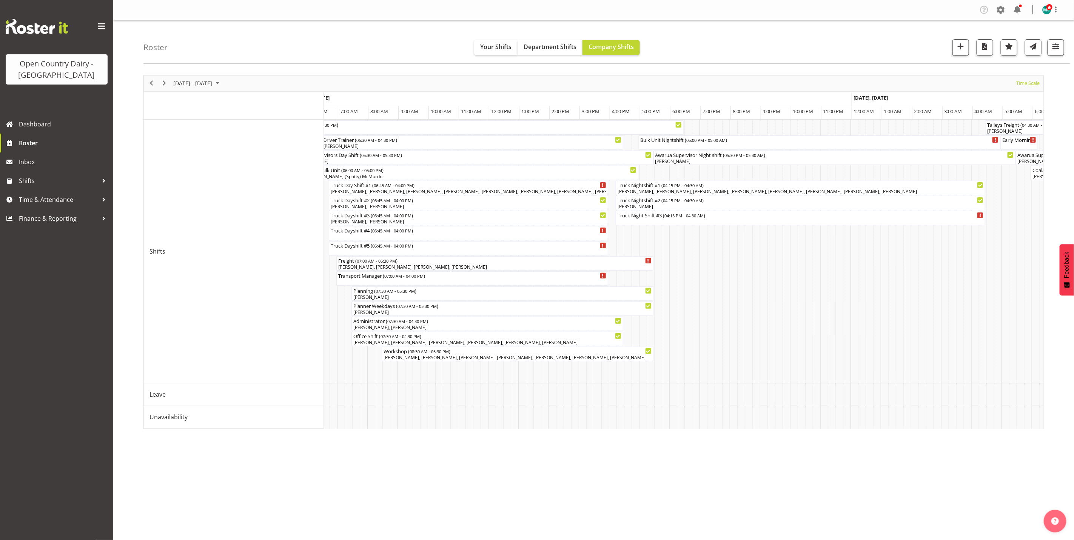
scroll to position [0, 2310]
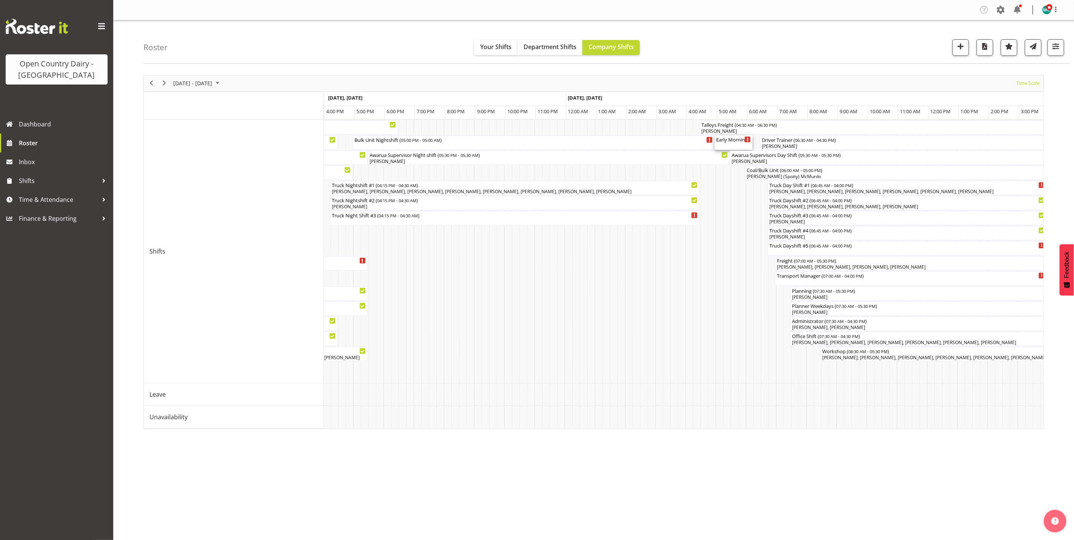
click at [733, 139] on div "Early Morning CIP ( 05:00 AM - 06:15 AM )" at bounding box center [733, 139] width 35 height 8
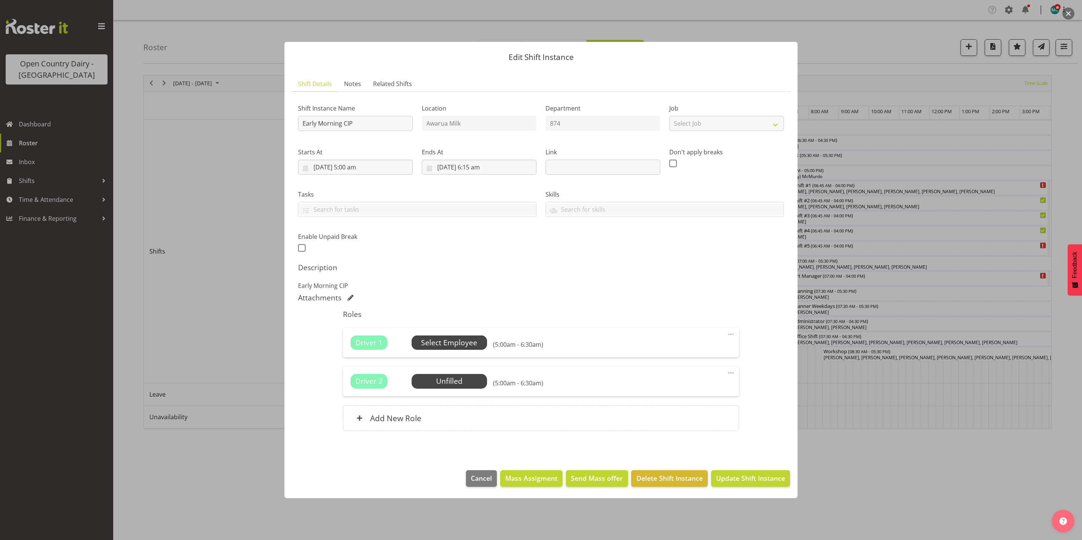
click at [452, 344] on span "Select Employee" at bounding box center [449, 342] width 56 height 11
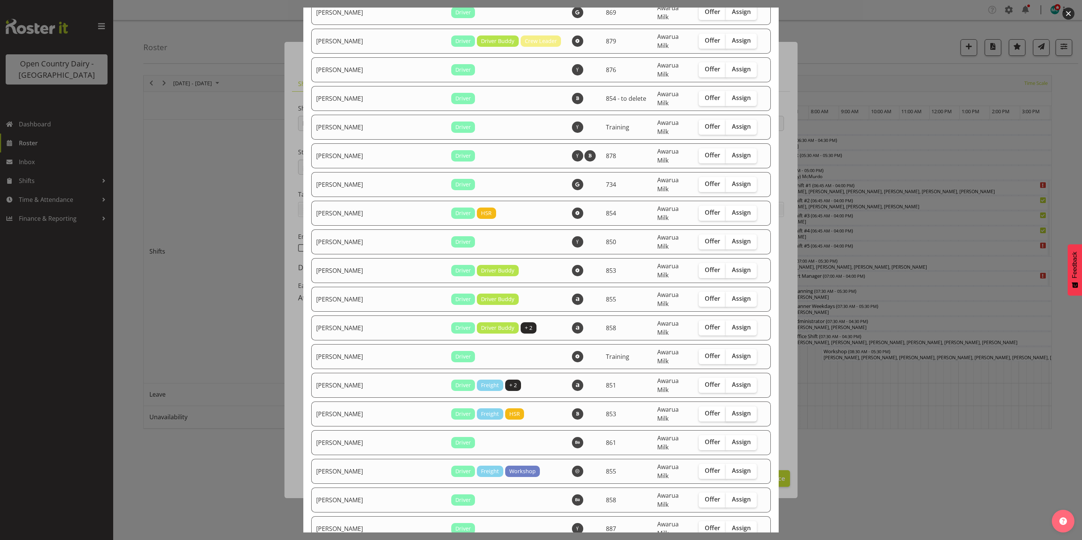
click at [732, 409] on span "Assign" at bounding box center [741, 413] width 19 height 8
click at [726, 411] on input "Assign" at bounding box center [728, 413] width 5 height 5
checkbox input "true"
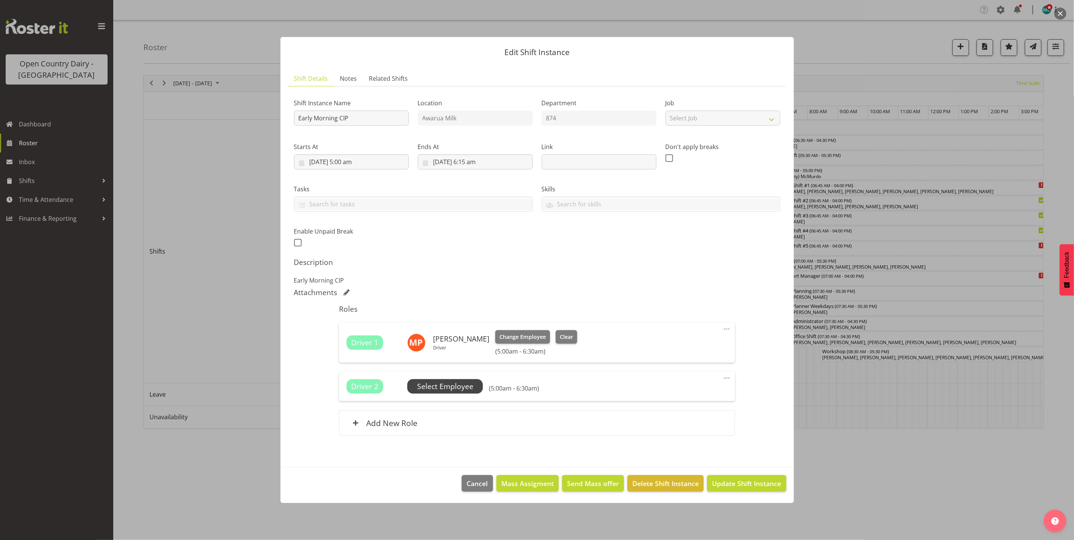
click at [423, 387] on span "Select Employee" at bounding box center [445, 386] width 56 height 11
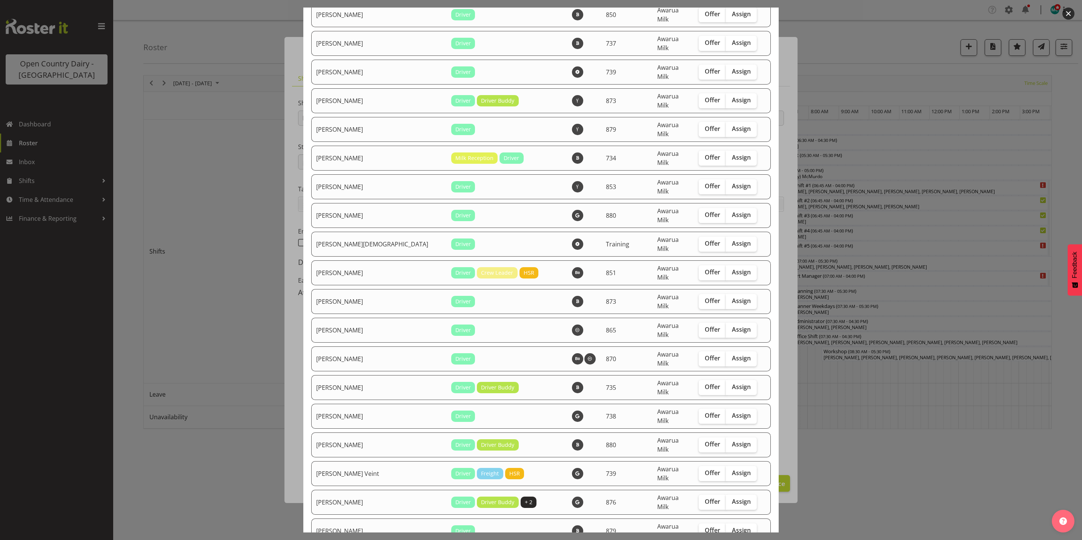
checkbox input "true"
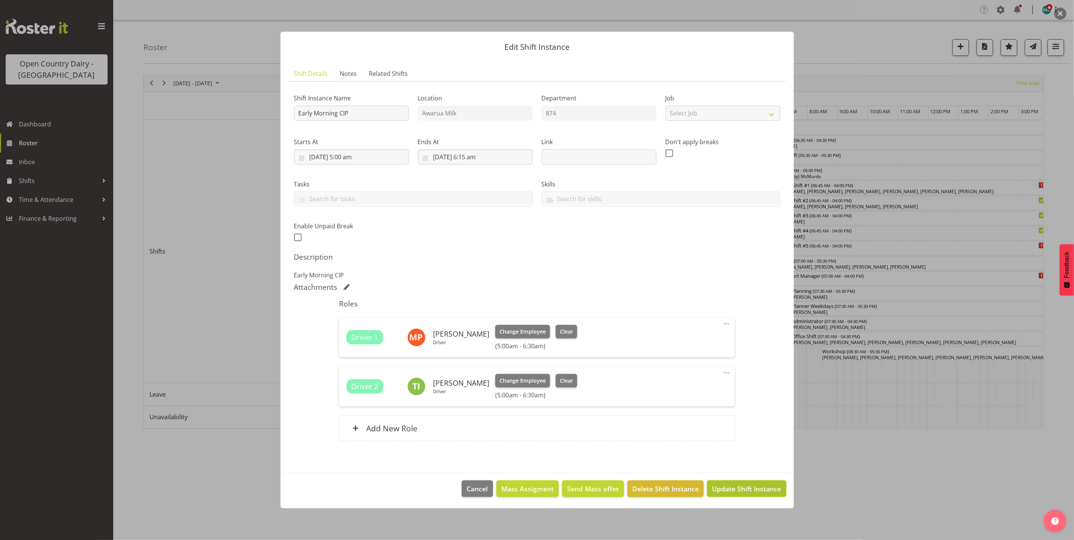
click at [744, 490] on span "Update Shift Instance" at bounding box center [746, 489] width 69 height 10
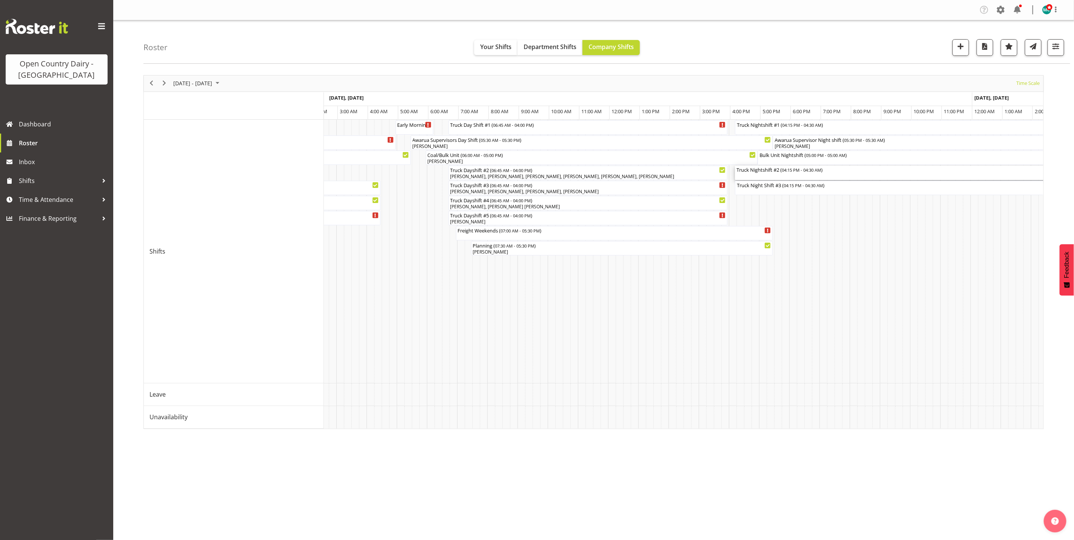
click at [783, 174] on div "Truck Nightshift #2 ( 04:15 PM - 04:30 AM )" at bounding box center [919, 173] width 367 height 14
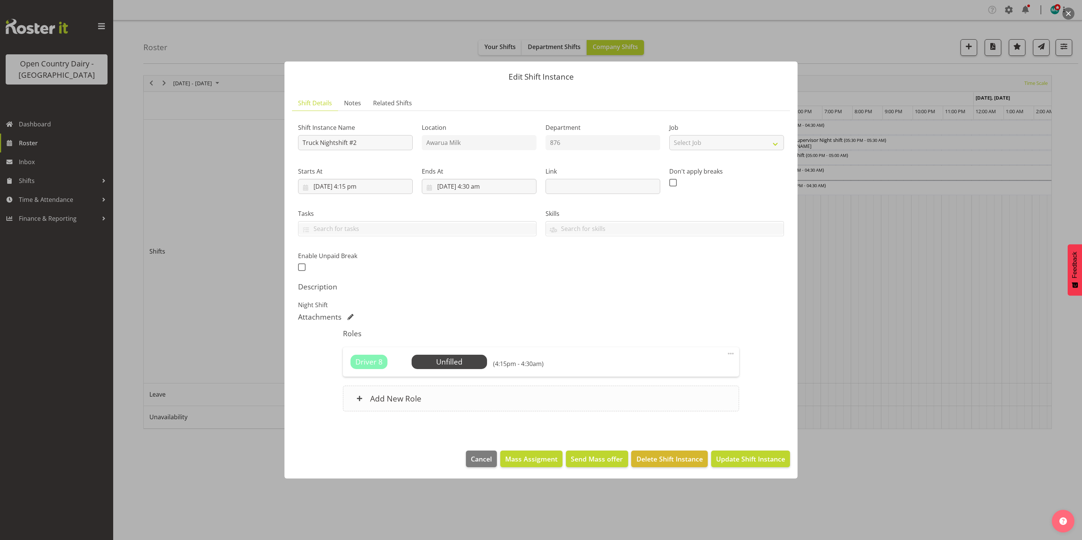
click at [409, 399] on h6 "Add New Role" at bounding box center [395, 399] width 51 height 10
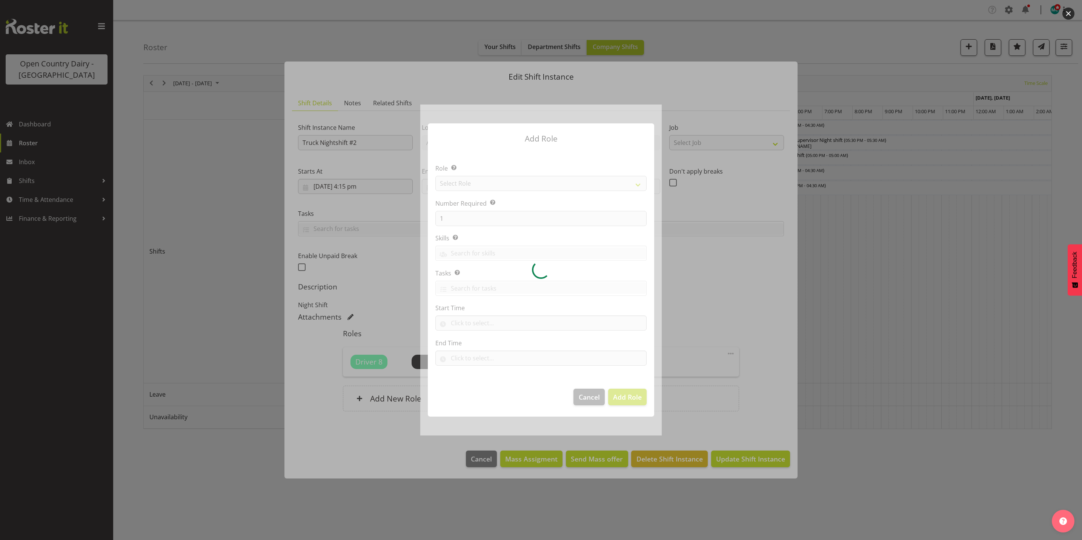
click at [477, 186] on div at bounding box center [541, 270] width 242 height 331
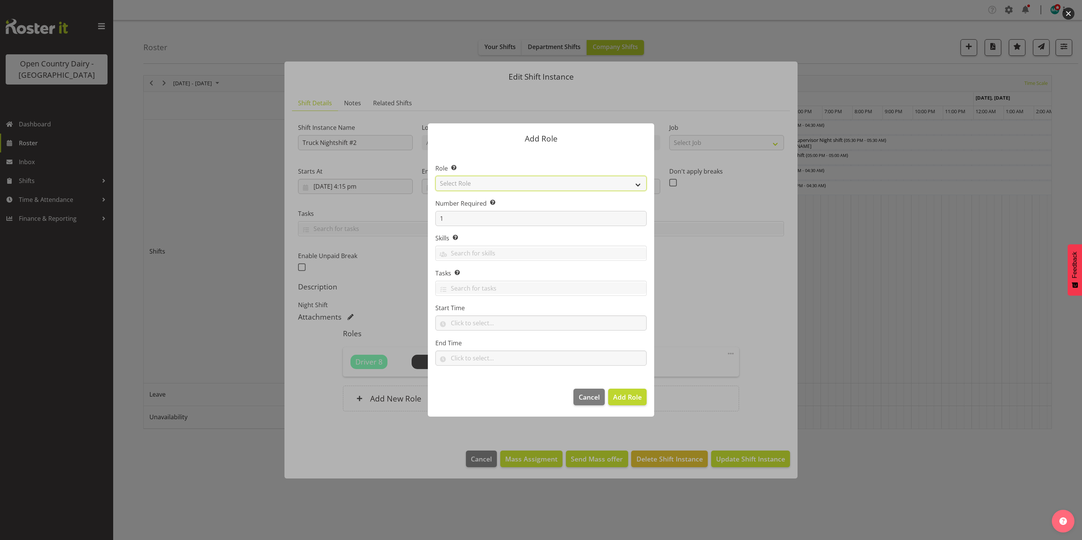
click at [479, 186] on select "Select Role Crew Leader Driver Driver Assessor Dayshift Driver Assessor Nightsh…" at bounding box center [541, 183] width 211 height 15
select select "1154"
click at [436, 176] on select "Select Role Crew Leader Driver Driver Assessor Dayshift Driver Assessor Nightsh…" at bounding box center [541, 183] width 211 height 15
click at [472, 220] on input "1" at bounding box center [541, 218] width 211 height 15
type input "4"
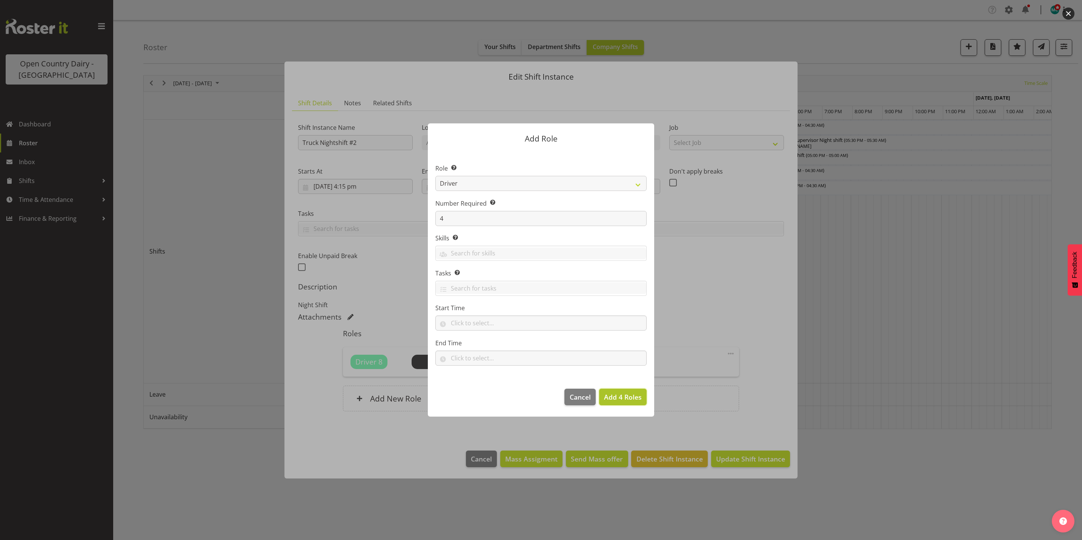
click at [611, 399] on span "Add 4 Roles" at bounding box center [623, 396] width 38 height 9
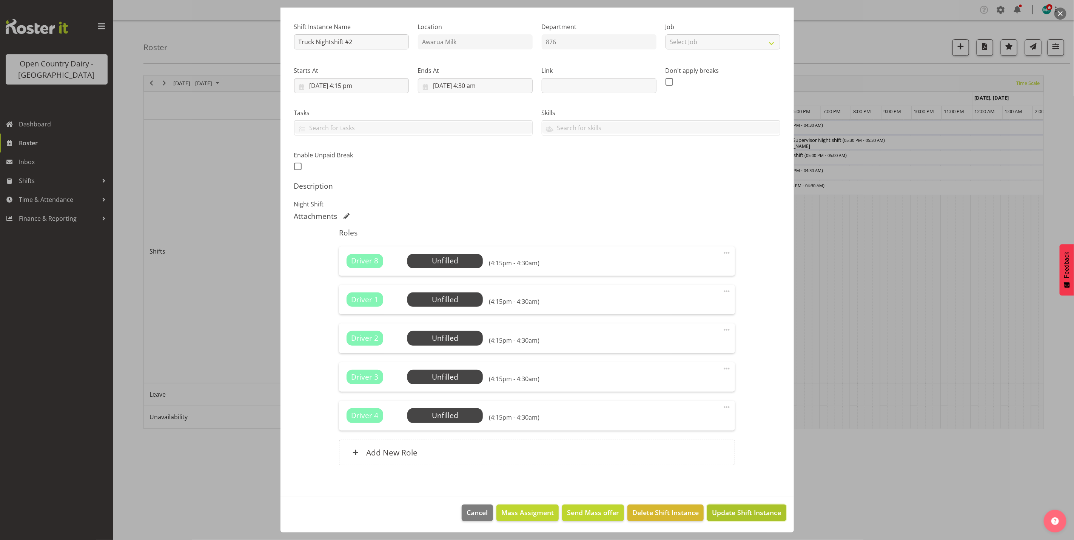
click at [730, 516] on span "Update Shift Instance" at bounding box center [746, 513] width 69 height 10
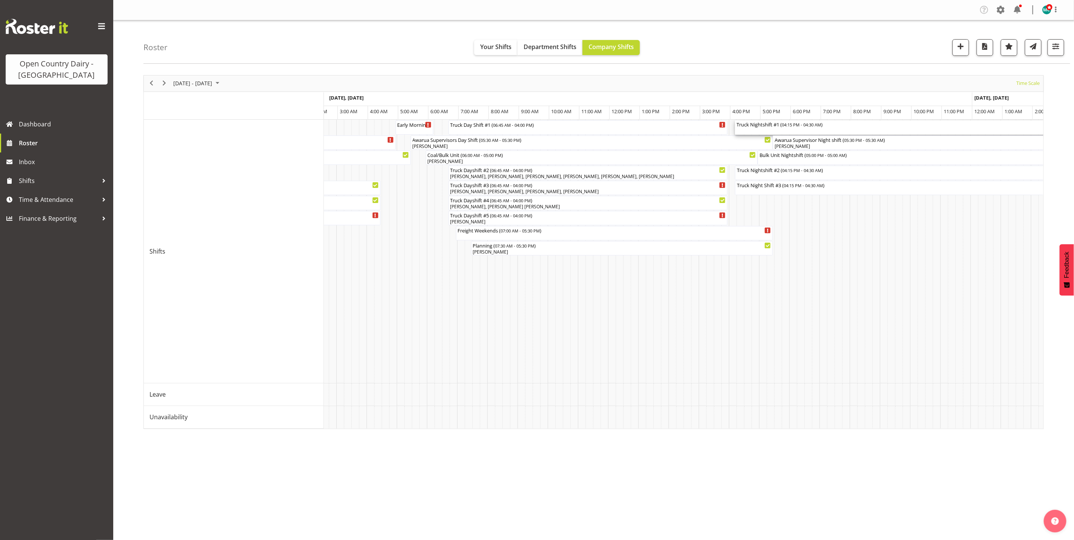
click at [782, 129] on div "Truck Nightshift #1 ( 04:15 PM - 04:30 AM )" at bounding box center [919, 127] width 367 height 14
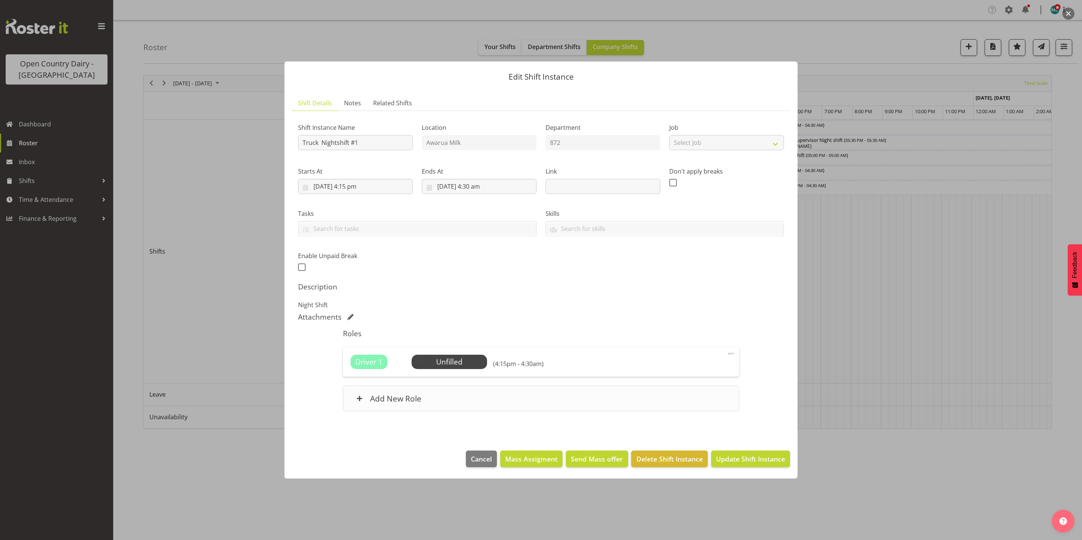
click at [416, 396] on h6 "Add New Role" at bounding box center [395, 399] width 51 height 10
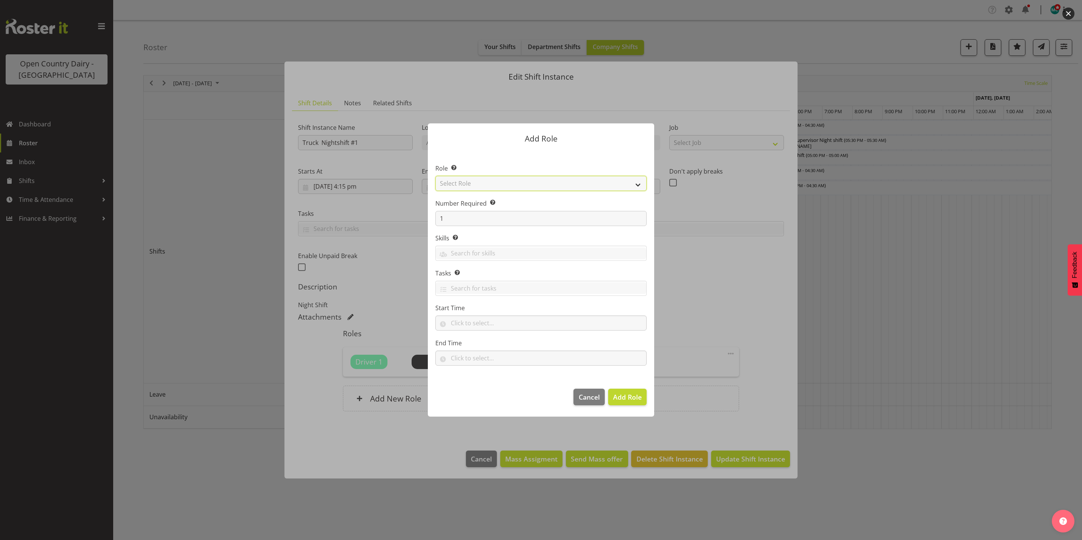
click at [505, 184] on select "Select Role Crew Leader Driver Driver Assessor Dayshift Driver Assessor Nightsh…" at bounding box center [541, 183] width 211 height 15
select select "1154"
click at [436, 176] on select "Select Role Crew Leader Driver Driver Assessor Dayshift Driver Assessor Nightsh…" at bounding box center [541, 183] width 211 height 15
click at [476, 219] on input "1" at bounding box center [541, 218] width 211 height 15
type input "4"
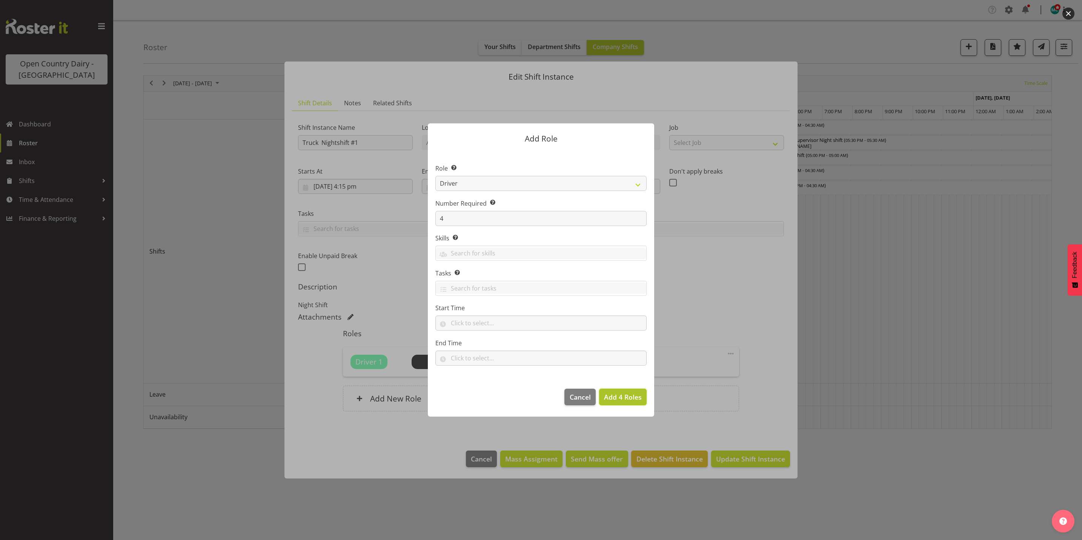
click at [623, 399] on span "Add 4 Roles" at bounding box center [623, 396] width 38 height 9
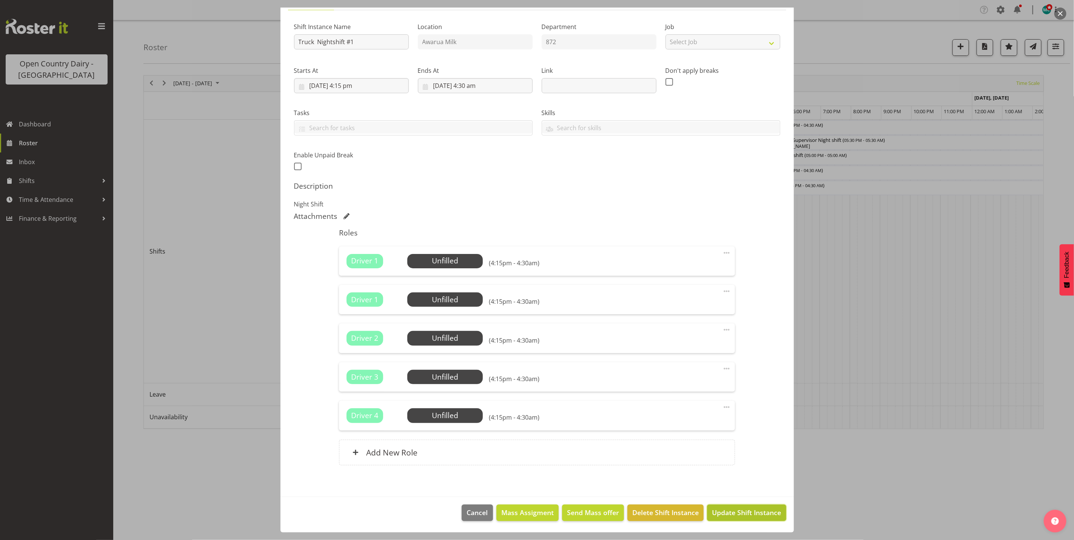
click at [727, 519] on button "Update Shift Instance" at bounding box center [746, 513] width 79 height 17
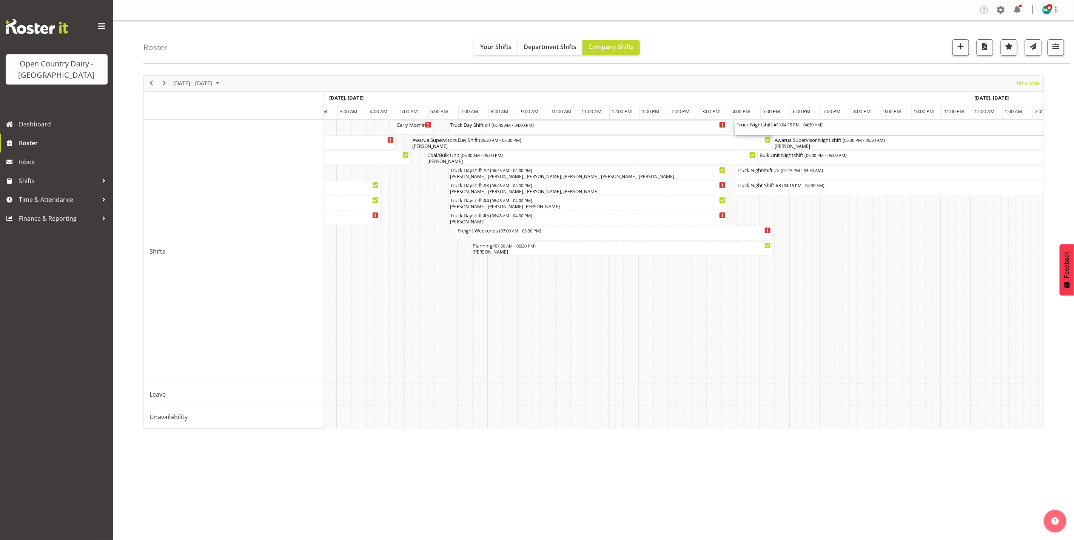
click at [775, 129] on div "Truck Nightshift #1 ( 04:15 PM - 04:30 AM )" at bounding box center [919, 127] width 367 height 14
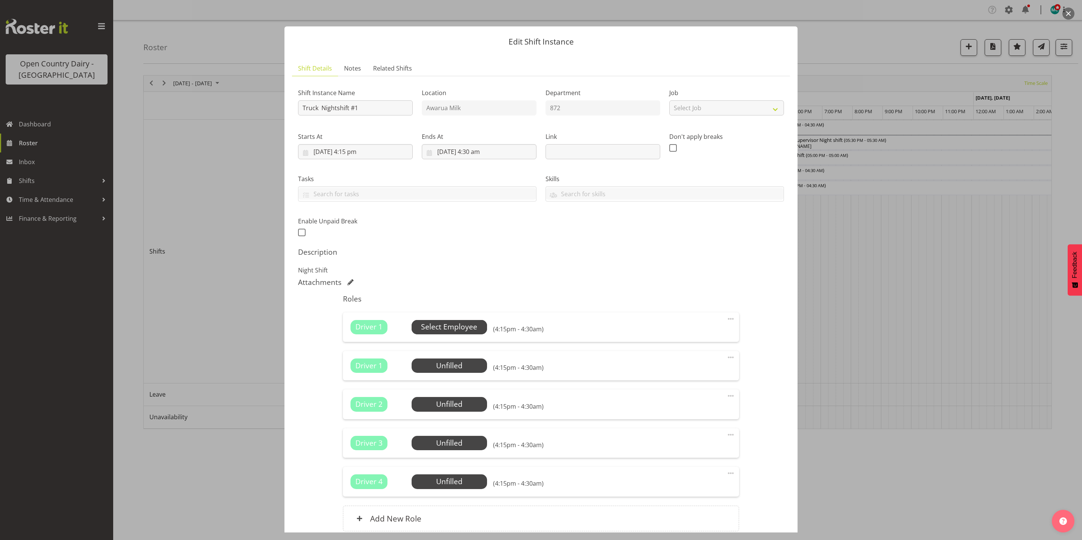
click at [452, 326] on span "Select Employee" at bounding box center [449, 327] width 56 height 11
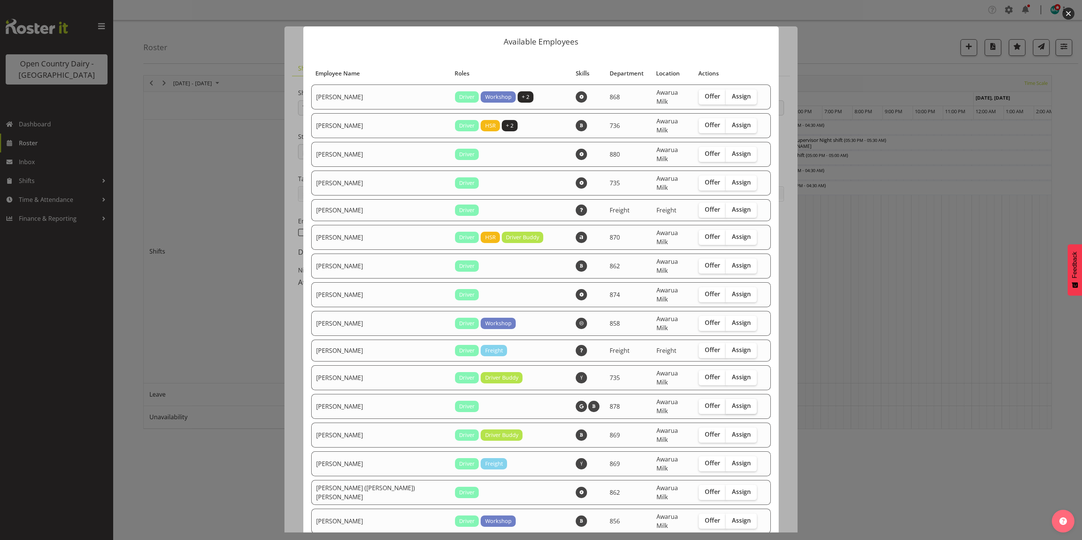
click at [732, 402] on span "Assign" at bounding box center [741, 406] width 19 height 8
click at [731, 403] on input "Assign" at bounding box center [728, 405] width 5 height 5
checkbox input "true"
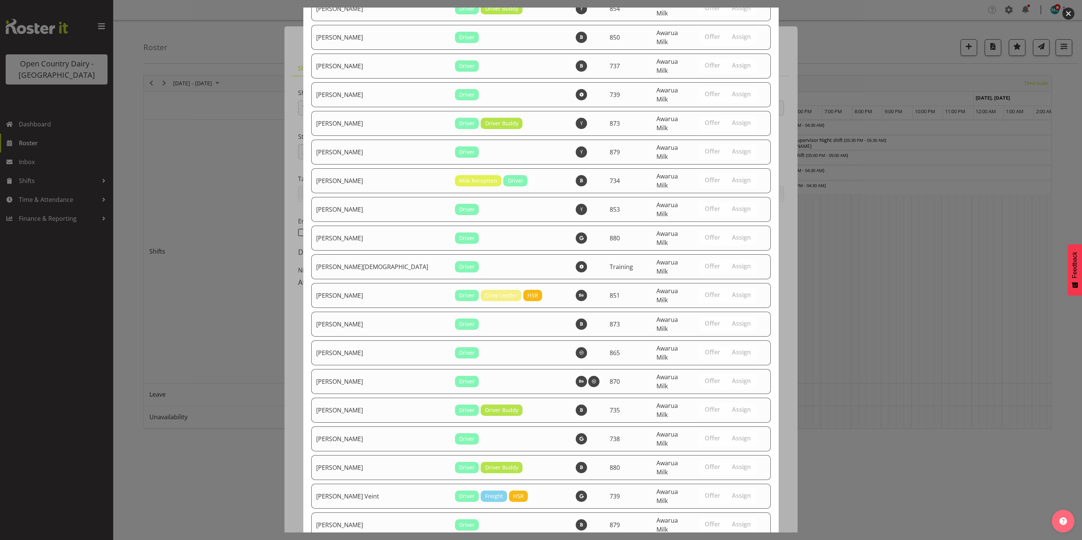
scroll to position [2159, 0]
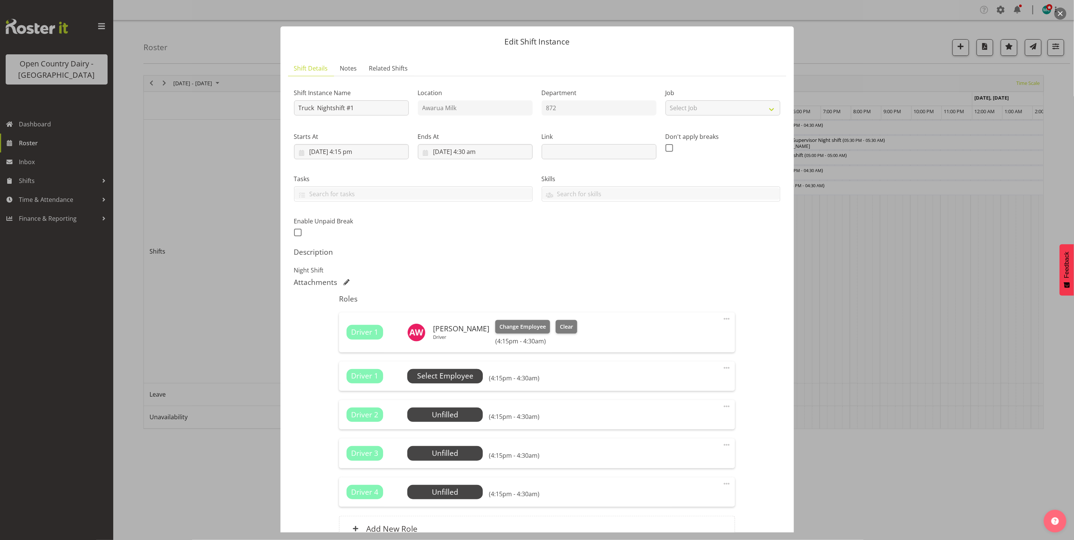
click at [446, 380] on span "Select Employee" at bounding box center [445, 376] width 56 height 11
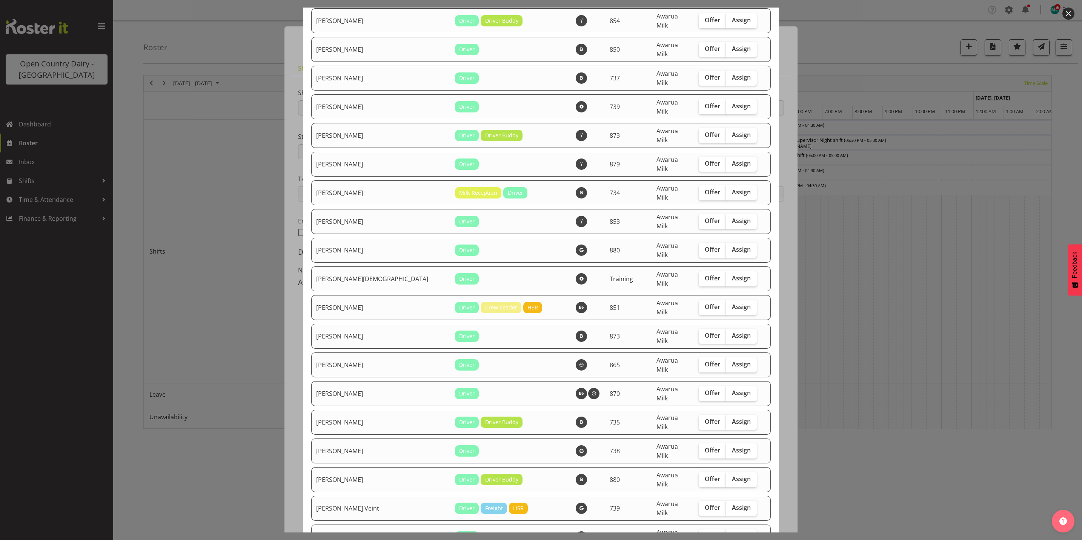
scroll to position [2134, 0]
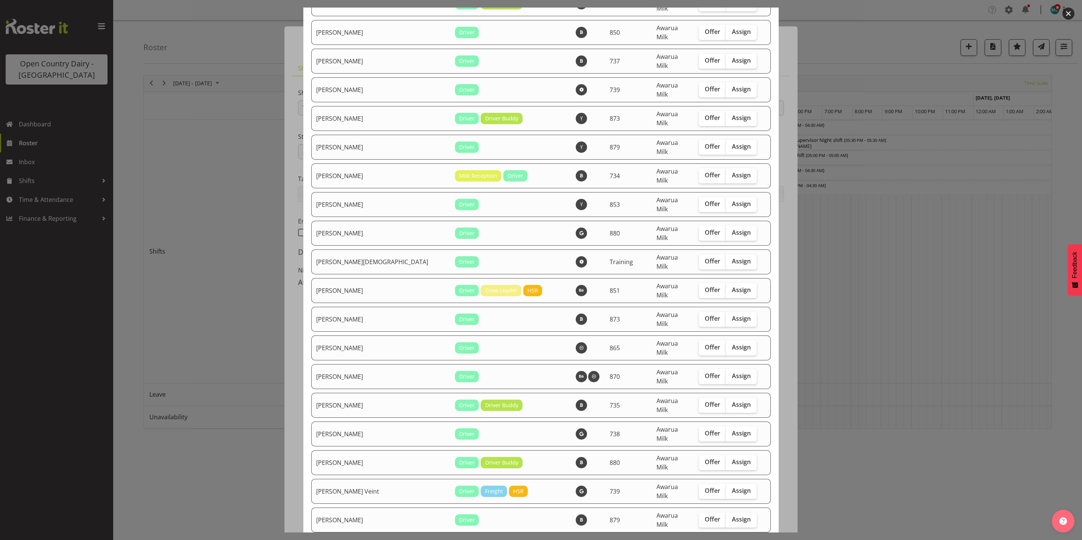
checkbox input "true"
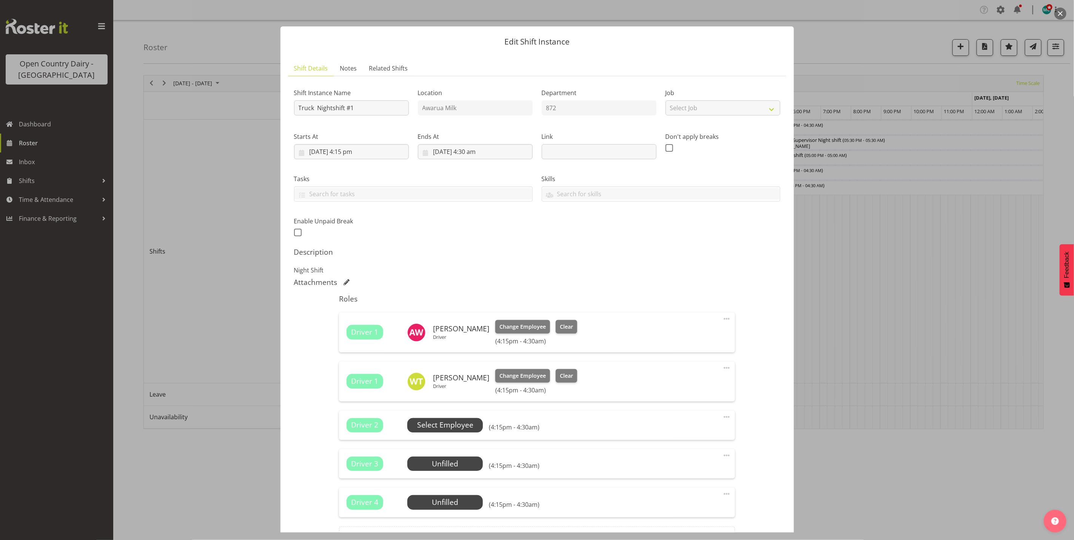
click at [454, 427] on span "Select Employee" at bounding box center [445, 425] width 56 height 11
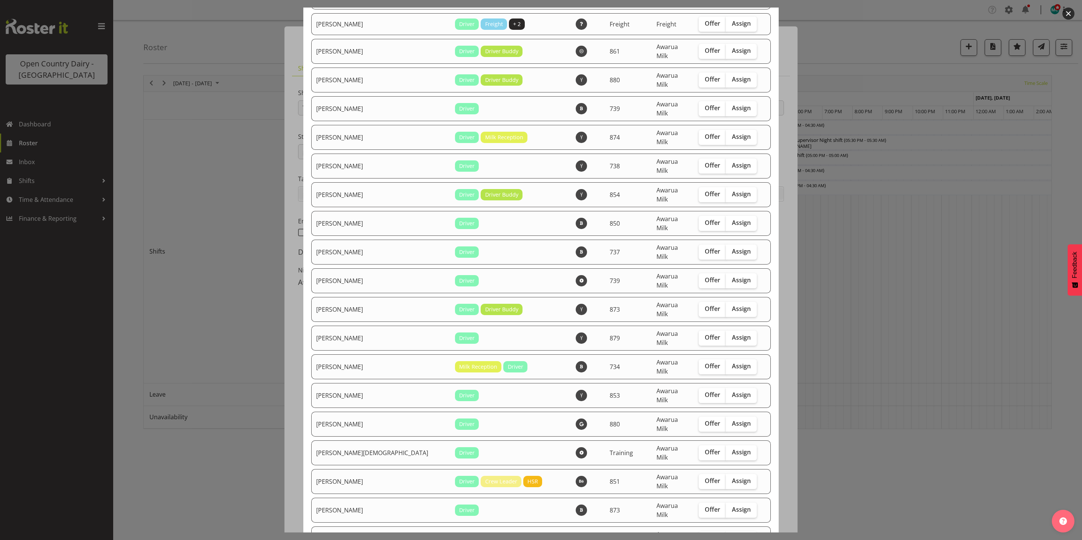
scroll to position [1939, 0]
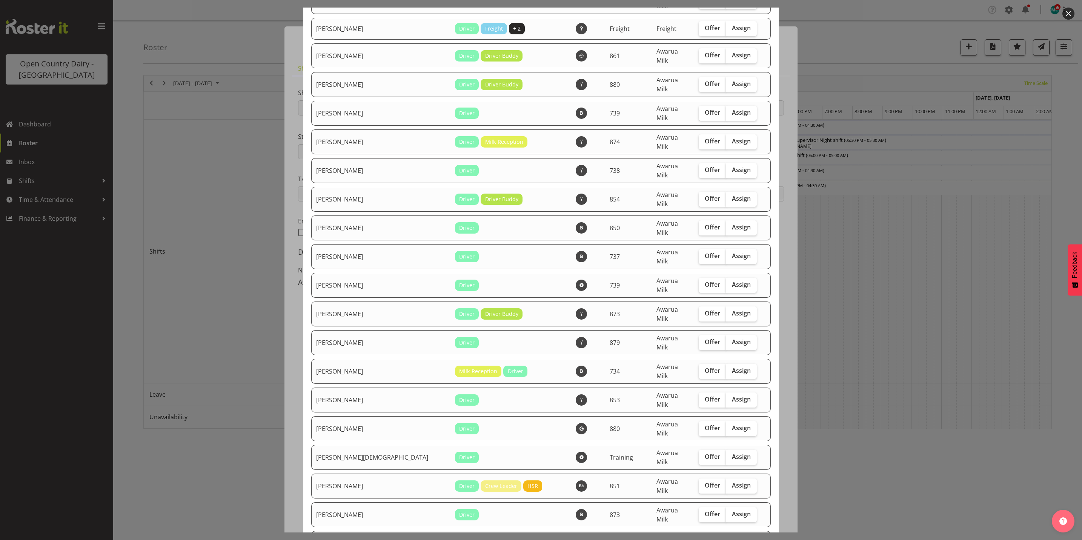
checkbox input "true"
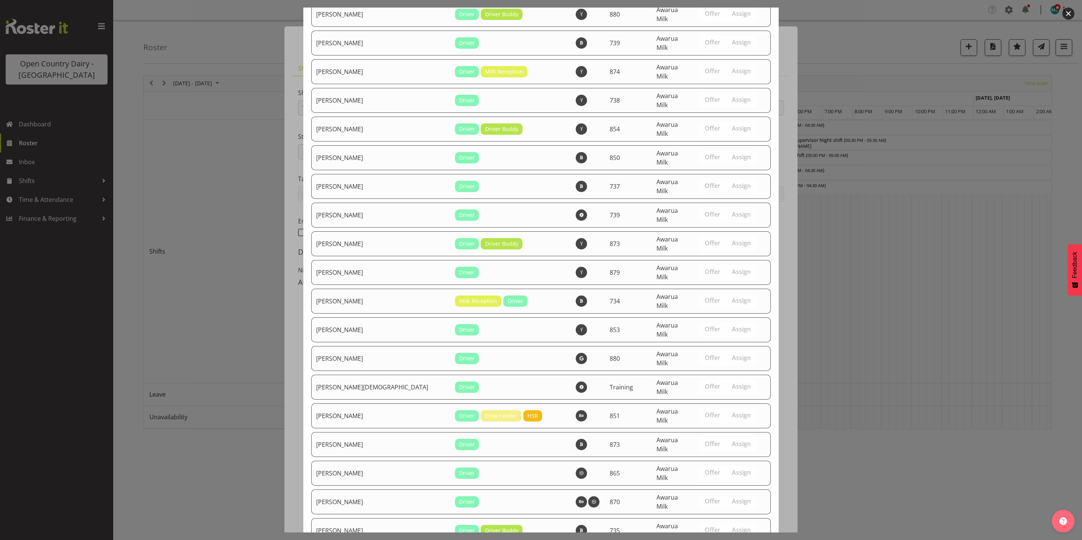
scroll to position [2109, 0]
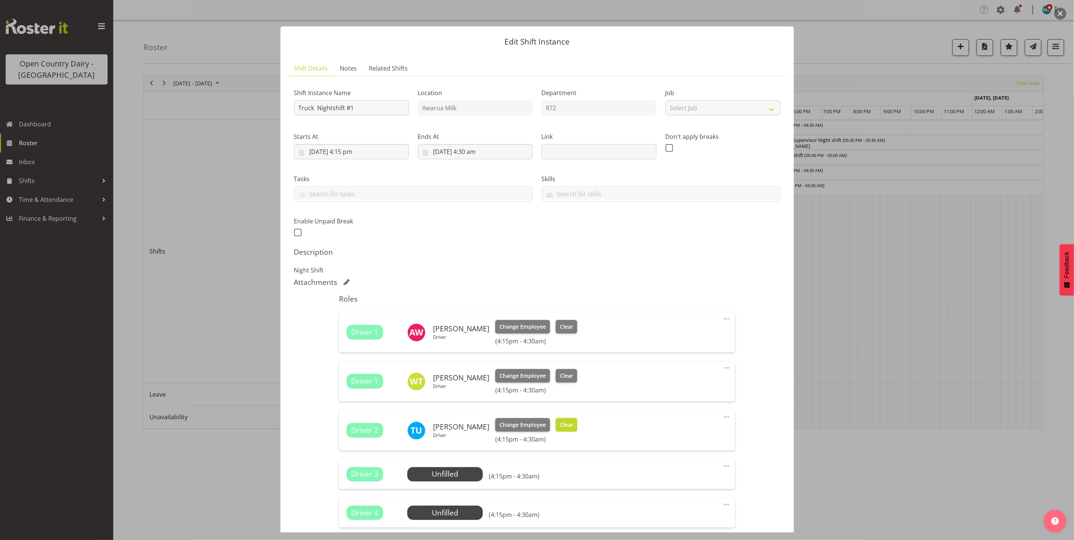
click at [561, 425] on span "Clear" at bounding box center [566, 425] width 13 height 8
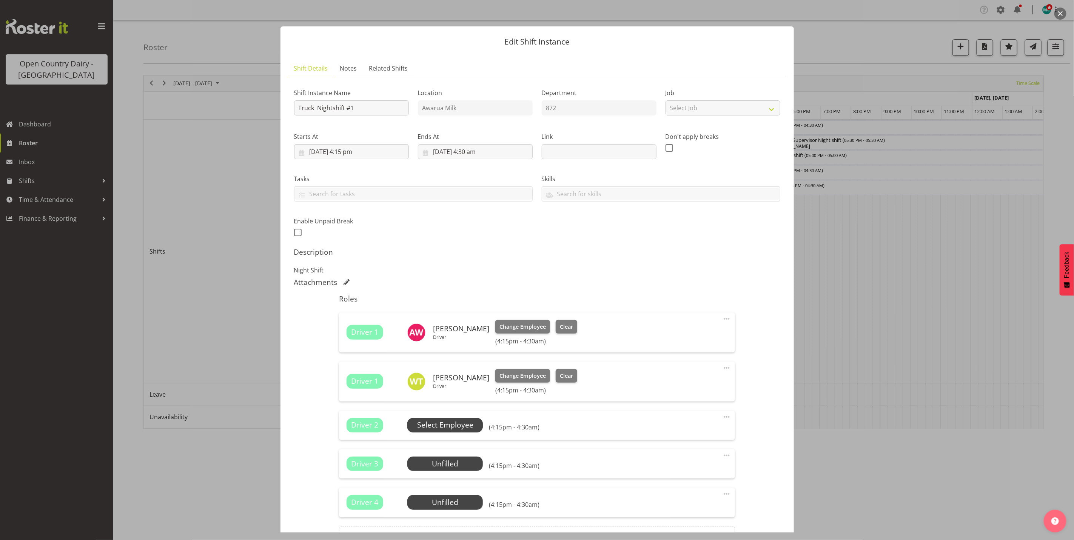
click at [453, 423] on span "Select Employee" at bounding box center [445, 425] width 56 height 11
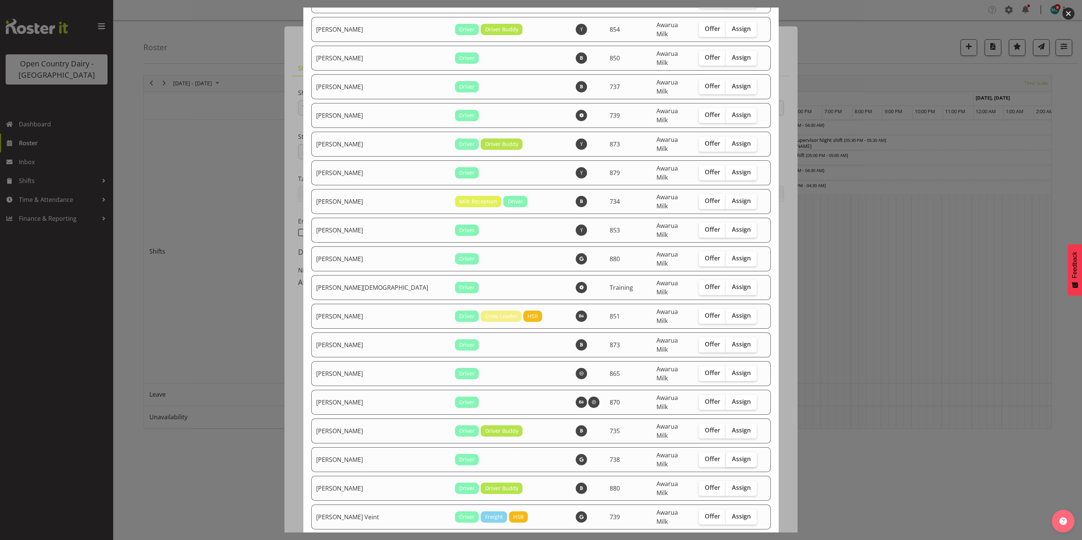
click at [732, 455] on span "Assign" at bounding box center [741, 459] width 19 height 8
click at [727, 457] on input "Assign" at bounding box center [728, 459] width 5 height 5
checkbox input "true"
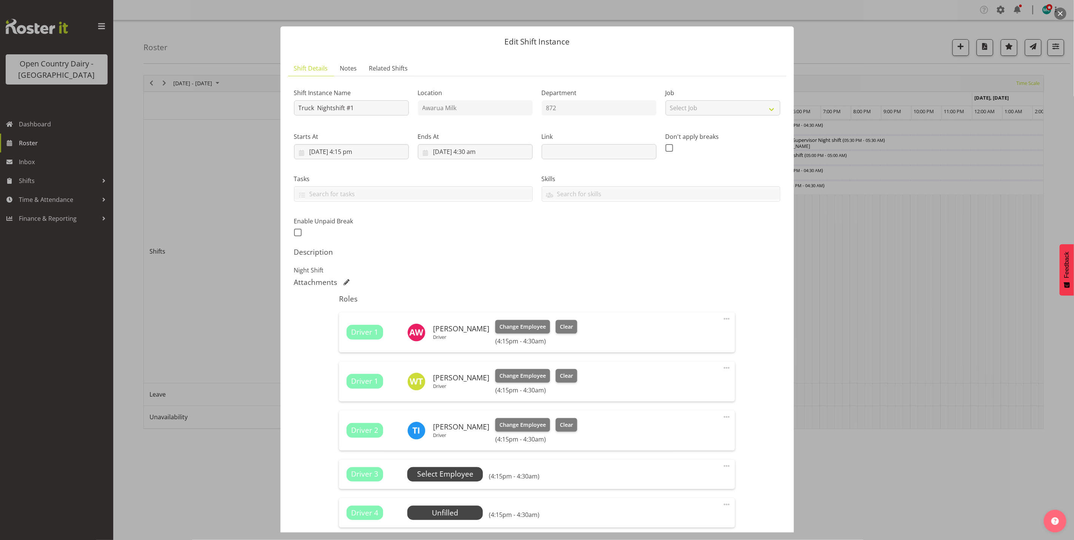
click at [446, 469] on span "Select Employee" at bounding box center [445, 474] width 56 height 11
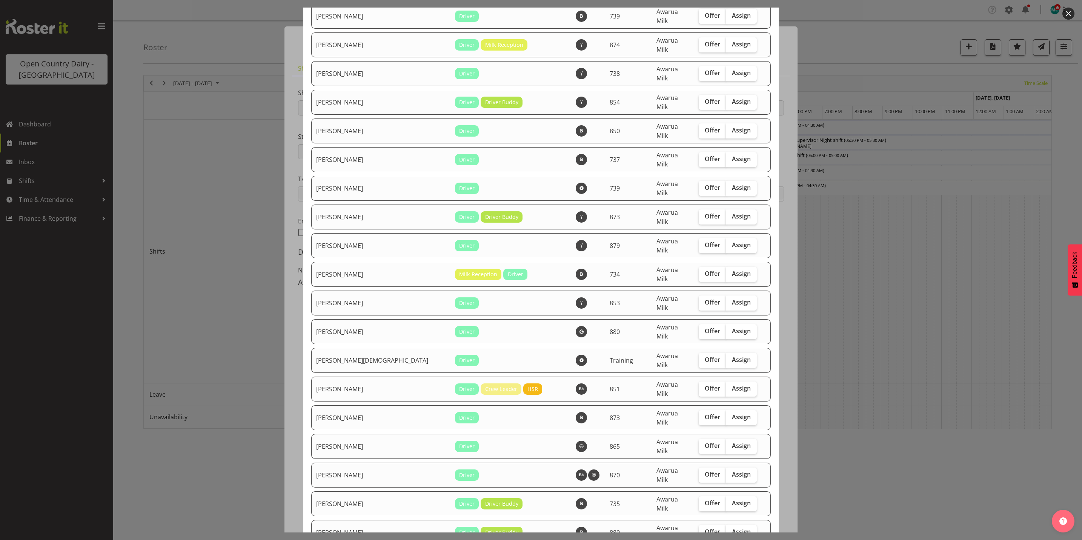
scroll to position [2038, 0]
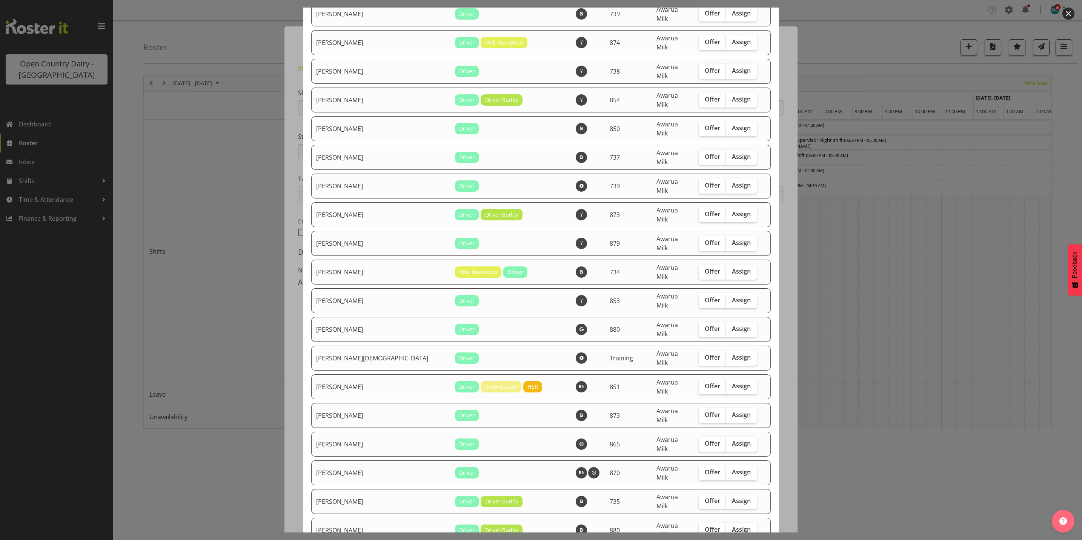
checkbox input "true"
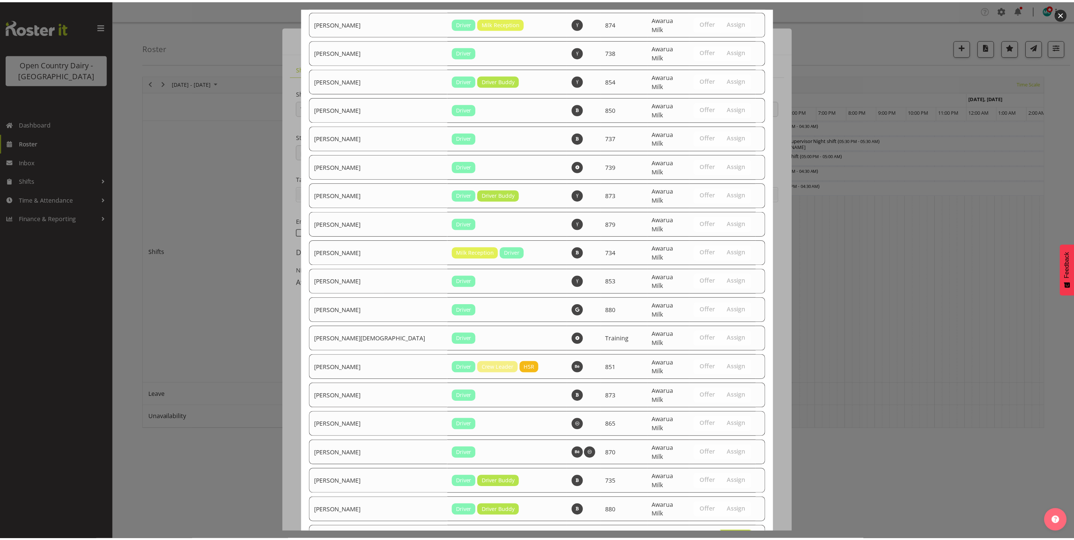
scroll to position [2082, 0]
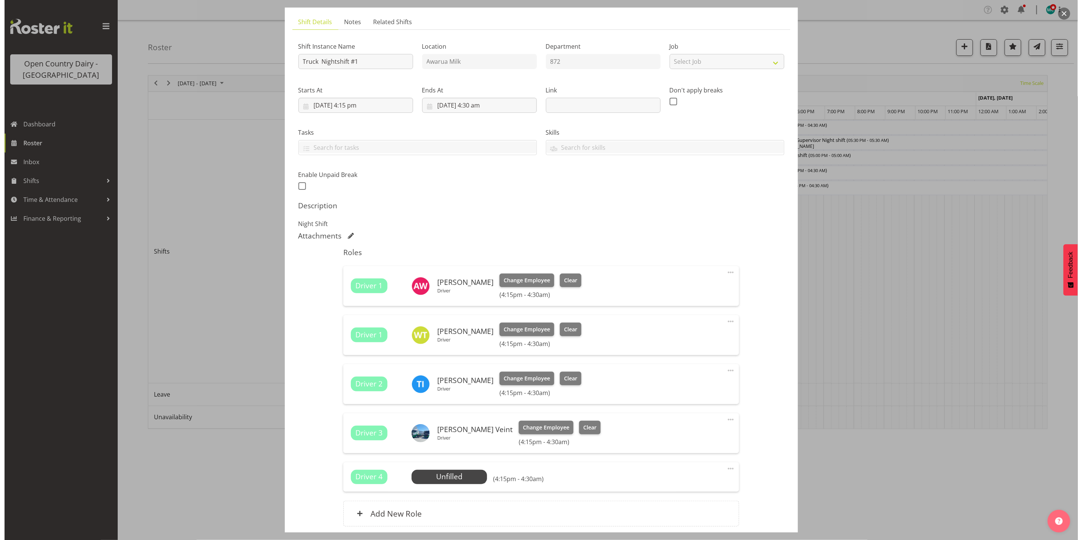
scroll to position [108, 0]
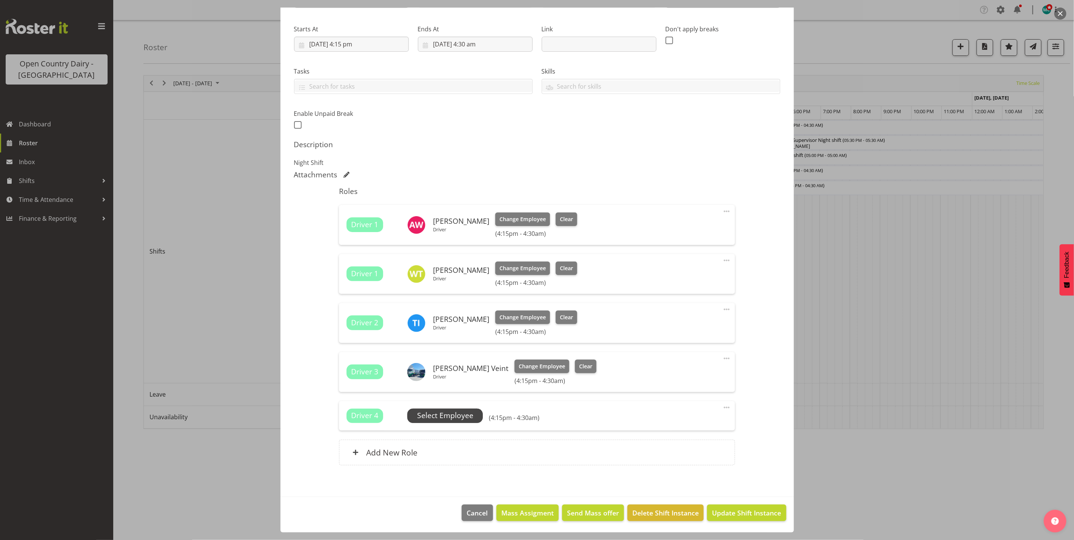
click at [431, 418] on span "Select Employee" at bounding box center [445, 415] width 56 height 11
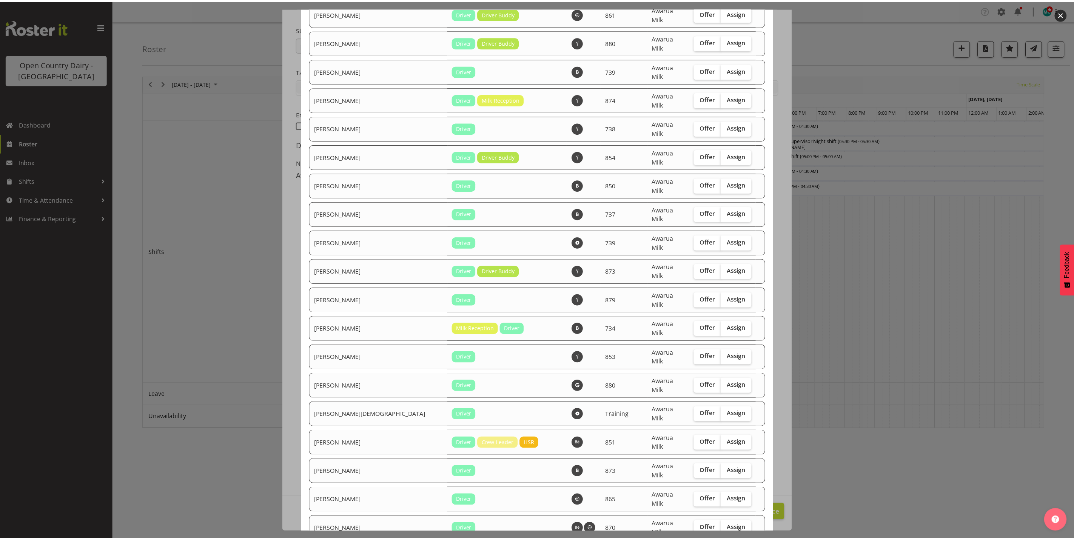
scroll to position [2057, 0]
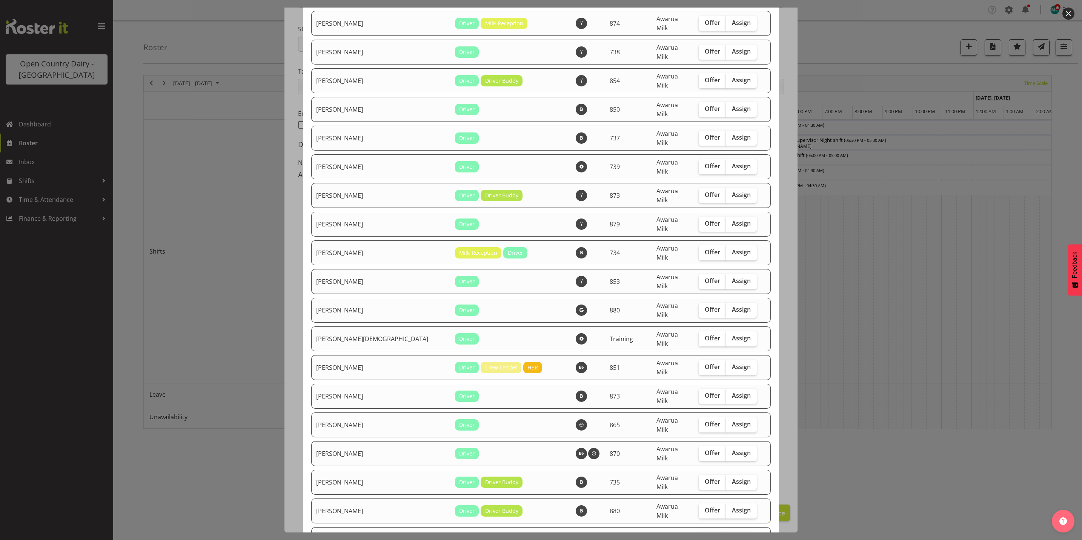
checkbox input "true"
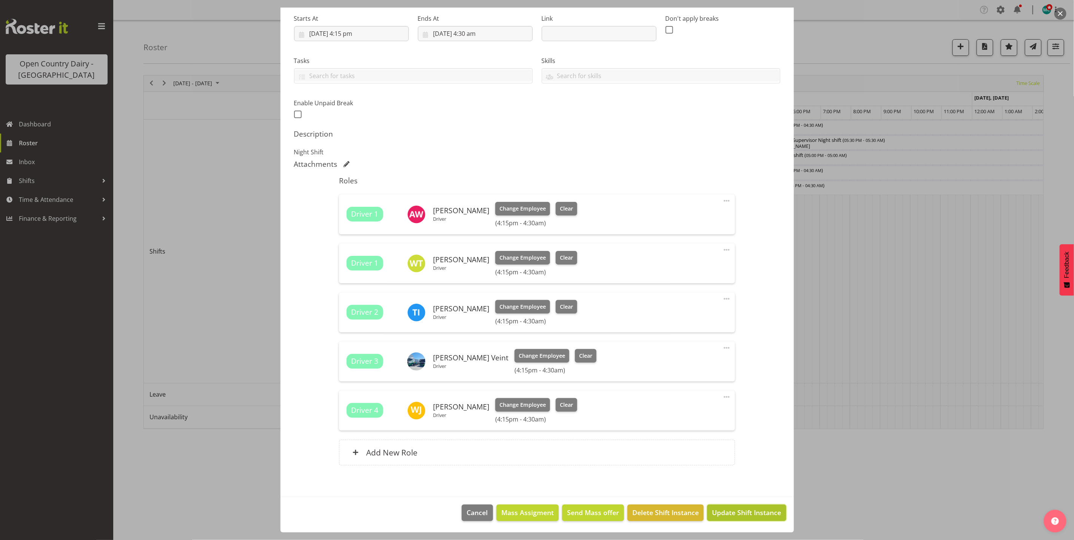
click at [733, 511] on span "Update Shift Instance" at bounding box center [746, 513] width 69 height 10
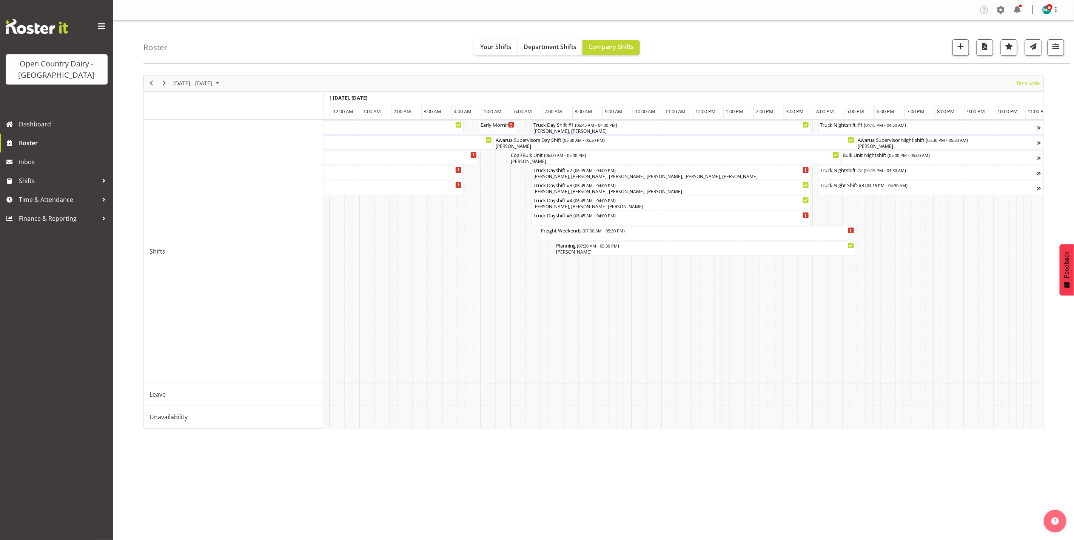
scroll to position [0, 4351]
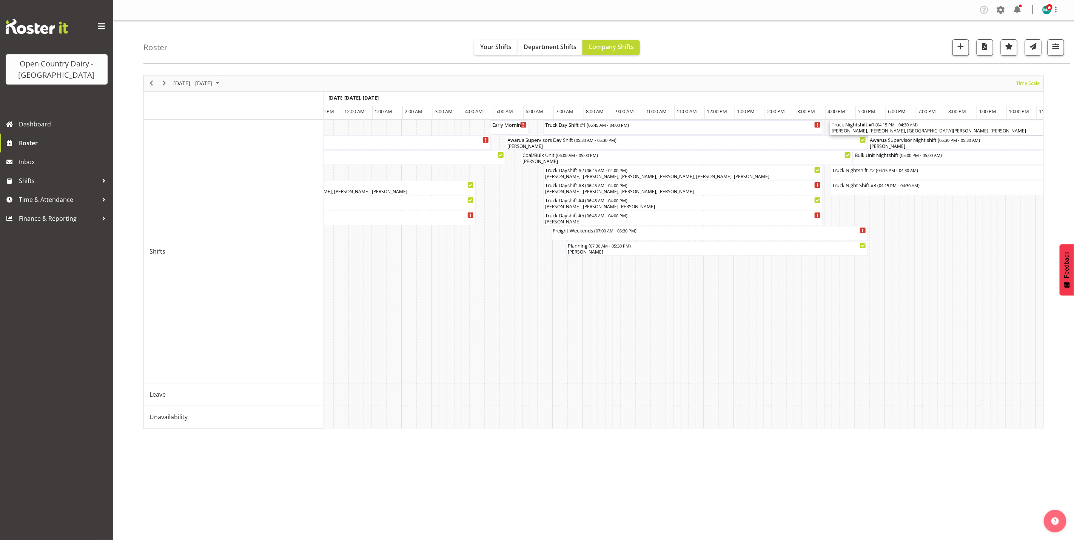
click at [949, 131] on div "[PERSON_NAME], [PERSON_NAME], [GEOGRAPHIC_DATA][PERSON_NAME], [PERSON_NAME]" at bounding box center [1014, 131] width 367 height 7
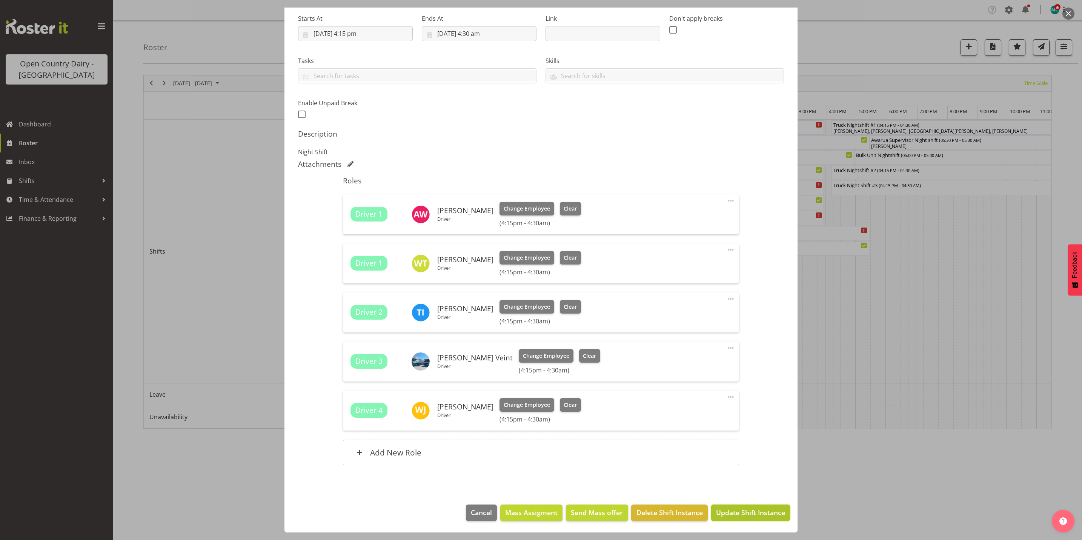
click at [726, 512] on span "Update Shift Instance" at bounding box center [750, 513] width 69 height 10
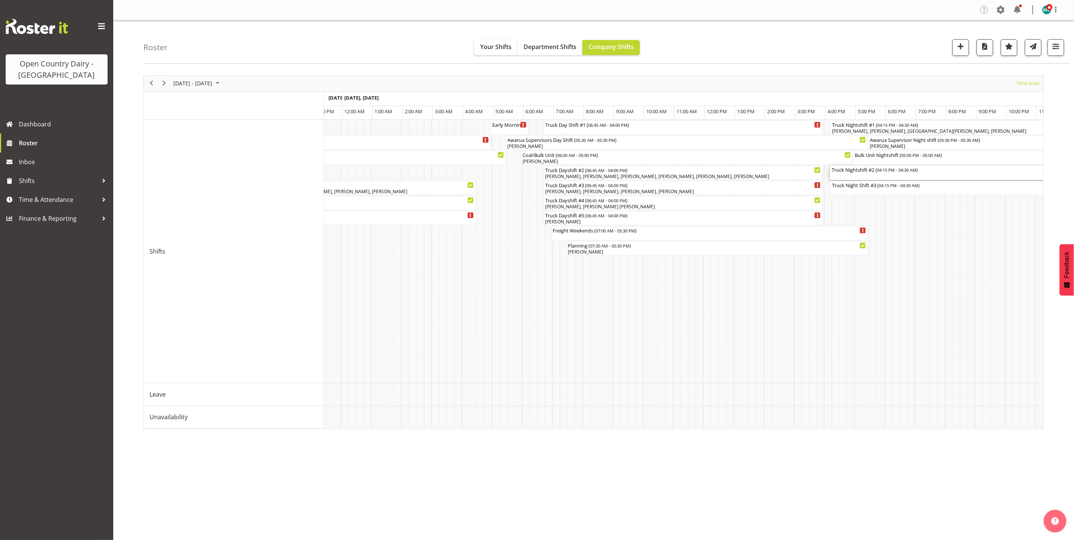
click at [874, 172] on div "Truck Nightshift #2 ( 04:15 PM - 04:30 AM )" at bounding box center [1014, 170] width 367 height 8
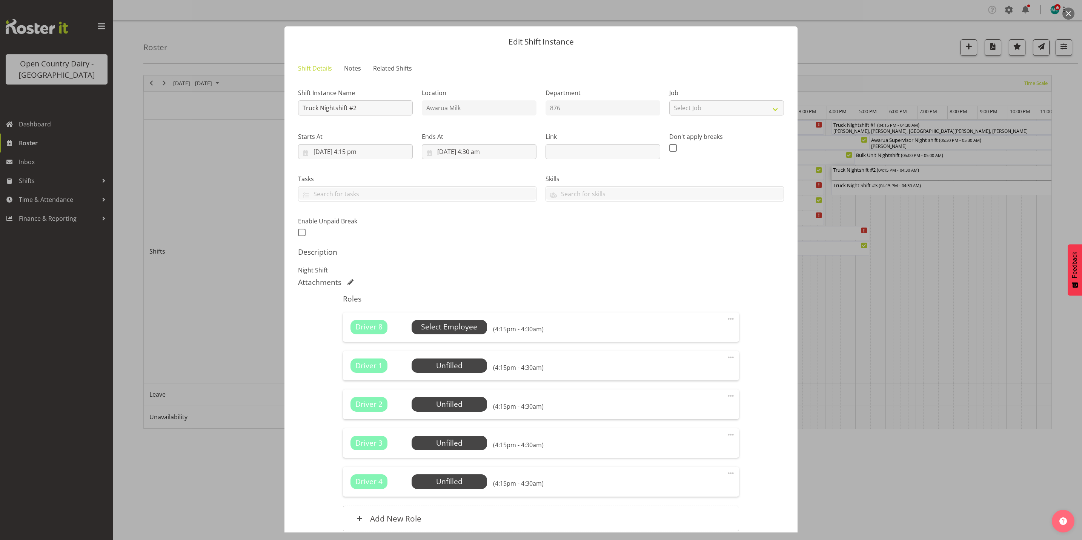
click at [460, 331] on span "Select Employee" at bounding box center [449, 327] width 56 height 11
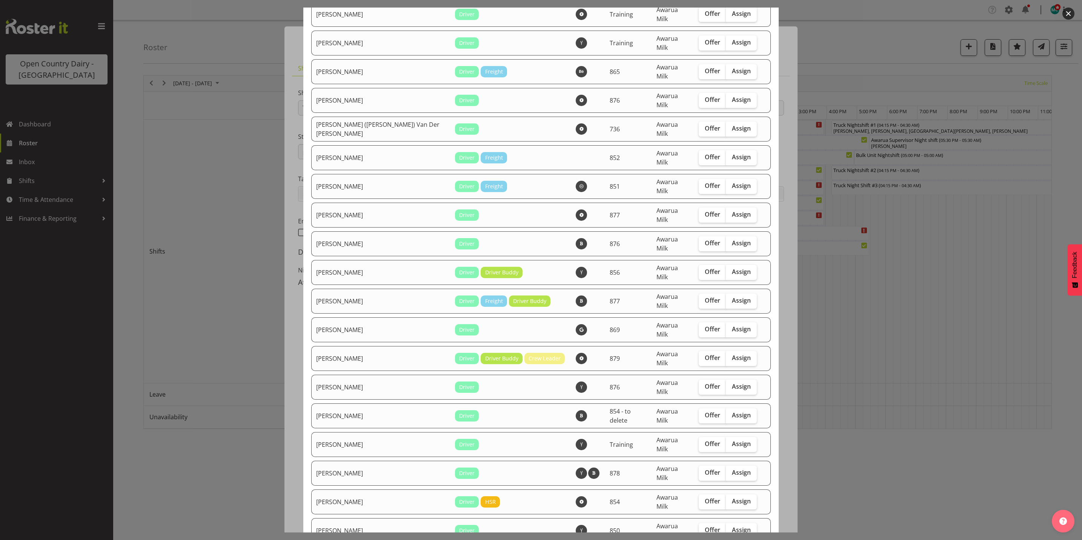
checkbox input "true"
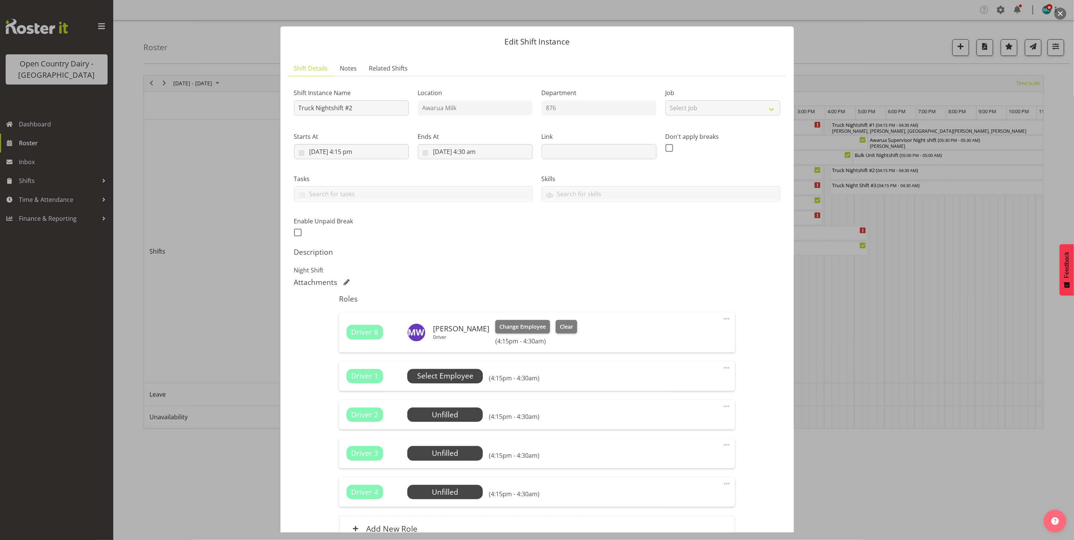
click at [447, 377] on span "Select Employee" at bounding box center [445, 376] width 56 height 11
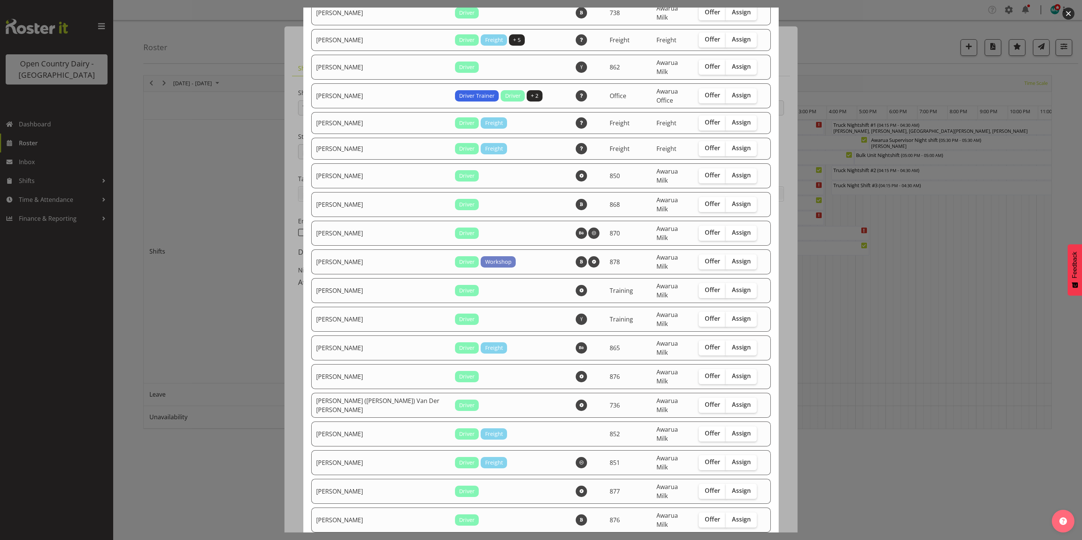
scroll to position [849, 0]
click at [732, 344] on span "Assign" at bounding box center [741, 348] width 19 height 8
click at [726, 345] on input "Assign" at bounding box center [728, 347] width 5 height 5
checkbox input "true"
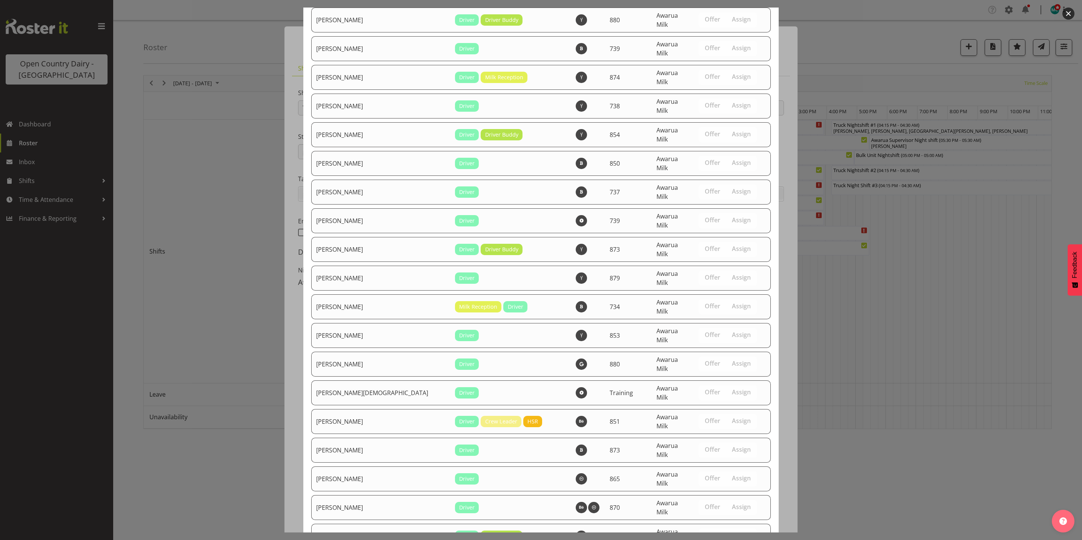
scroll to position [2006, 0]
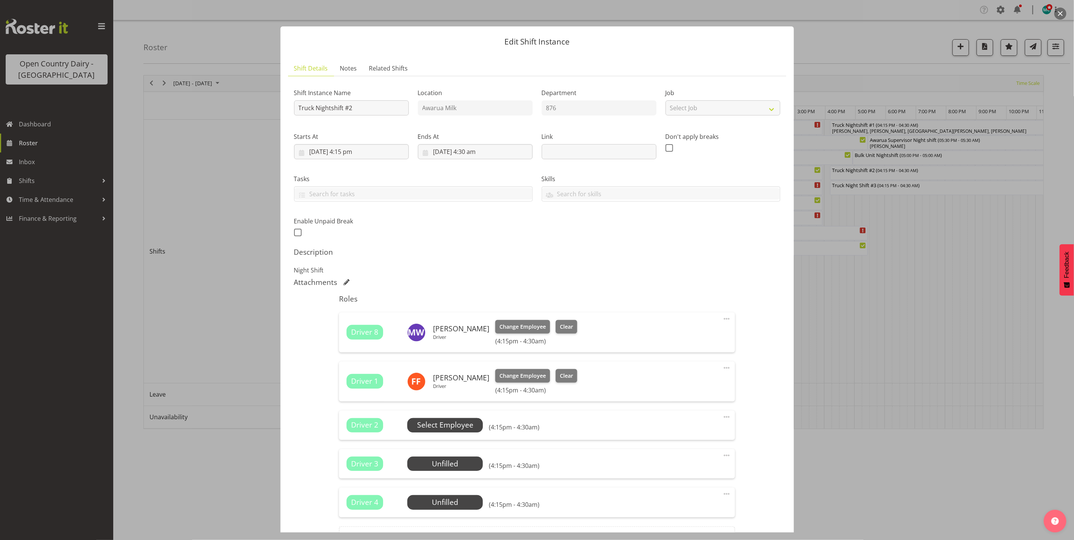
click at [441, 426] on span "Select Employee" at bounding box center [445, 425] width 56 height 11
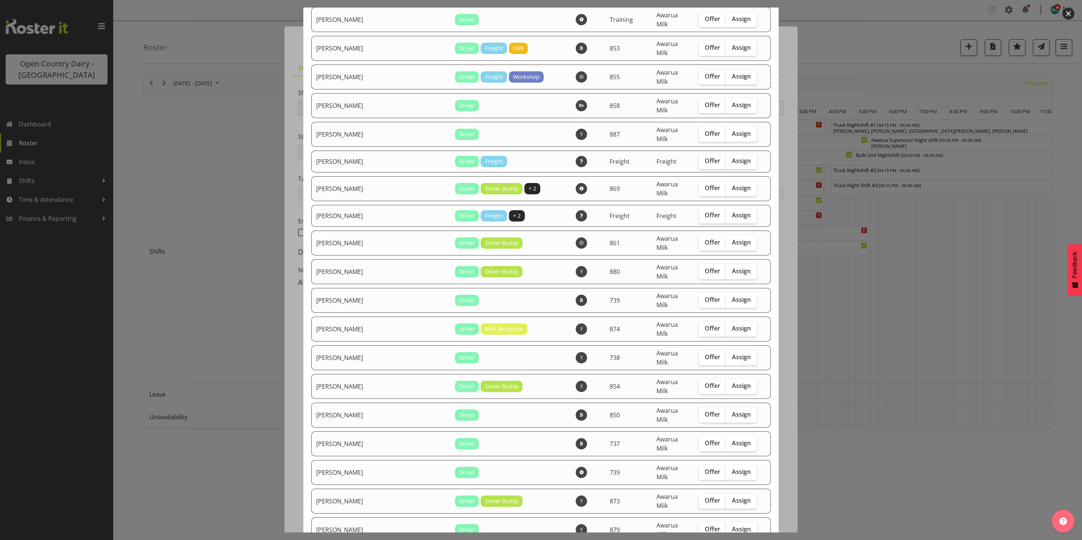
scroll to position [1584, 0]
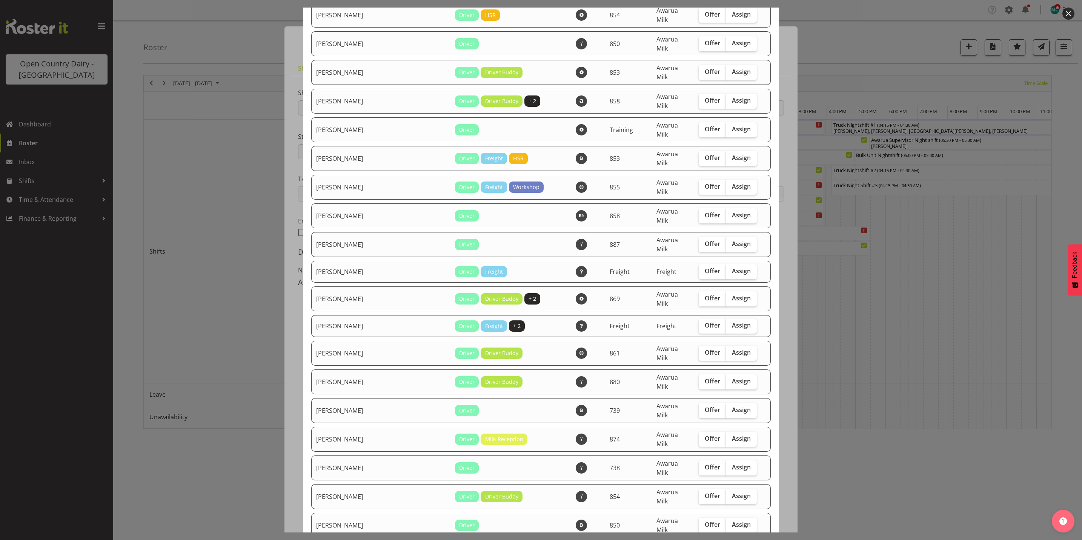
click at [892, 342] on div at bounding box center [541, 270] width 1082 height 540
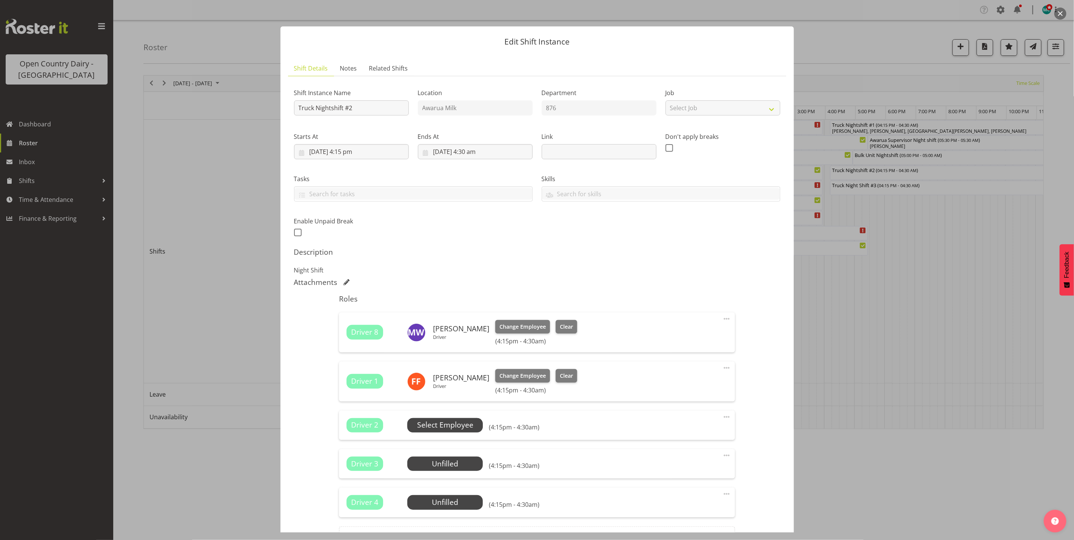
click at [453, 427] on span "Select Employee" at bounding box center [445, 425] width 56 height 11
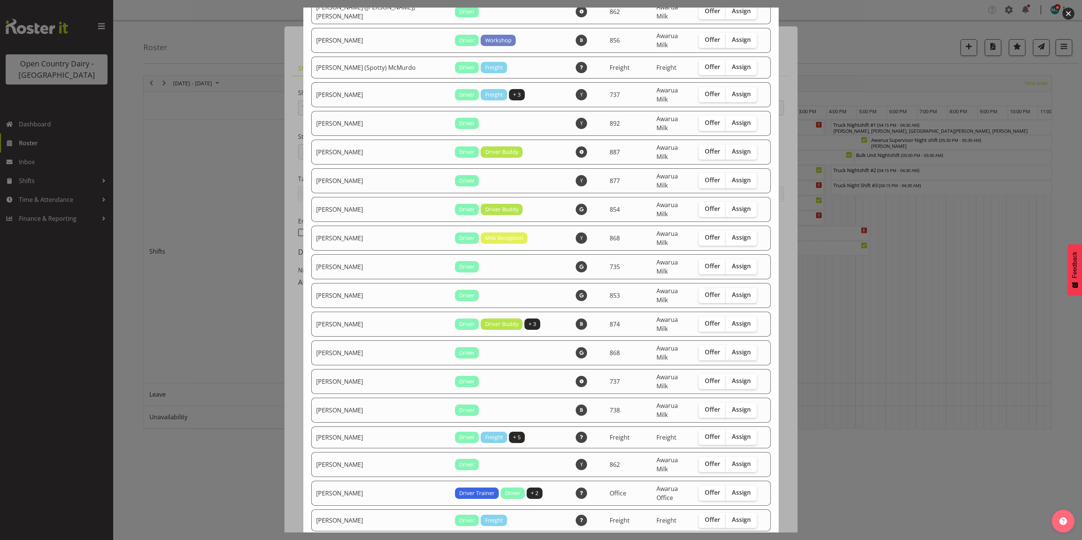
scroll to position [453, 0]
click at [732, 348] on span "Assign" at bounding box center [741, 352] width 19 height 8
click at [731, 349] on input "Assign" at bounding box center [728, 351] width 5 height 5
checkbox input "true"
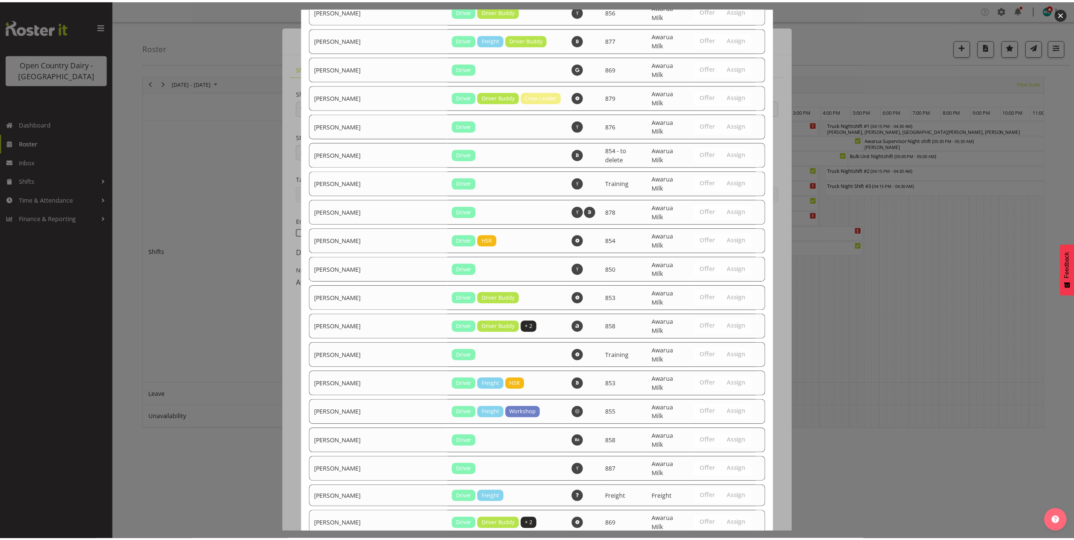
scroll to position [1980, 0]
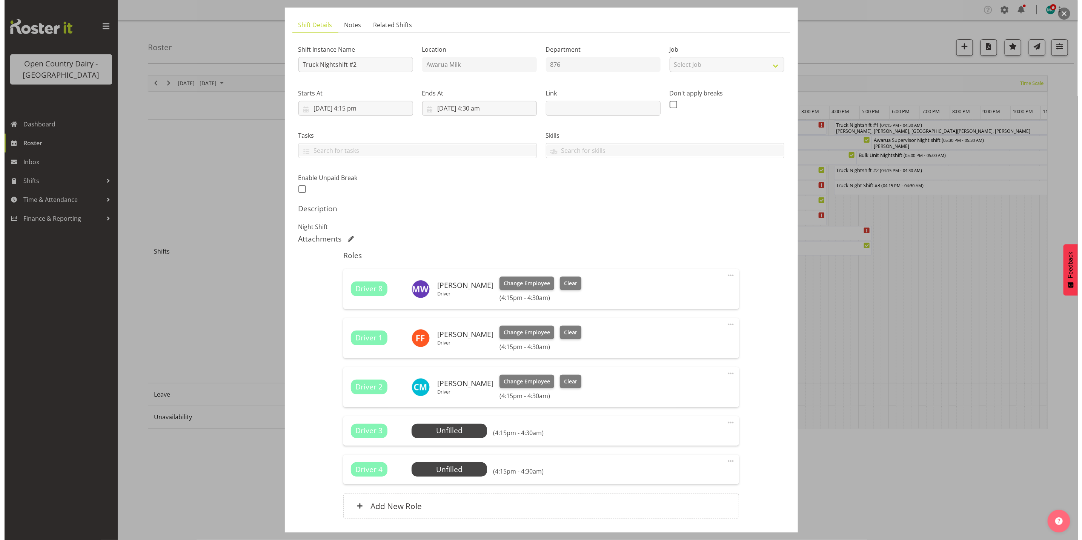
scroll to position [98, 0]
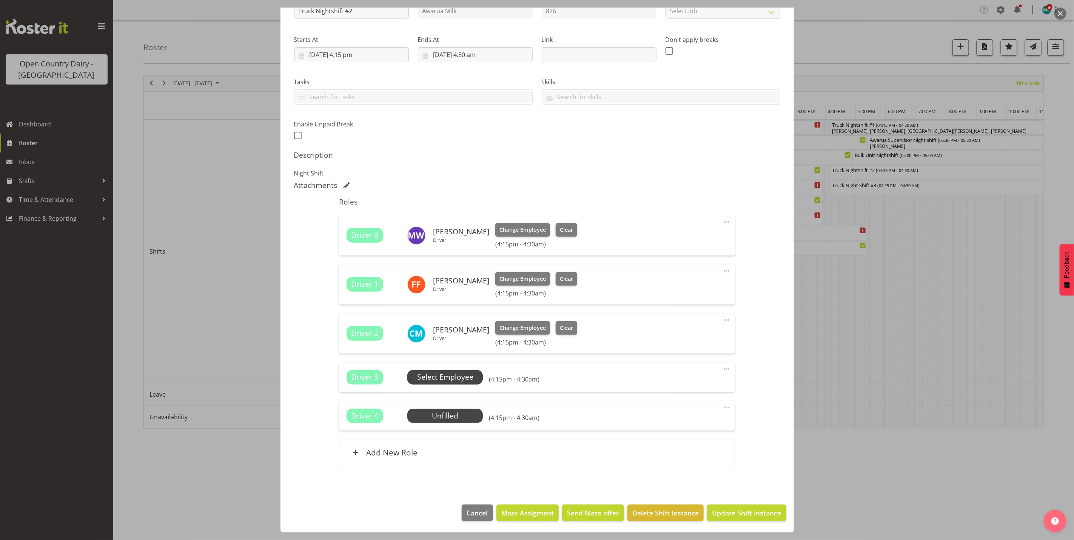
click at [434, 379] on span "Select Employee" at bounding box center [445, 377] width 56 height 11
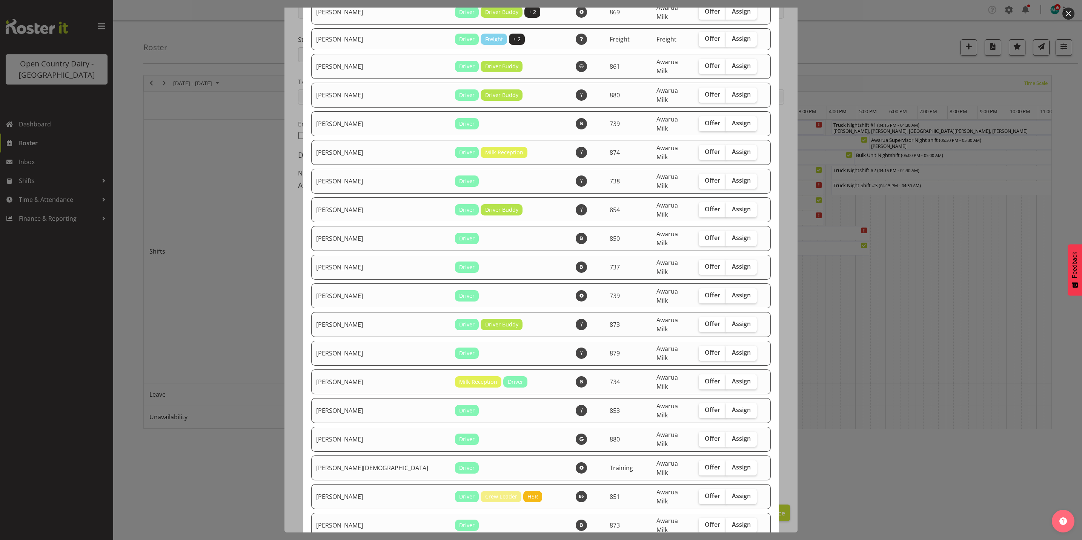
scroll to position [1841, 0]
click at [732, 436] on span "Assign" at bounding box center [741, 440] width 19 height 8
click at [726, 437] on input "Assign" at bounding box center [728, 439] width 5 height 5
checkbox input "true"
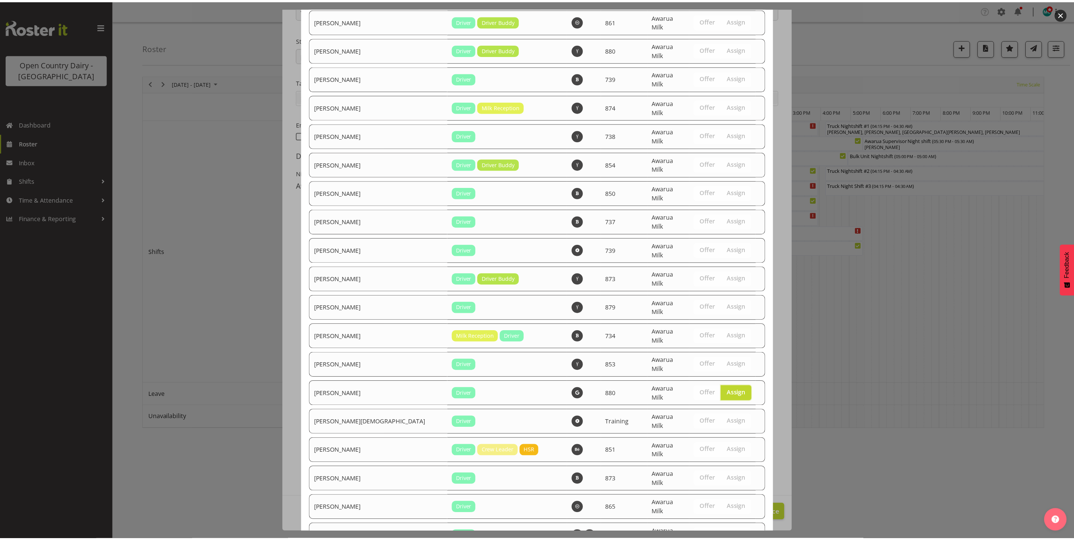
scroll to position [1955, 0]
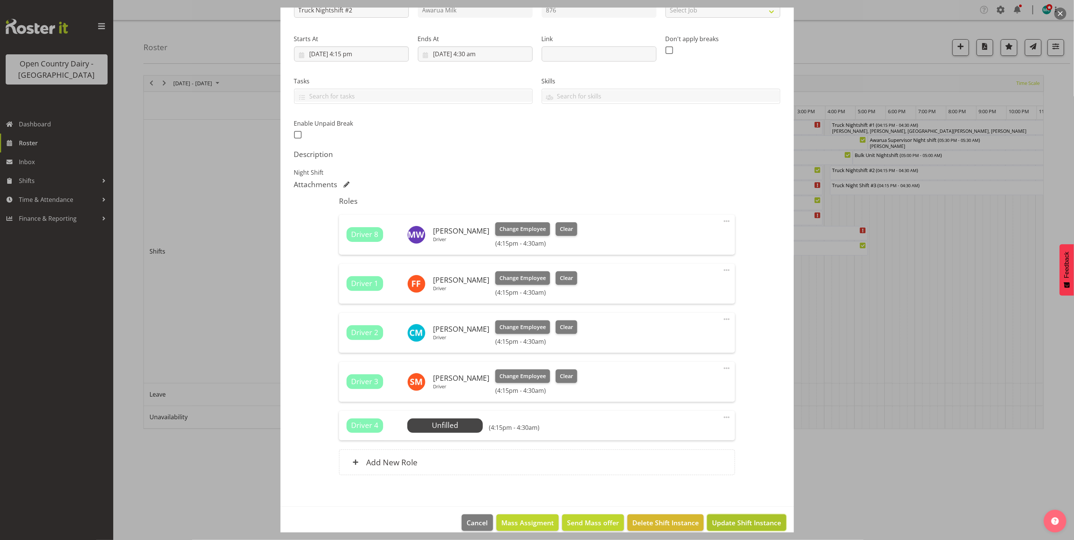
click at [736, 522] on span "Update Shift Instance" at bounding box center [746, 523] width 69 height 10
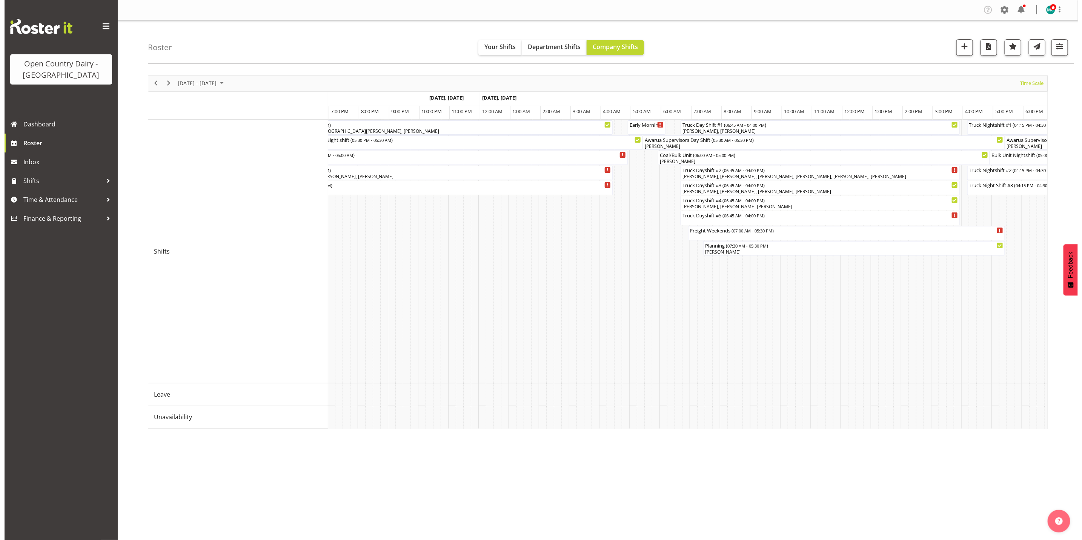
scroll to position [0, 4351]
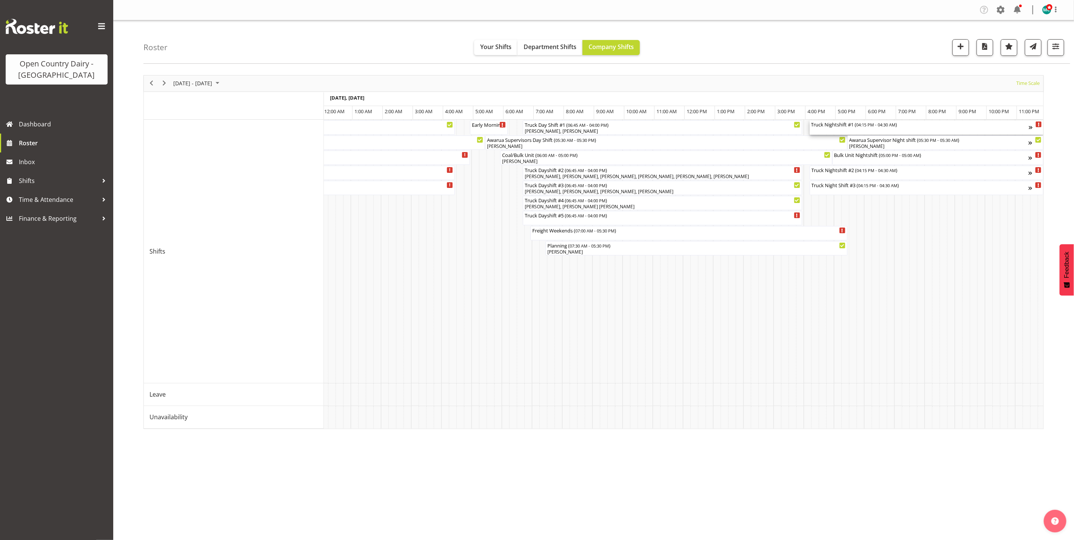
click at [868, 128] on div "Truck Nightshift #1 ( 04:15 PM - 04:30 AM )" at bounding box center [920, 124] width 218 height 8
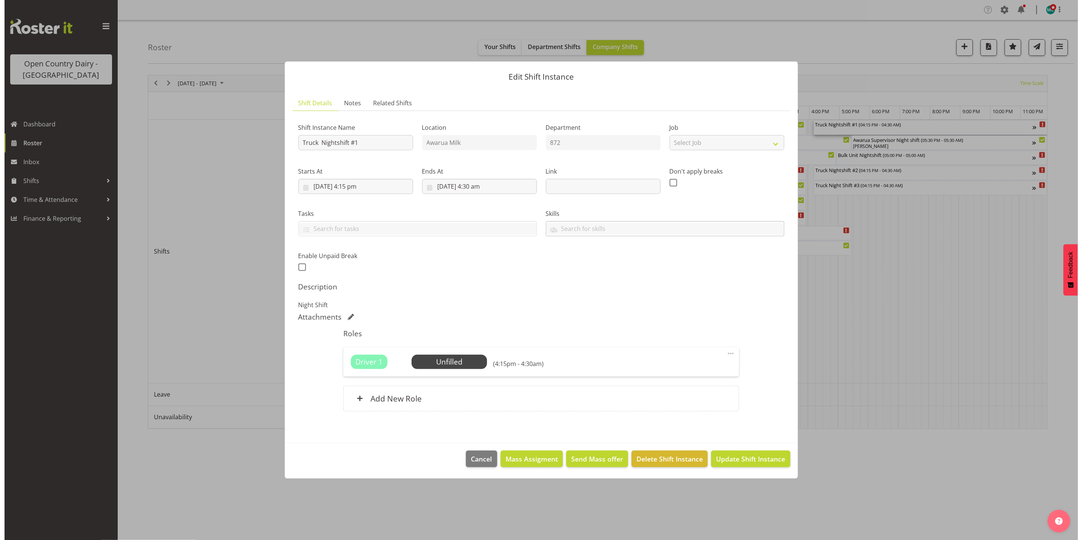
scroll to position [0, 4344]
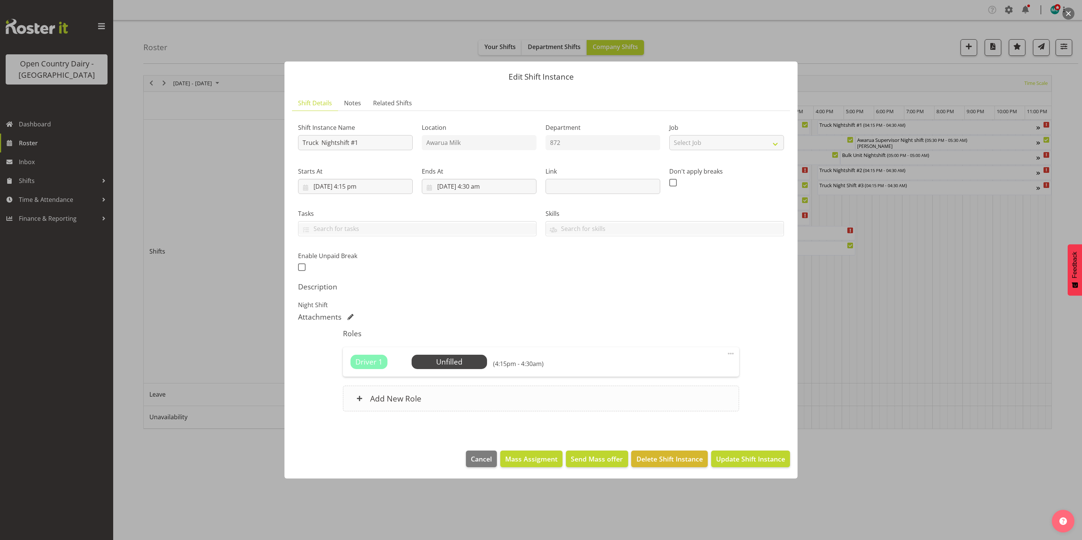
click at [401, 397] on h6 "Add New Role" at bounding box center [395, 399] width 51 height 10
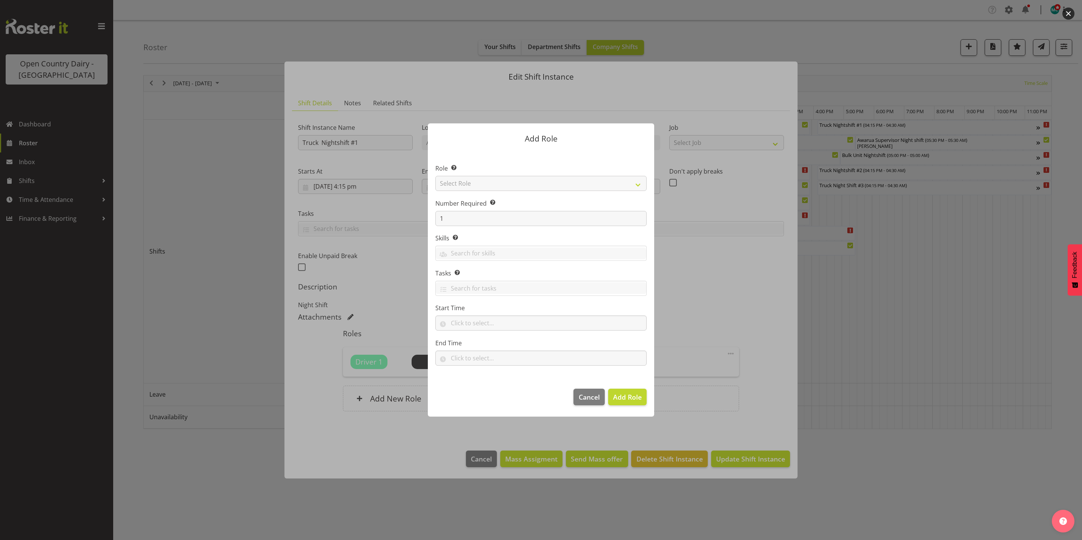
click at [495, 185] on section "Role Select the role you wish to add to the shift. Select Role Crew Leader Driv…" at bounding box center [541, 265] width 226 height 231
click at [495, 185] on select "Select Role Crew Leader Driver Driver Assessor Dayshift Driver Assessor Nightsh…" at bounding box center [541, 183] width 211 height 15
select select "1154"
click at [436, 176] on select "Select Role Crew Leader Driver Driver Assessor Dayshift Driver Assessor Nightsh…" at bounding box center [541, 183] width 211 height 15
click at [463, 223] on input "1" at bounding box center [541, 218] width 211 height 15
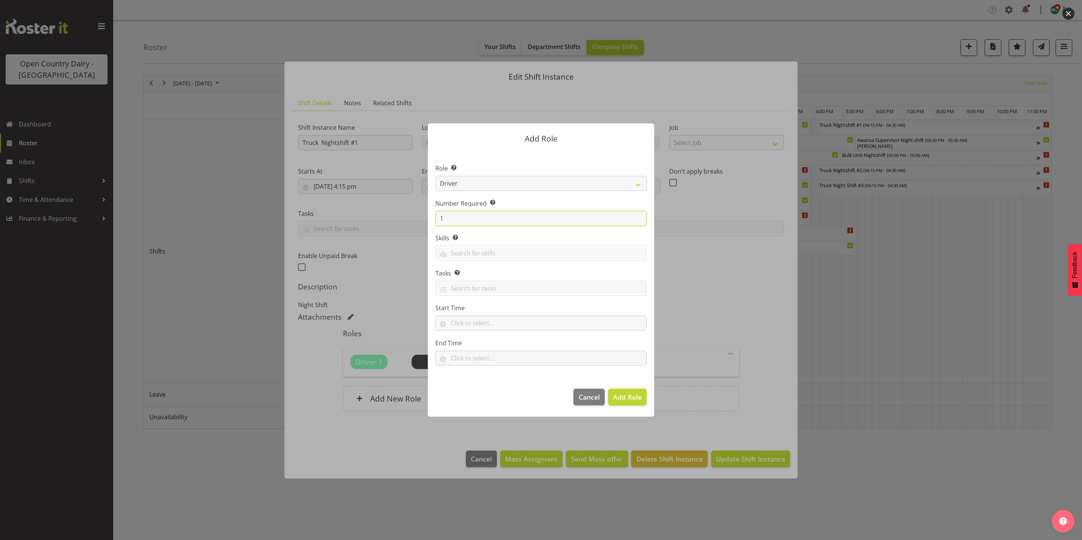
click at [463, 217] on input "1" at bounding box center [541, 218] width 211 height 15
type input "5"
click at [615, 392] on span "Add 5 Roles" at bounding box center [623, 396] width 38 height 9
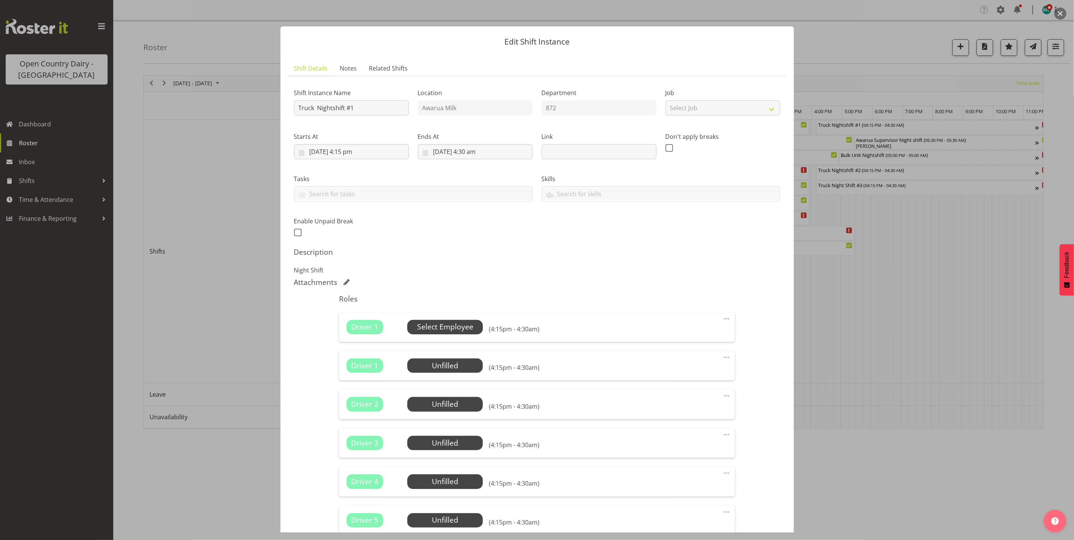
click at [449, 329] on span "Select Employee" at bounding box center [445, 327] width 56 height 11
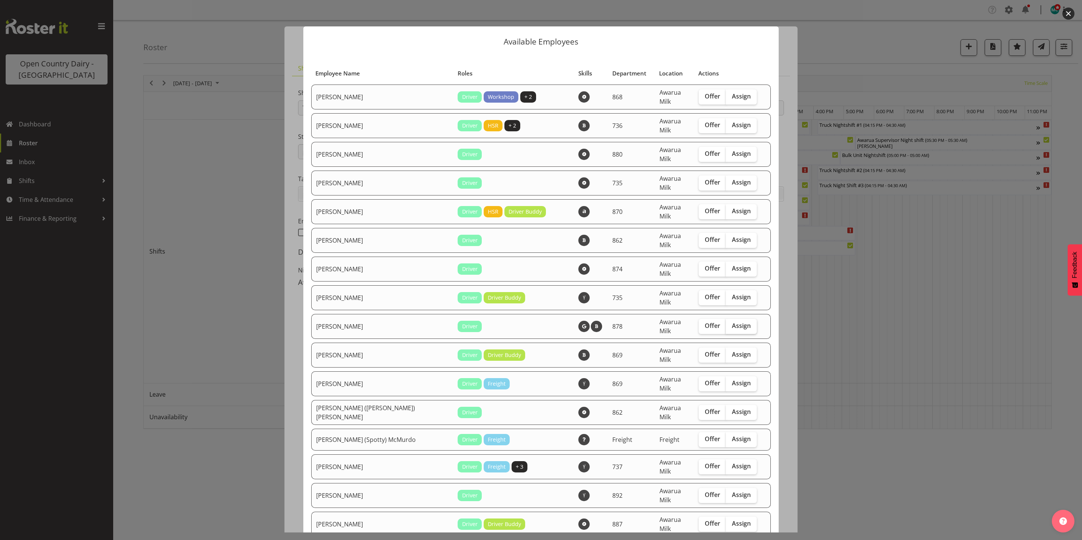
click at [732, 322] on span "Assign" at bounding box center [741, 326] width 19 height 8
click at [726, 323] on input "Assign" at bounding box center [728, 325] width 5 height 5
checkbox input "true"
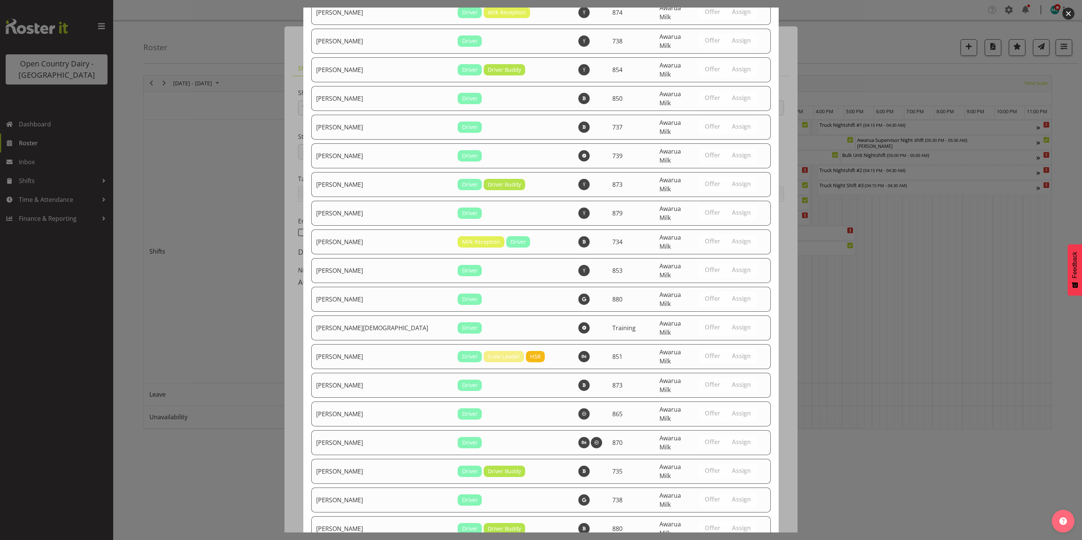
scroll to position [1929, 0]
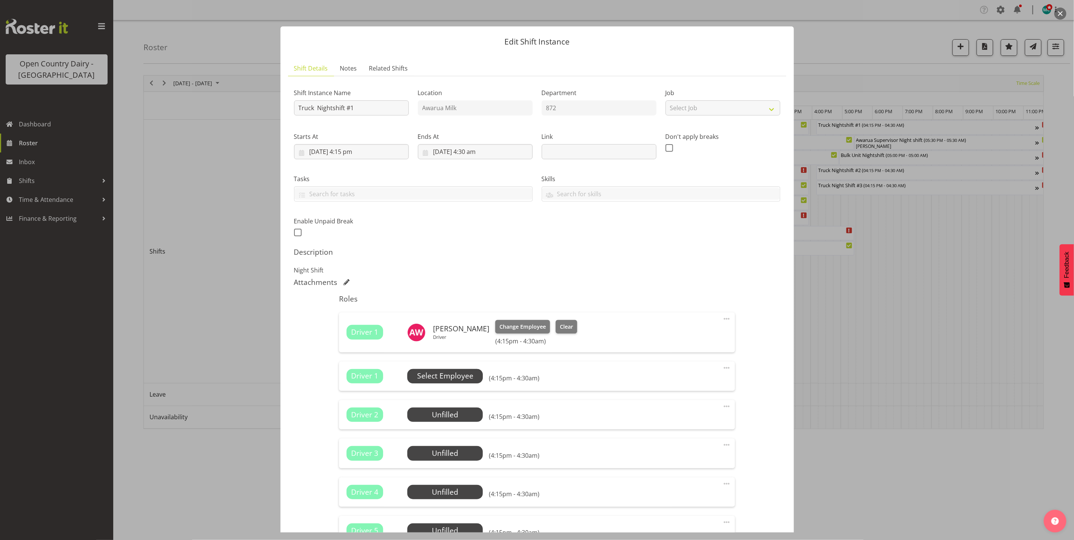
click at [429, 375] on span "Select Employee" at bounding box center [445, 376] width 56 height 11
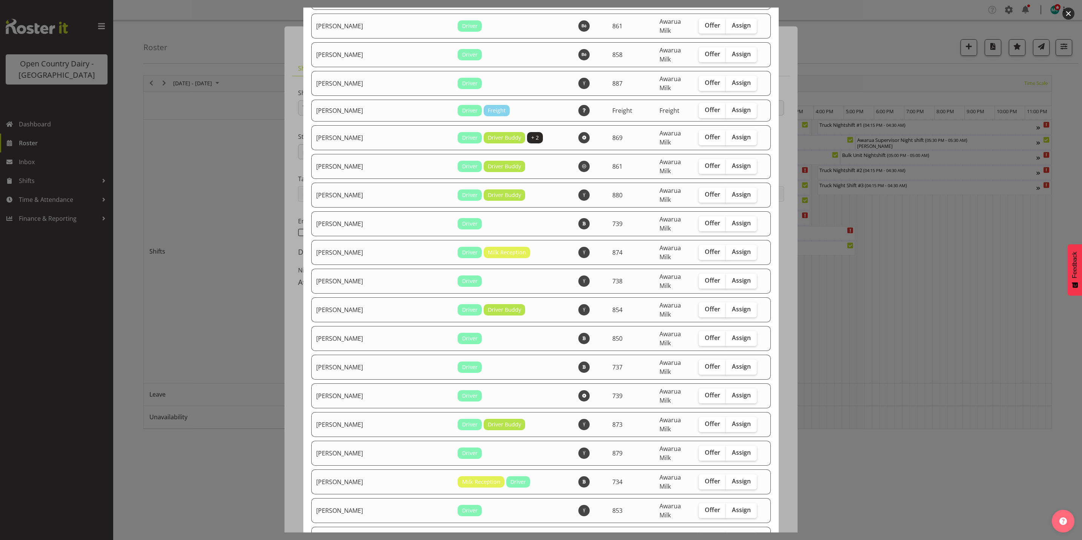
scroll to position [1903, 0]
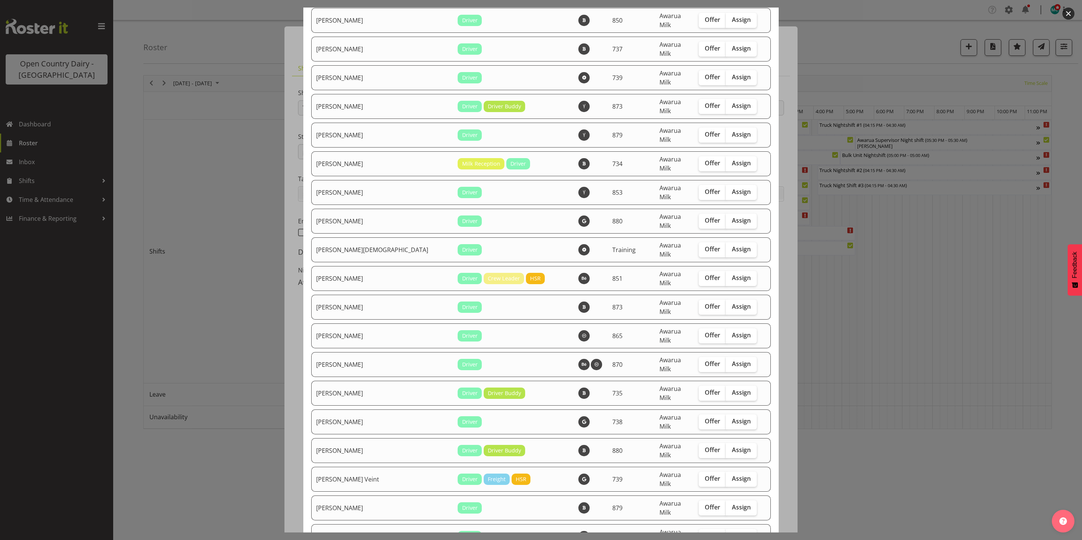
checkbox input "true"
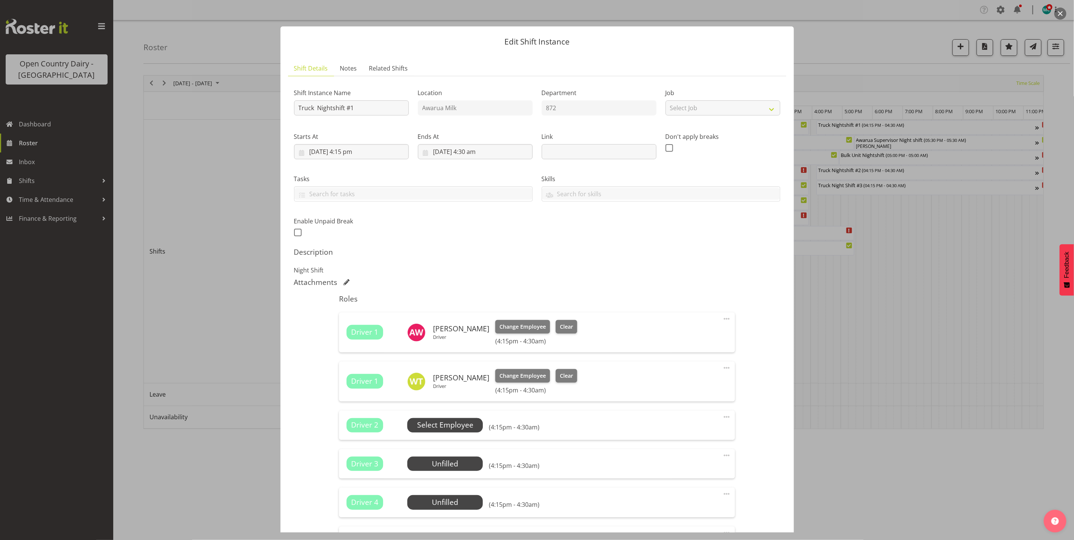
click at [453, 430] on span "Select Employee" at bounding box center [445, 425] width 56 height 11
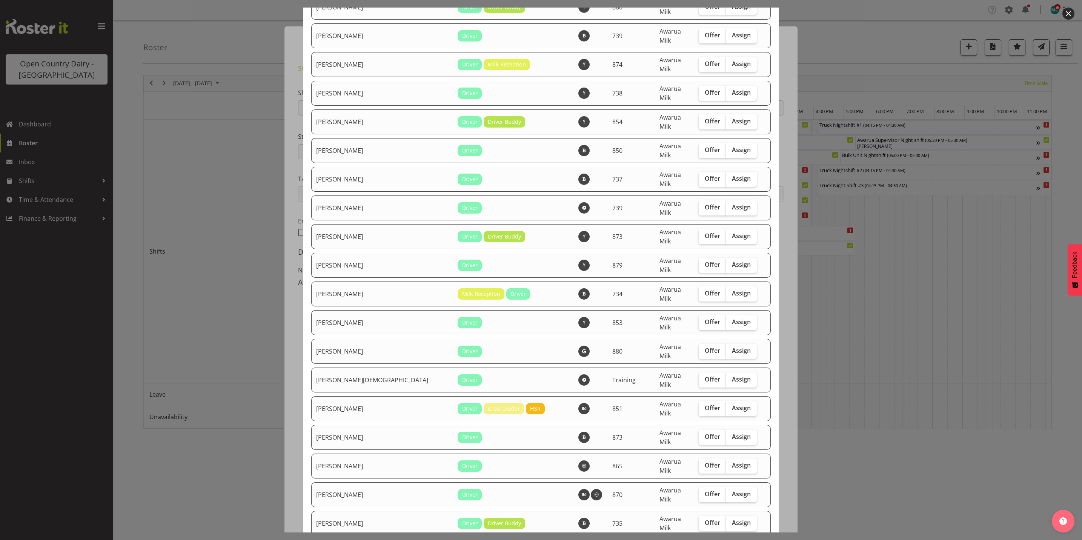
scroll to position [1878, 0]
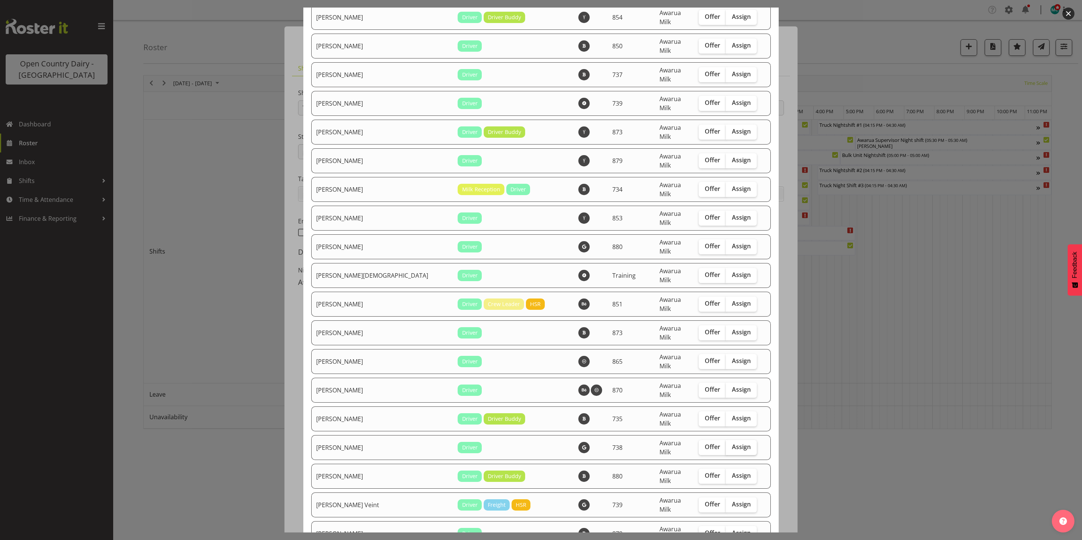
click at [732, 443] on span "Assign" at bounding box center [741, 447] width 19 height 8
click at [731, 445] on input "Assign" at bounding box center [728, 447] width 5 height 5
checkbox input "true"
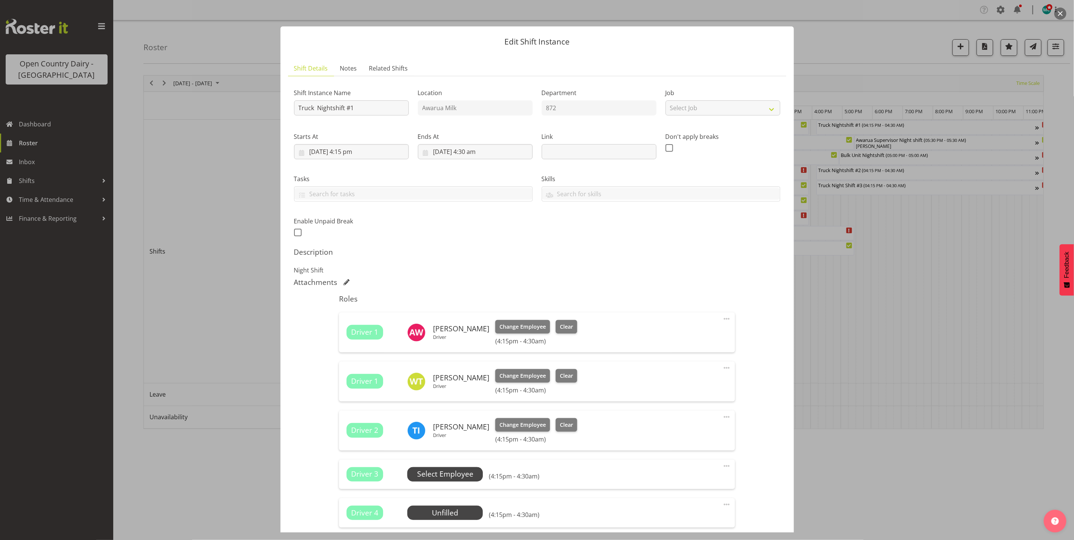
click at [451, 476] on span "Select Employee" at bounding box center [445, 474] width 56 height 11
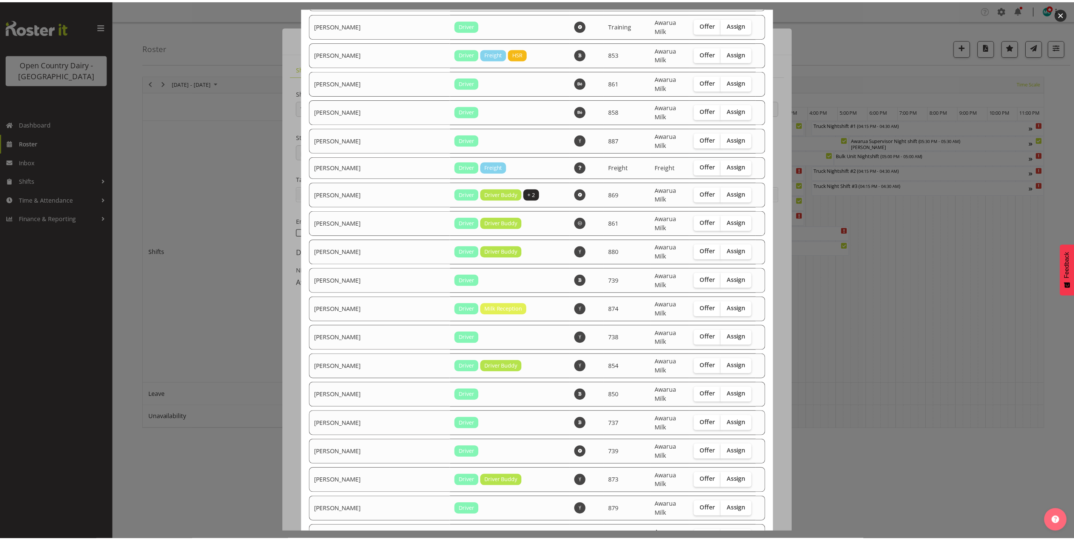
scroll to position [1852, 0]
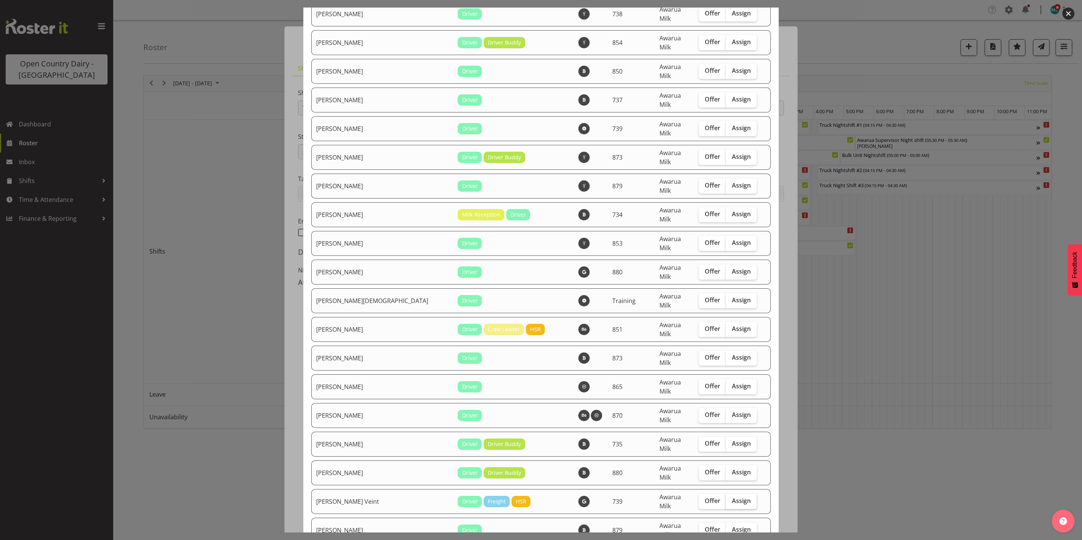
click at [732, 497] on span "Assign" at bounding box center [741, 501] width 19 height 8
click at [727, 499] on input "Assign" at bounding box center [728, 501] width 5 height 5
checkbox input "true"
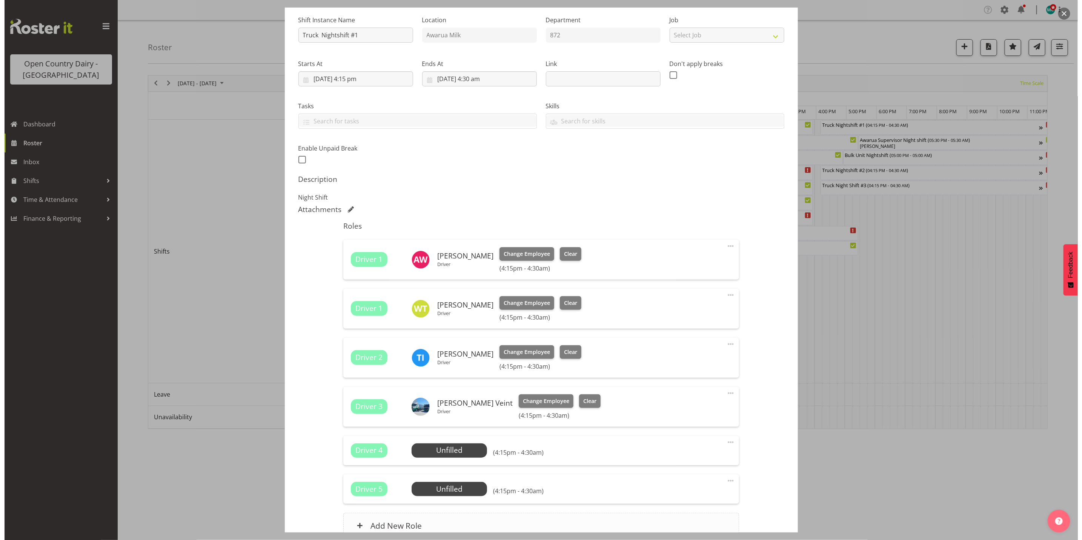
scroll to position [147, 0]
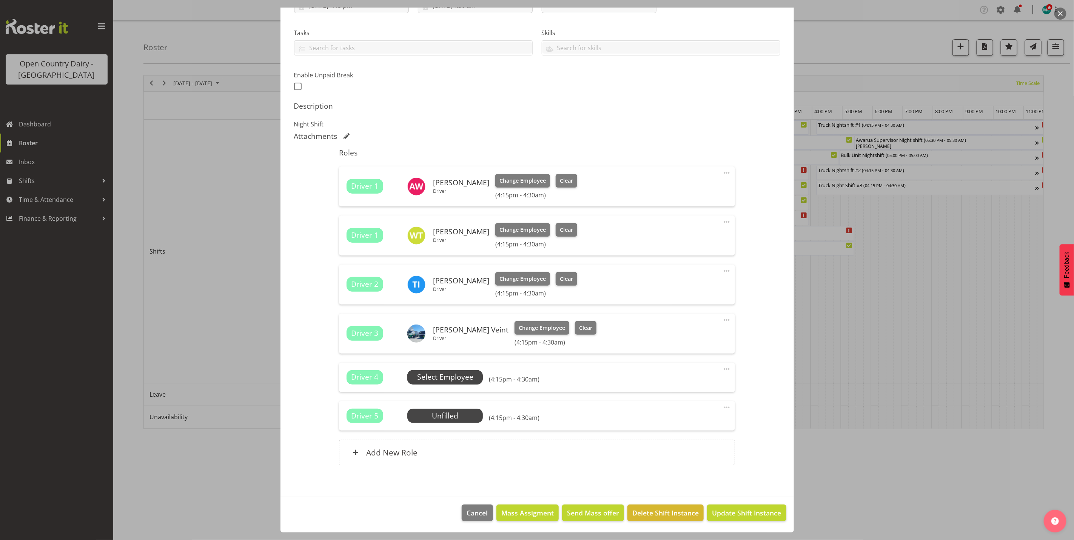
click at [441, 372] on span "Select Employee" at bounding box center [445, 377] width 56 height 11
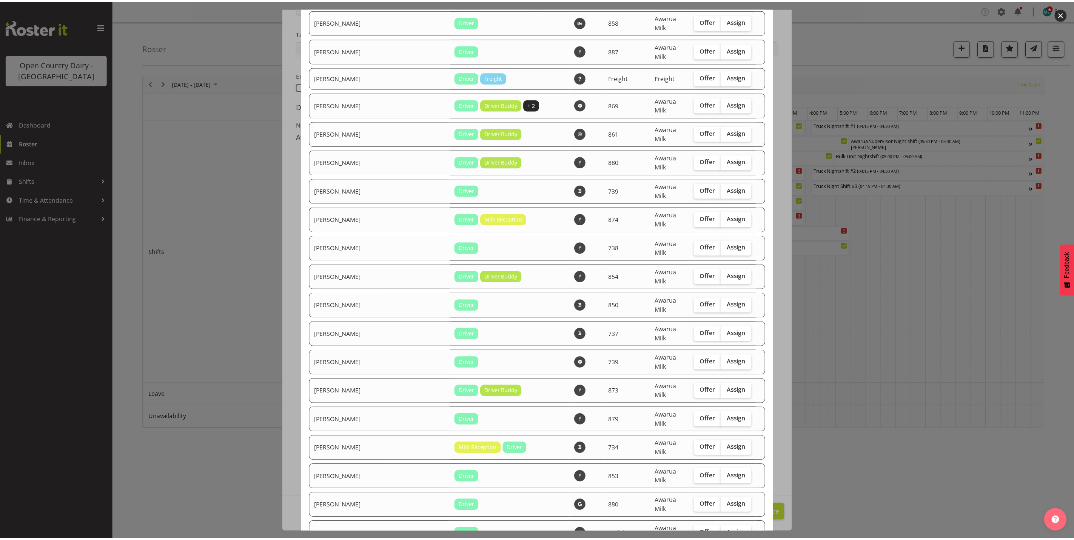
scroll to position [1811, 0]
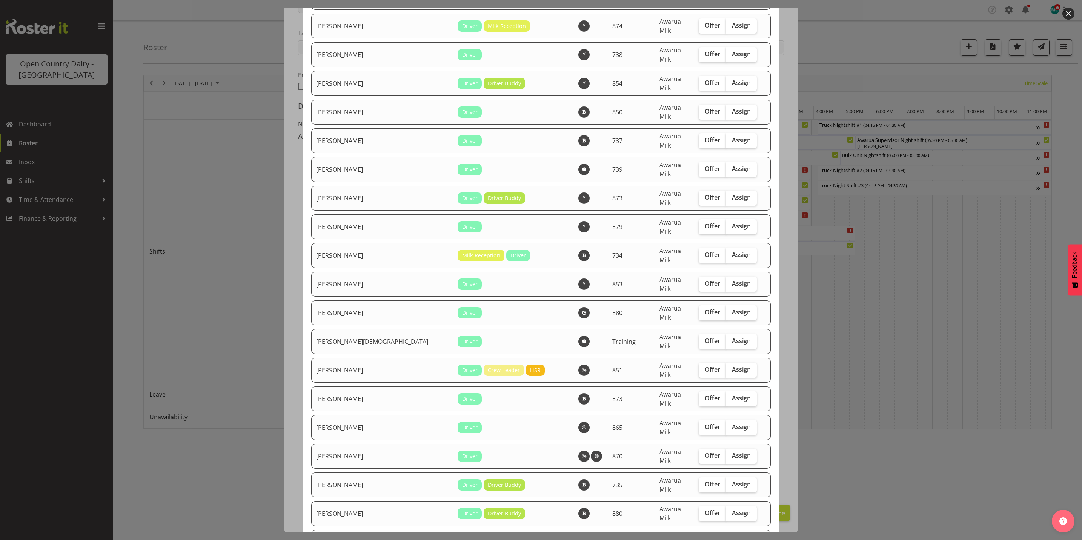
checkbox input "true"
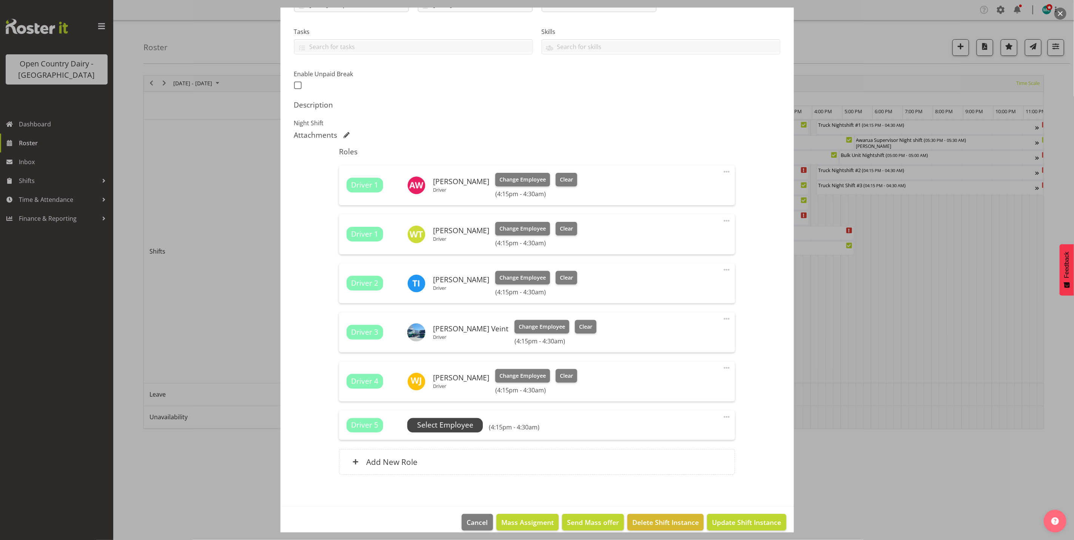
click at [446, 427] on span "Select Employee" at bounding box center [445, 425] width 56 height 11
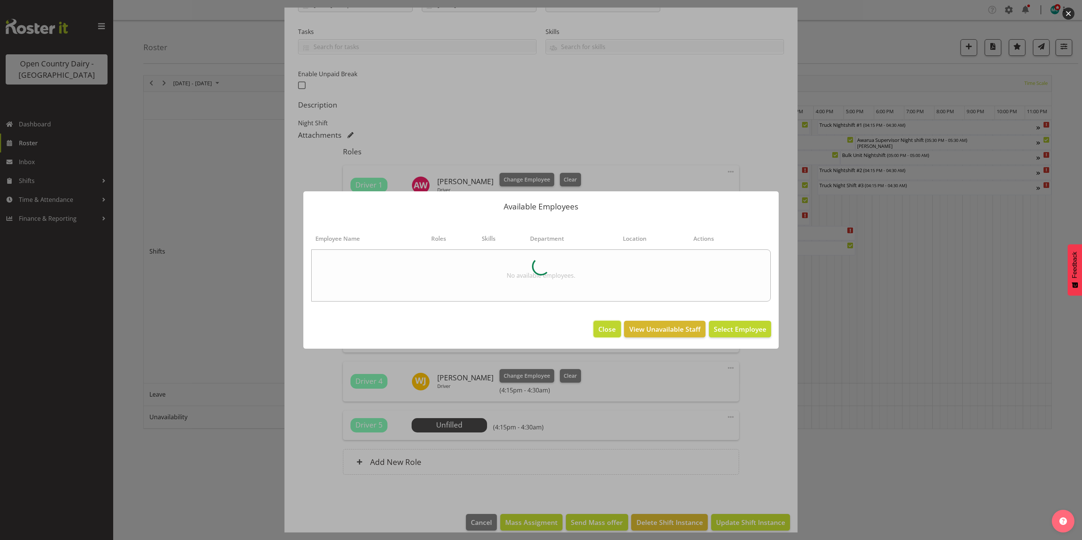
click at [605, 333] on span "Close" at bounding box center [607, 329] width 17 height 10
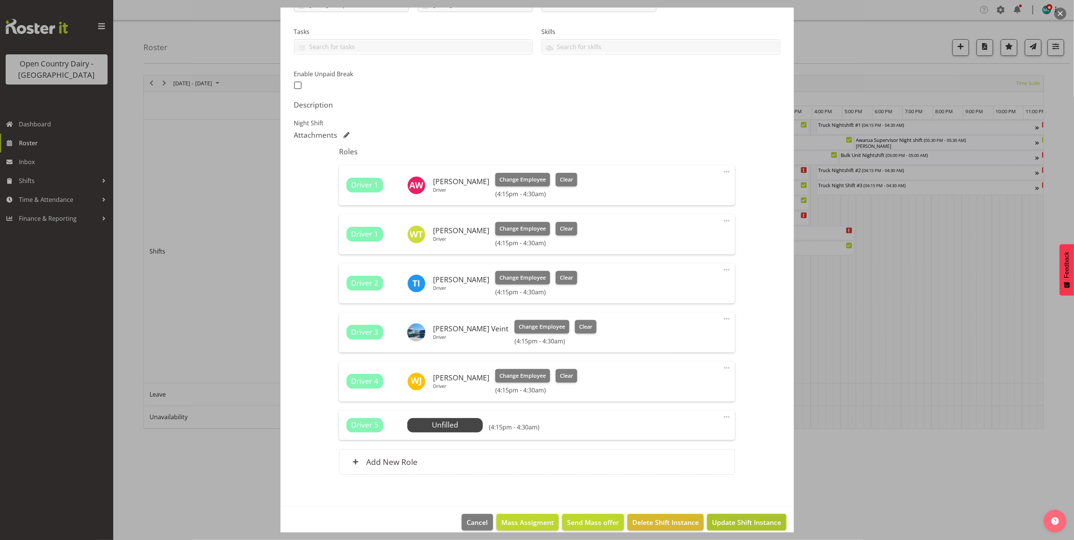
click at [736, 521] on span "Update Shift Instance" at bounding box center [746, 522] width 69 height 10
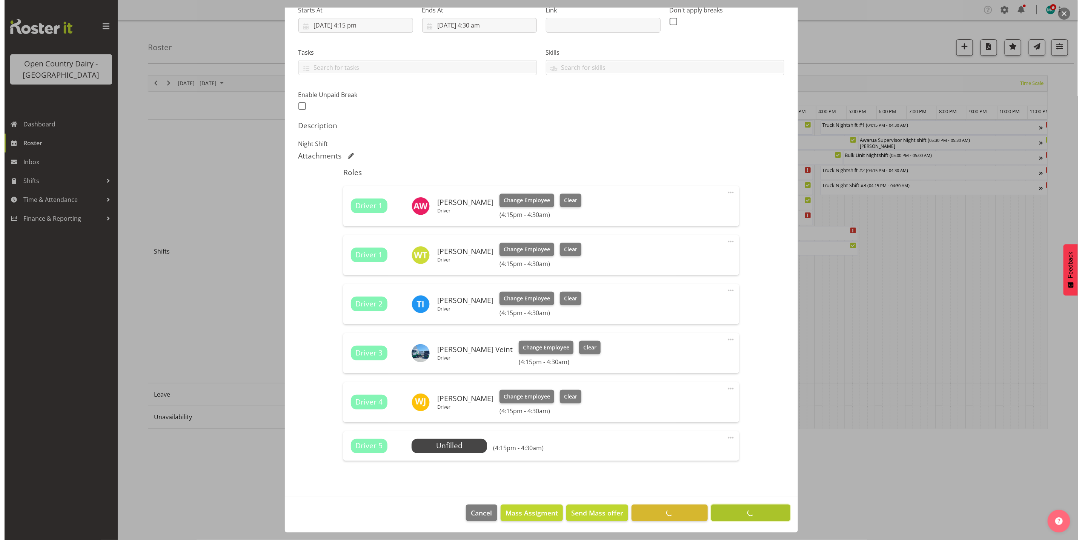
scroll to position [127, 0]
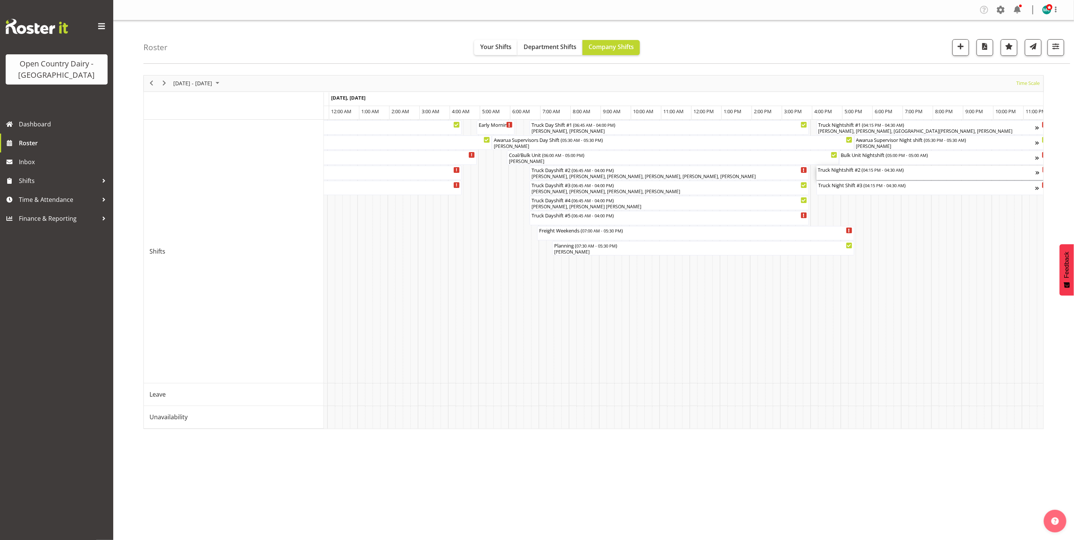
click at [855, 172] on div "Truck Nightshift #2 ( 04:15 PM - 04:30 AM )" at bounding box center [927, 170] width 218 height 8
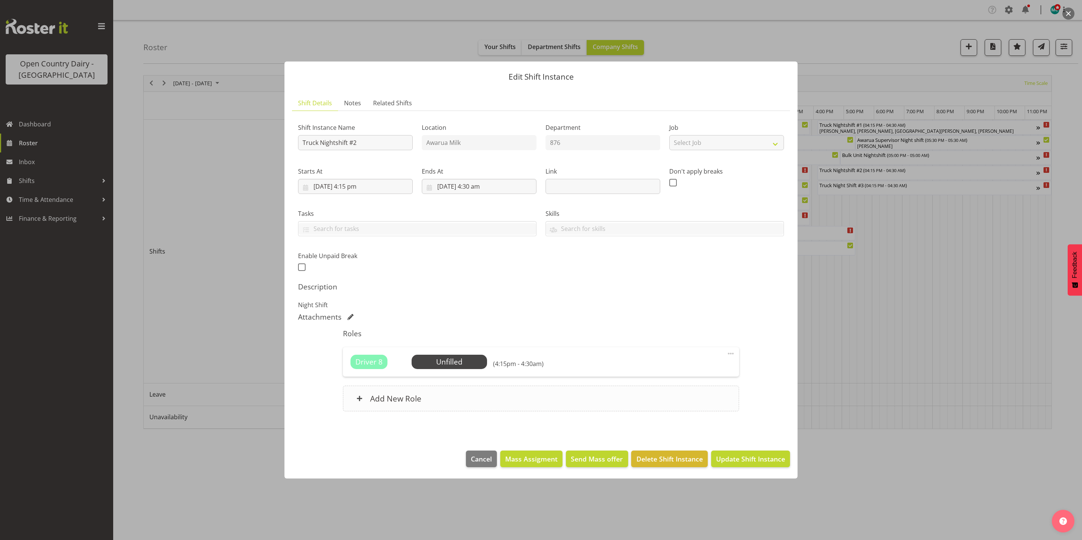
click at [408, 398] on h6 "Add New Role" at bounding box center [395, 399] width 51 height 10
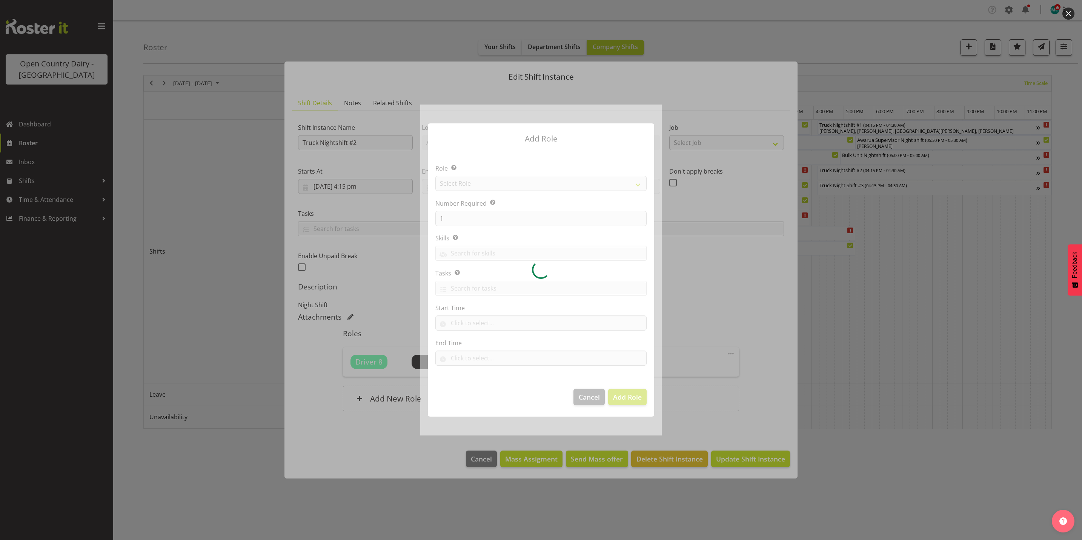
click at [476, 181] on div at bounding box center [541, 270] width 242 height 331
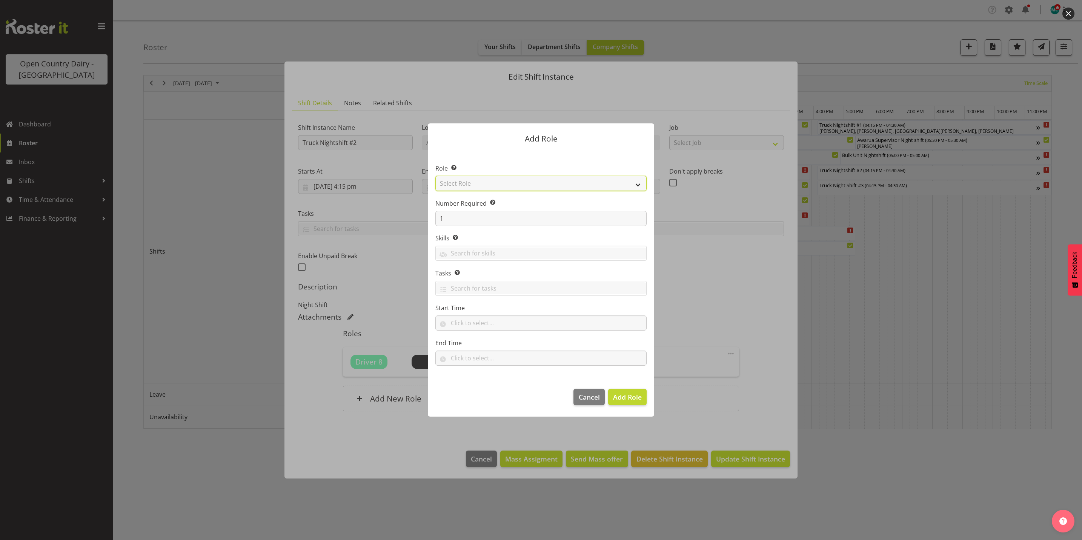
click at [476, 184] on select "Select Role Crew Leader Driver Driver Assessor Dayshift Driver Assessor Nightsh…" at bounding box center [541, 183] width 211 height 15
select select "1154"
click at [436, 176] on select "Select Role Crew Leader Driver Driver Assessor Dayshift Driver Assessor Nightsh…" at bounding box center [541, 183] width 211 height 15
click at [466, 215] on input "1" at bounding box center [541, 218] width 211 height 15
click at [463, 218] on input "1" at bounding box center [541, 218] width 211 height 15
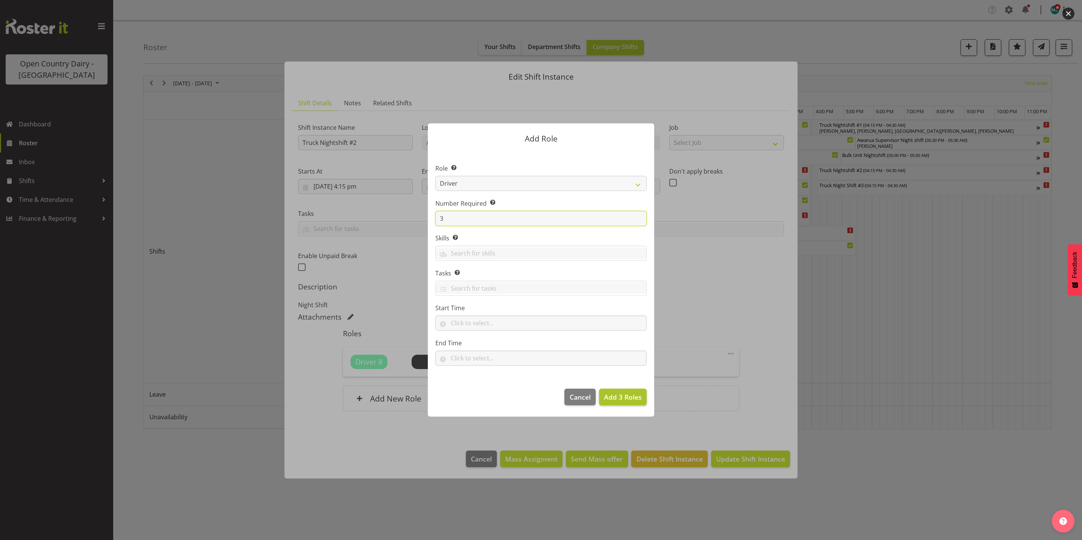
type input "3"
click at [615, 400] on span "Add 3 Roles" at bounding box center [623, 396] width 38 height 9
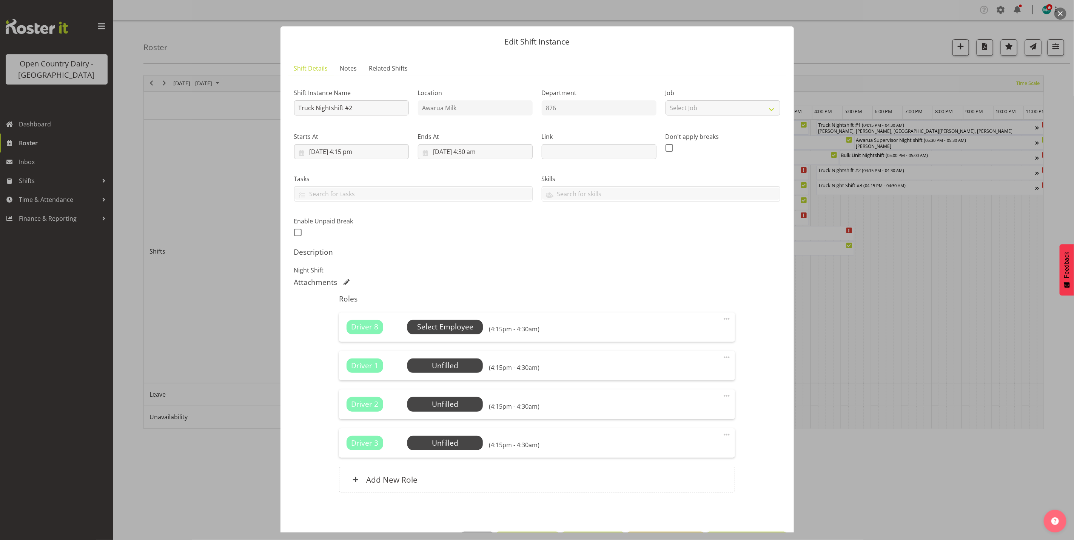
click at [418, 328] on span "Select Employee" at bounding box center [445, 327] width 56 height 11
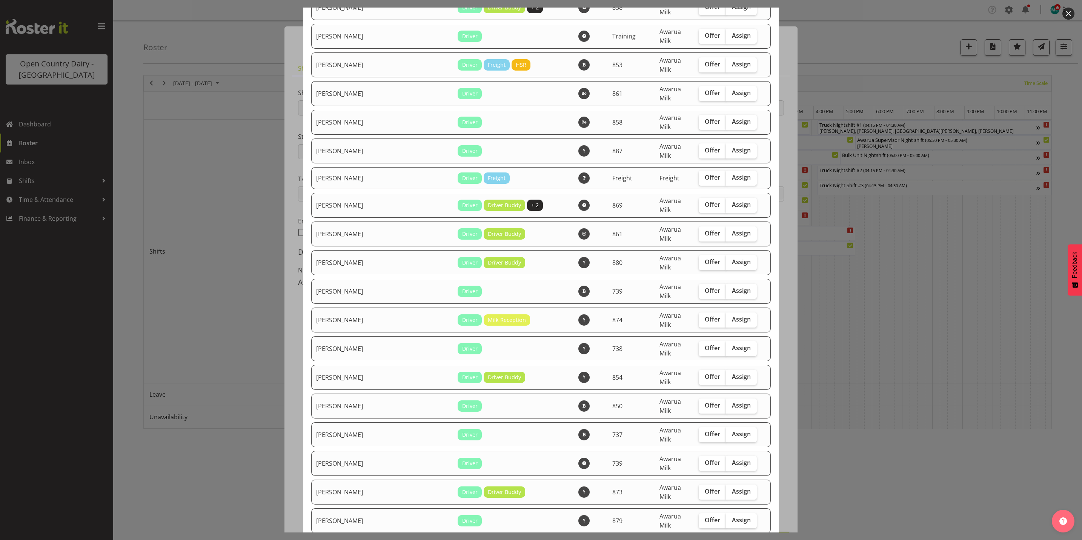
scroll to position [1178, 0]
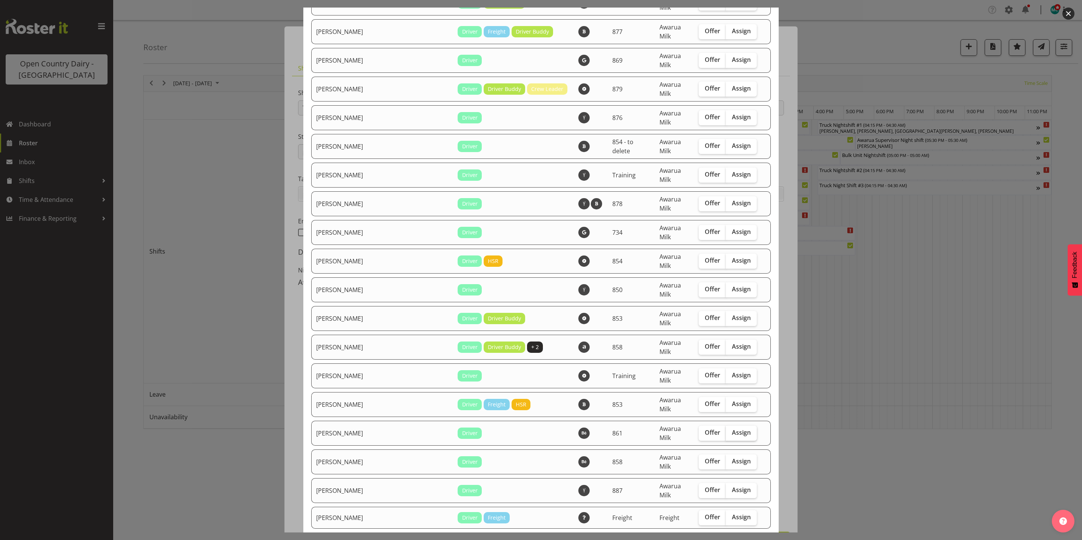
click at [732, 429] on span "Assign" at bounding box center [741, 433] width 19 height 8
click at [726, 430] on input "Assign" at bounding box center [728, 432] width 5 height 5
checkbox input "true"
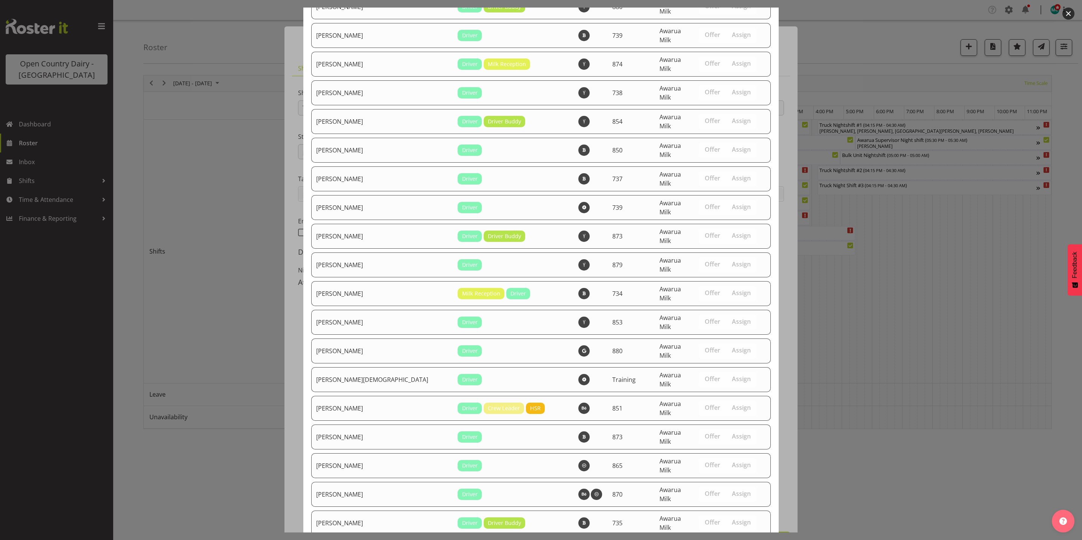
scroll to position [1801, 0]
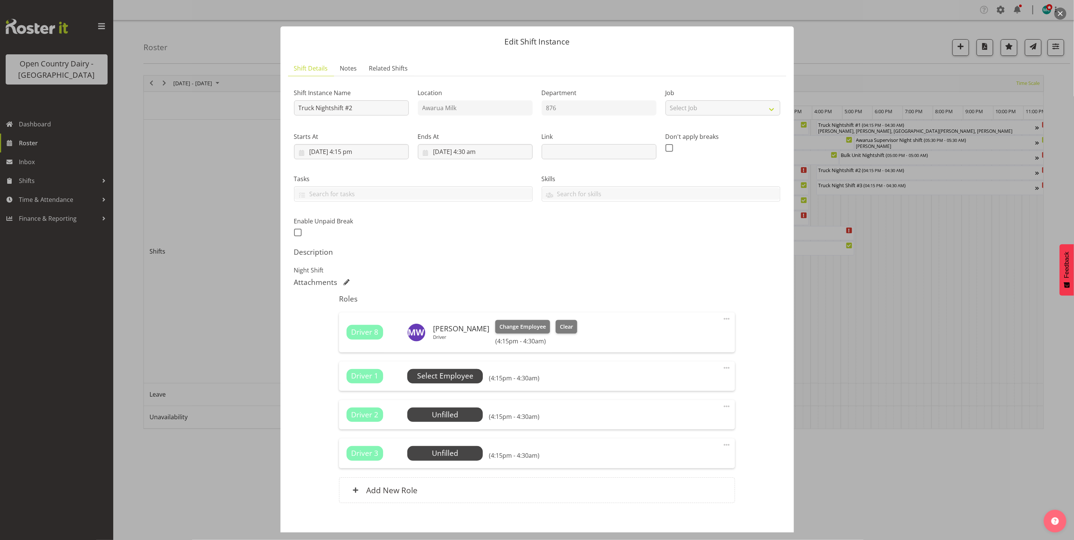
click at [449, 372] on span "Select Employee" at bounding box center [445, 376] width 56 height 11
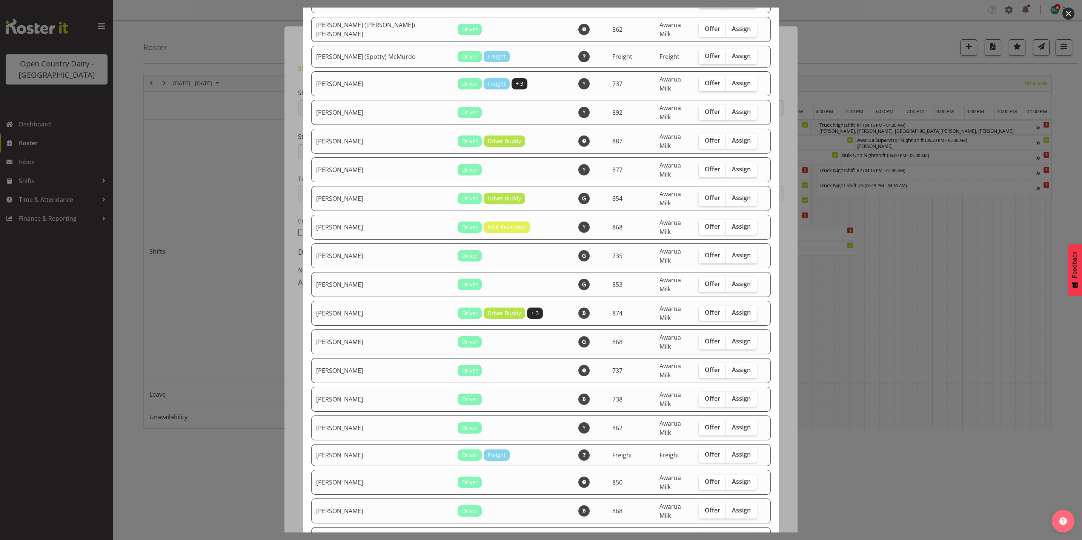
scroll to position [453, 0]
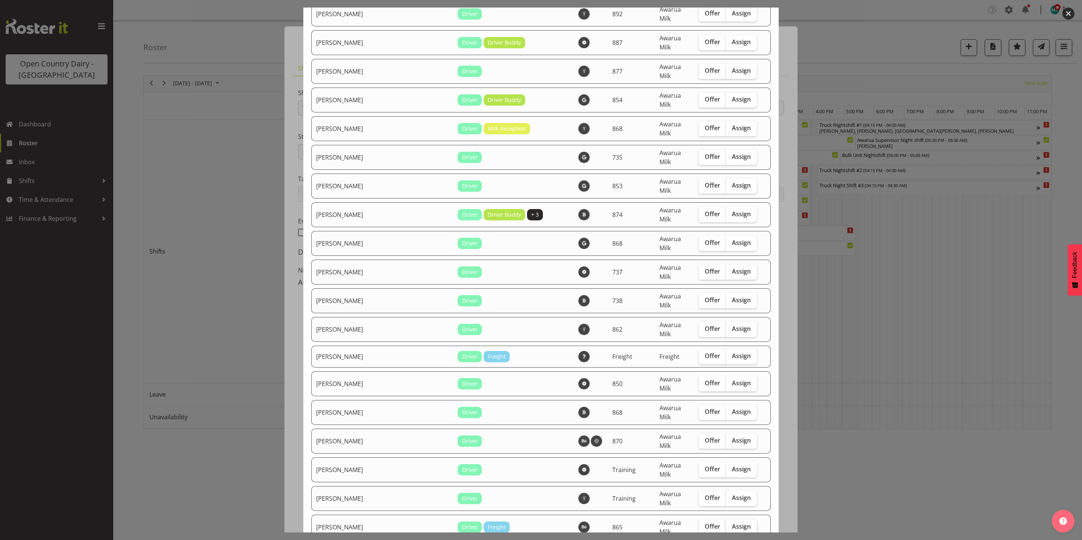
click at [732, 523] on span "Assign" at bounding box center [741, 527] width 19 height 8
click at [726, 524] on input "Assign" at bounding box center [728, 526] width 5 height 5
checkbox input "true"
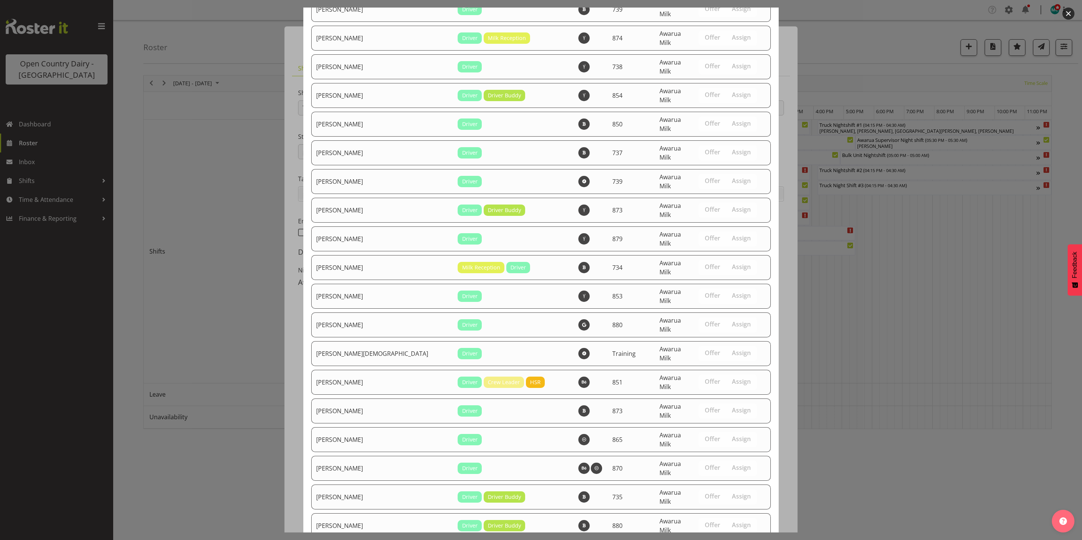
scroll to position [1775, 0]
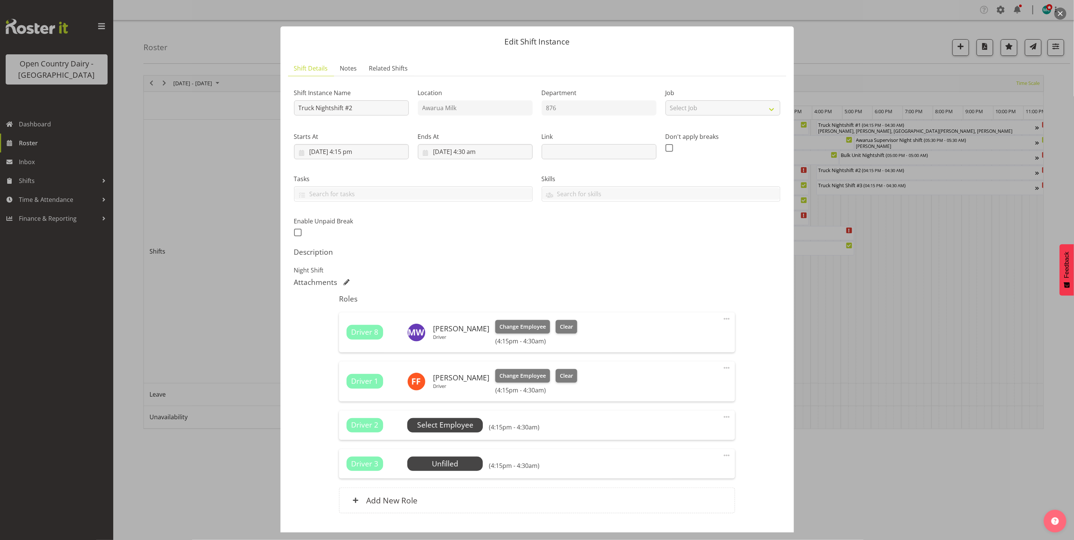
click at [465, 430] on span "Select Employee" at bounding box center [445, 425] width 56 height 11
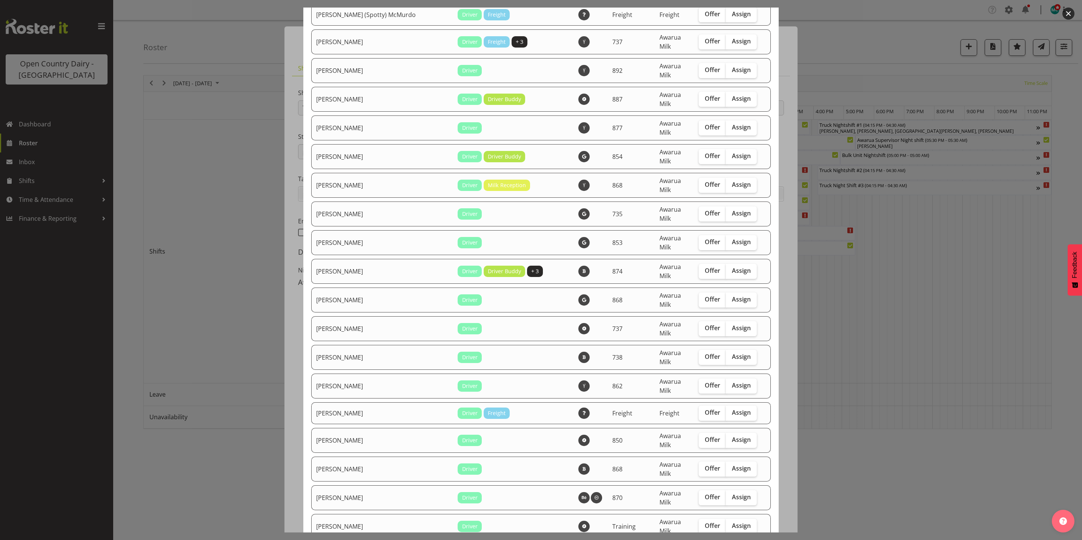
scroll to position [340, 0]
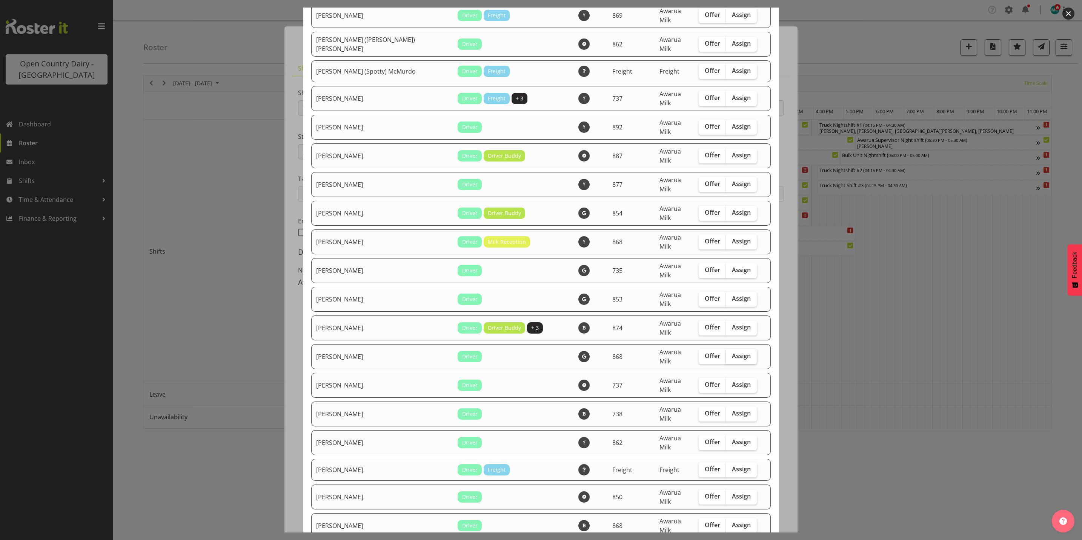
click at [732, 352] on span "Assign" at bounding box center [741, 356] width 19 height 8
click at [731, 354] on input "Assign" at bounding box center [728, 356] width 5 height 5
checkbox input "true"
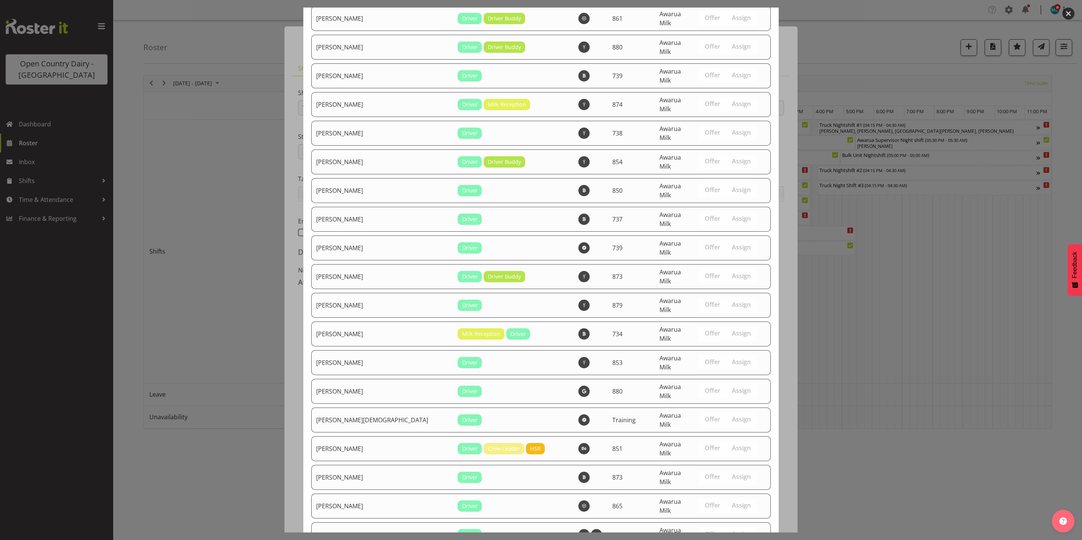
scroll to position [1749, 0]
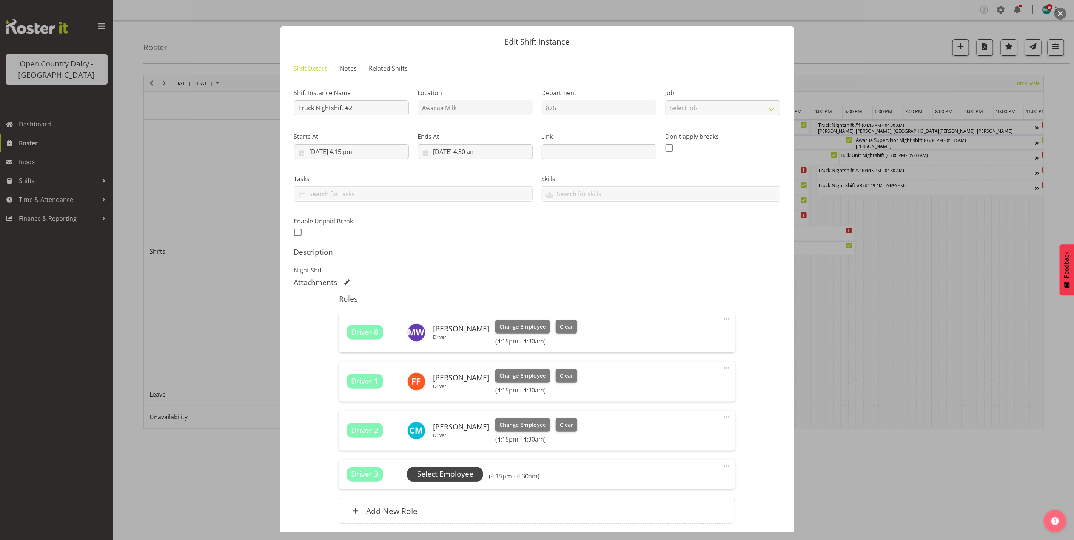
click at [454, 474] on span "Select Employee" at bounding box center [445, 474] width 56 height 11
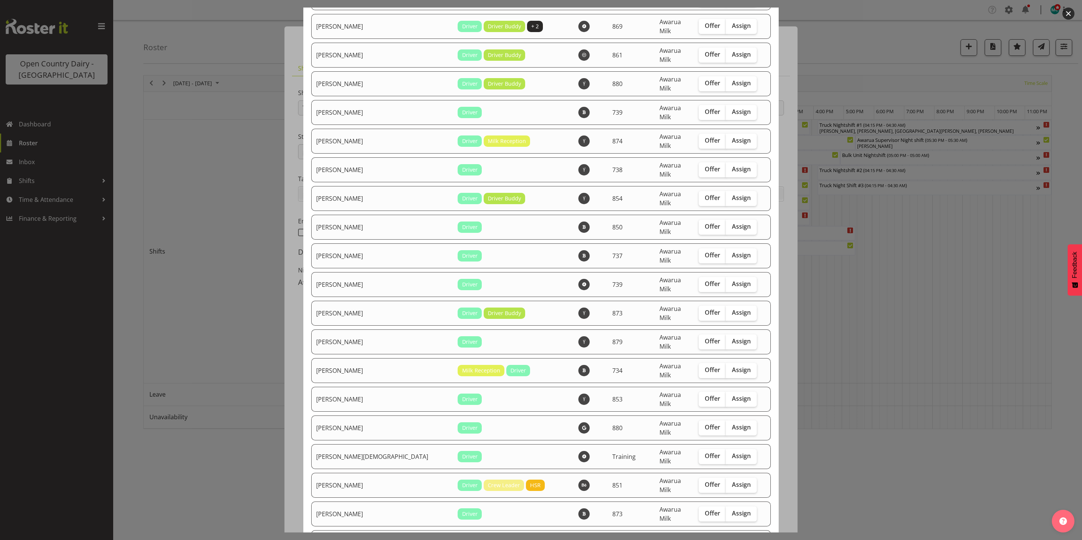
scroll to position [1554, 0]
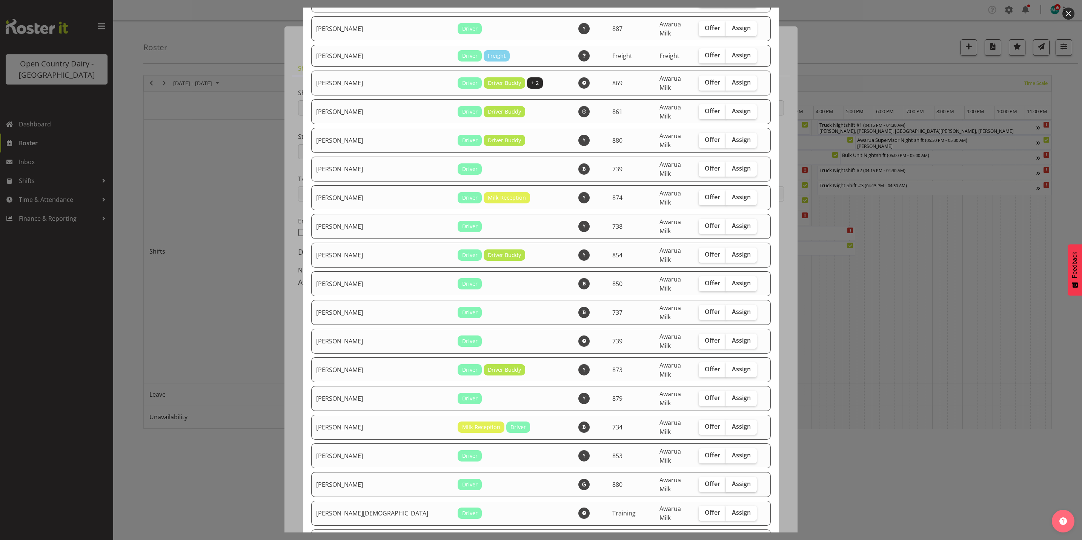
click at [732, 480] on span "Assign" at bounding box center [741, 484] width 19 height 8
click at [731, 482] on input "Assign" at bounding box center [728, 484] width 5 height 5
checkbox input "true"
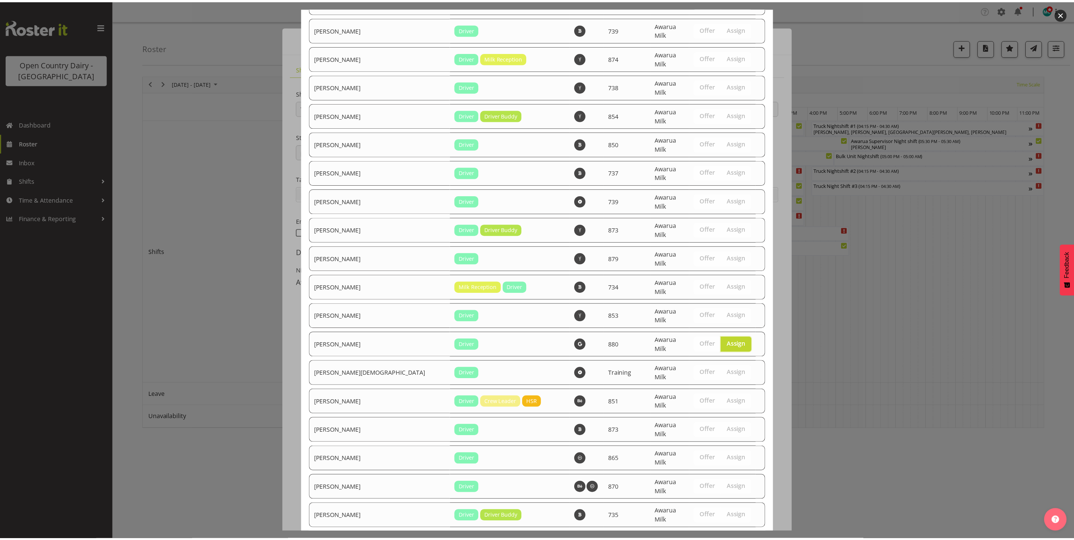
scroll to position [1724, 0]
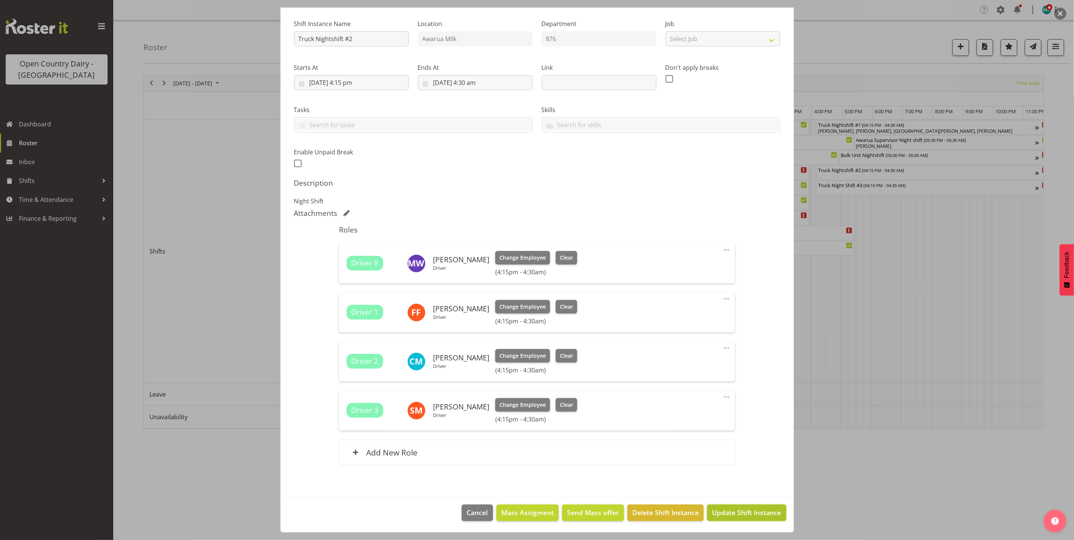
click at [736, 513] on span "Update Shift Instance" at bounding box center [746, 513] width 69 height 10
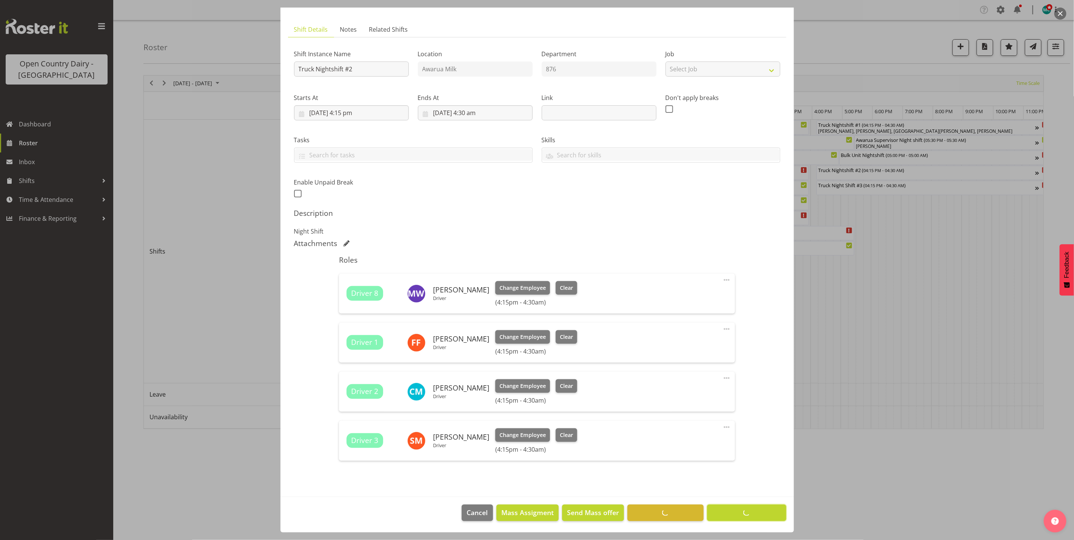
scroll to position [40, 0]
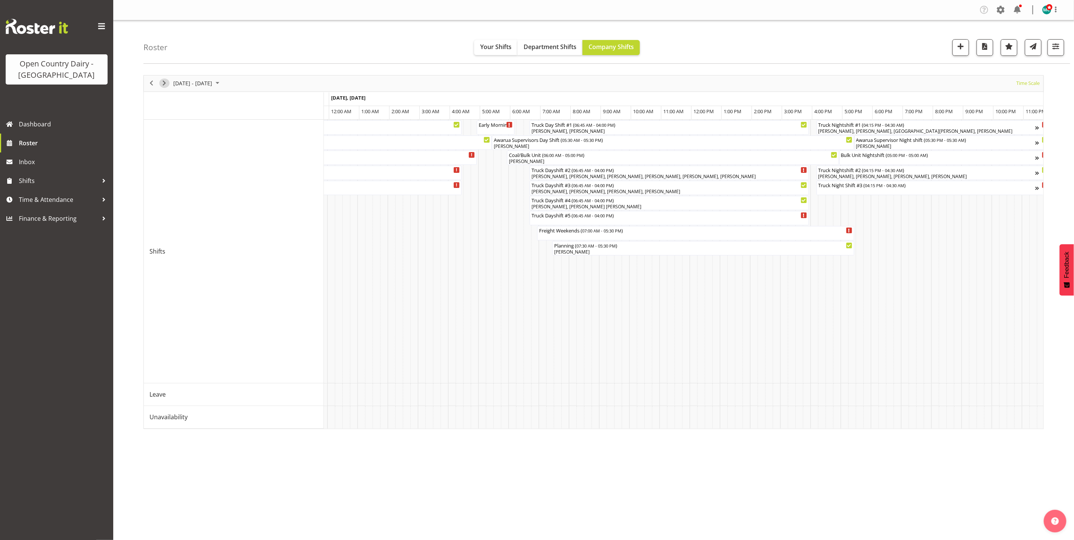
click at [162, 84] on span "Next" at bounding box center [164, 82] width 9 height 9
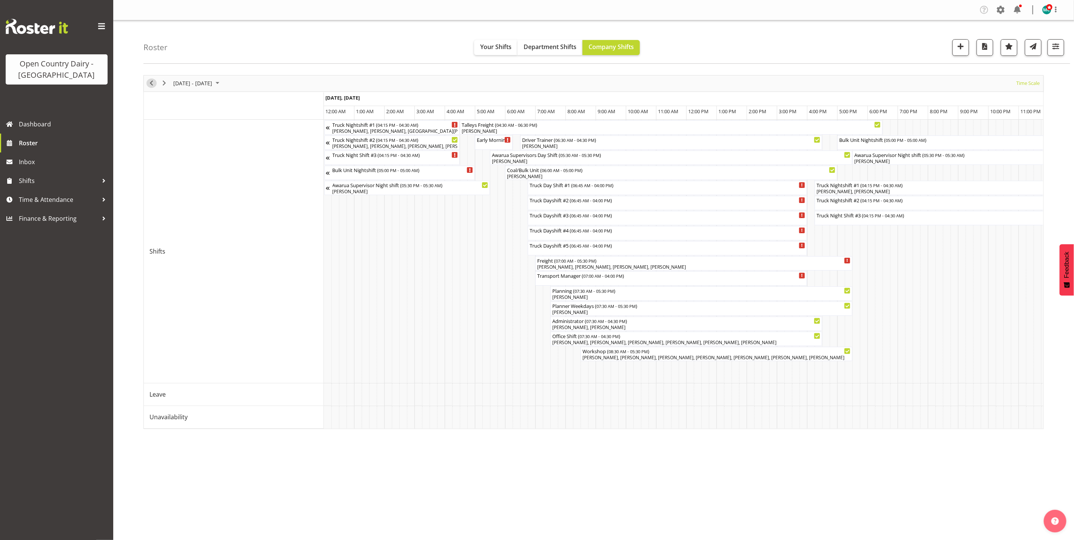
drag, startPoint x: 151, startPoint y: 83, endPoint x: 208, endPoint y: 134, distance: 76.7
click at [151, 83] on span "Previous" at bounding box center [151, 82] width 9 height 9
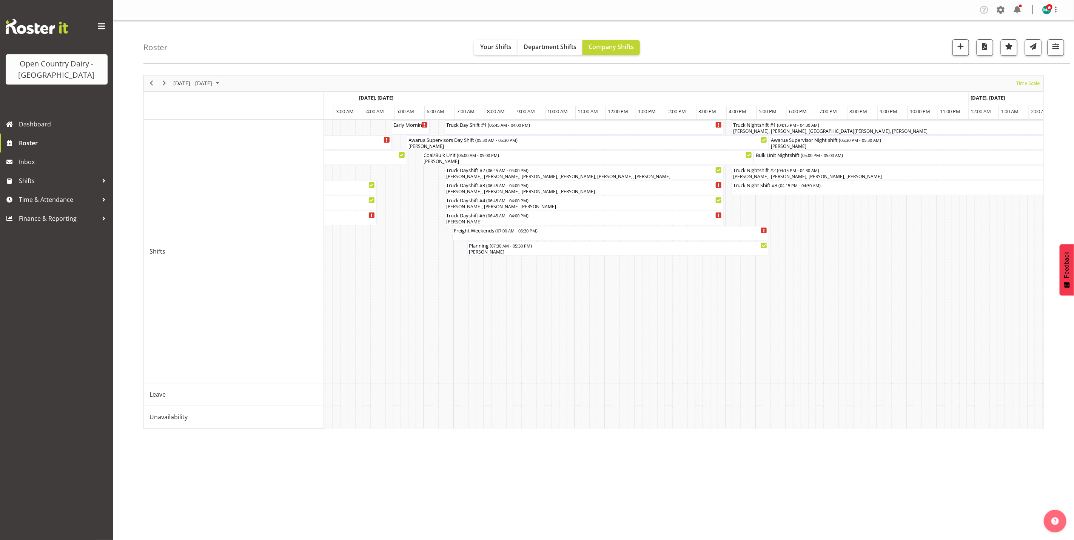
scroll to position [0, 3763]
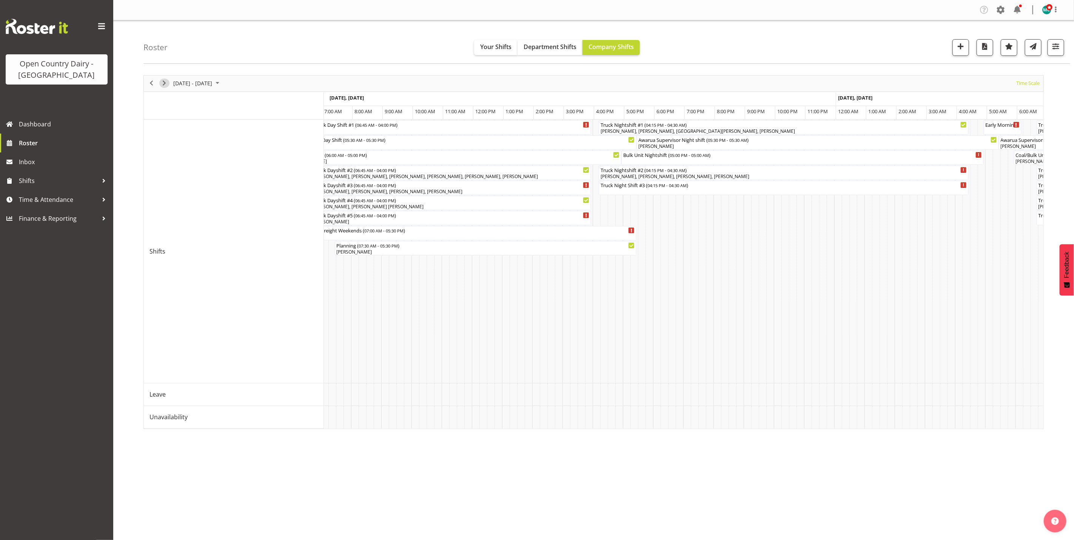
click at [166, 84] on span "Next" at bounding box center [164, 82] width 9 height 9
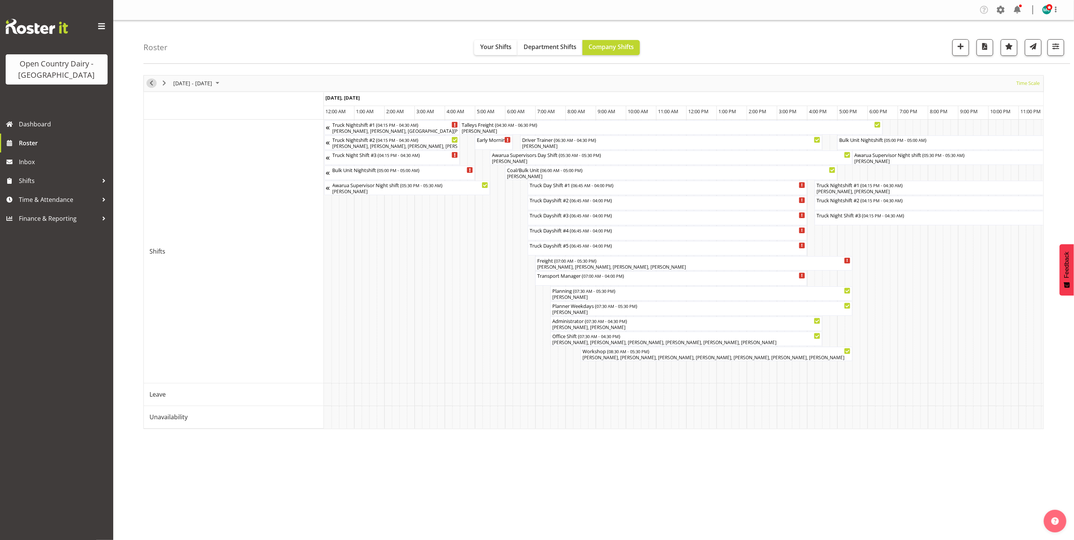
click at [151, 84] on span "Previous" at bounding box center [151, 82] width 9 height 9
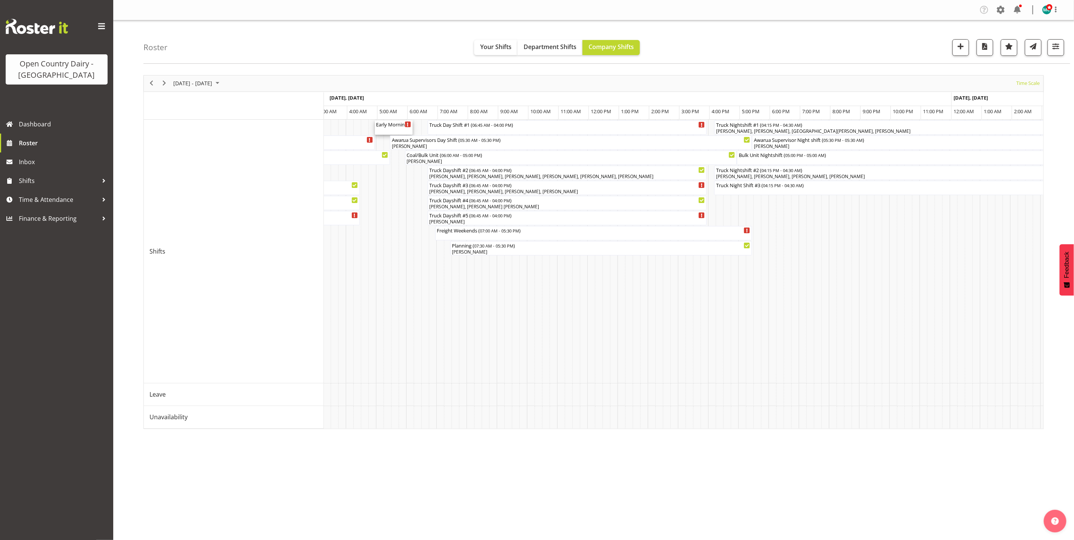
click at [389, 125] on div "Early Morning CIP ( 05:00 AM - 06:15 AM )" at bounding box center [393, 124] width 35 height 8
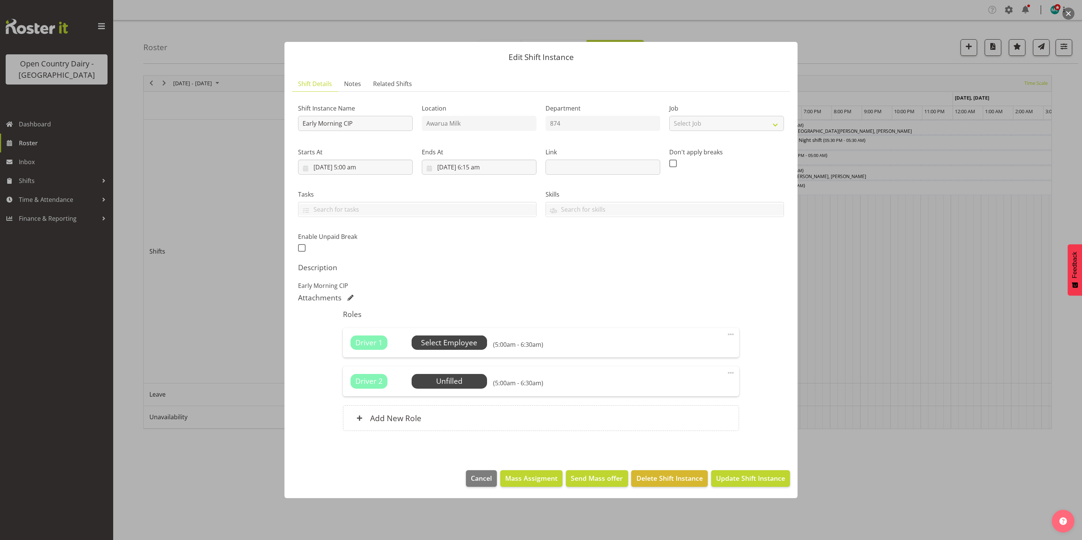
click at [461, 343] on span "Select Employee" at bounding box center [449, 342] width 56 height 11
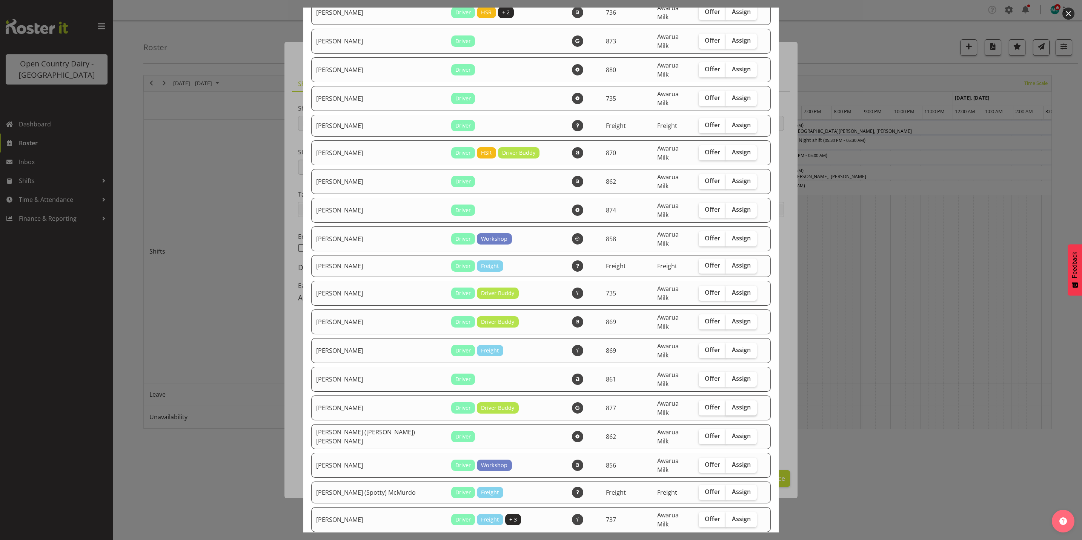
click at [732, 403] on span "Assign" at bounding box center [741, 407] width 19 height 8
click at [731, 405] on input "Assign" at bounding box center [728, 407] width 5 height 5
checkbox input "true"
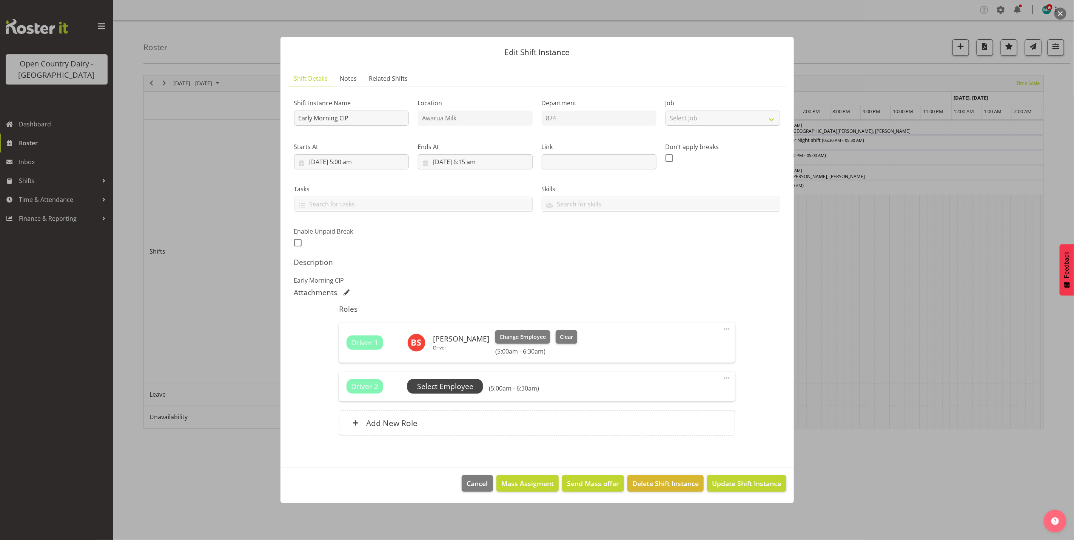
click at [434, 386] on span "Select Employee" at bounding box center [445, 386] width 56 height 11
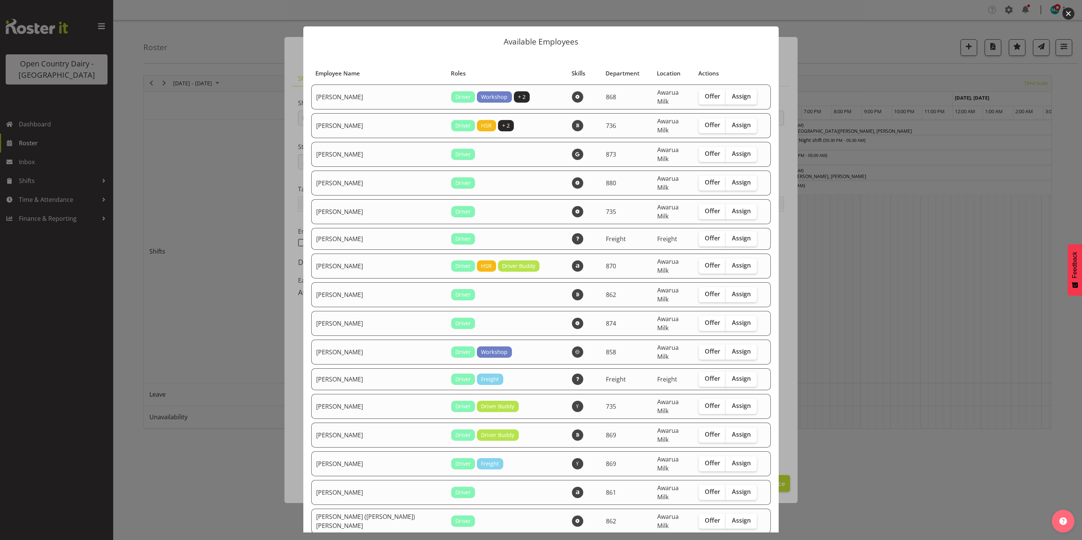
click at [917, 110] on div at bounding box center [541, 270] width 1082 height 540
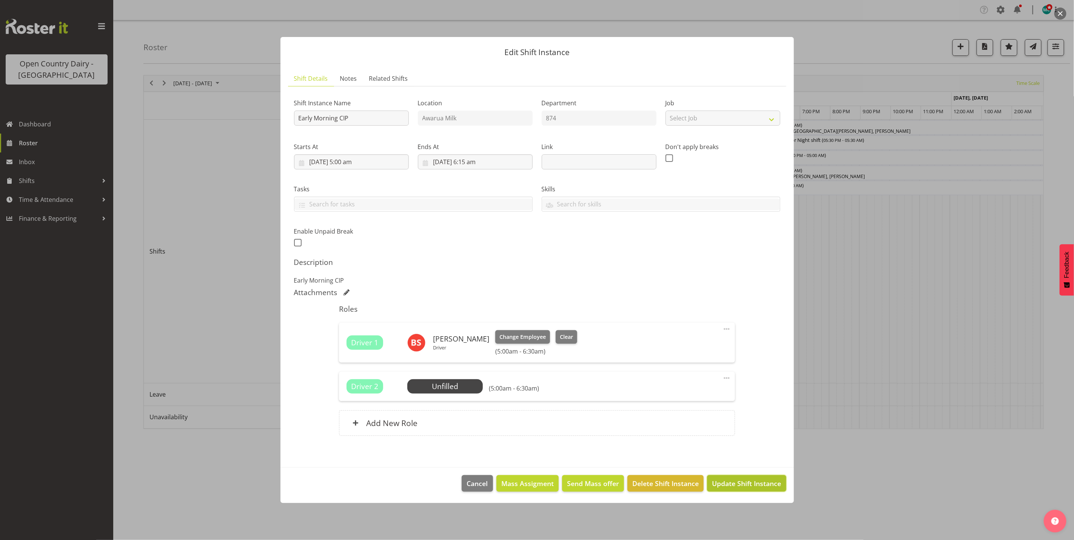
click at [726, 486] on span "Update Shift Instance" at bounding box center [746, 484] width 69 height 10
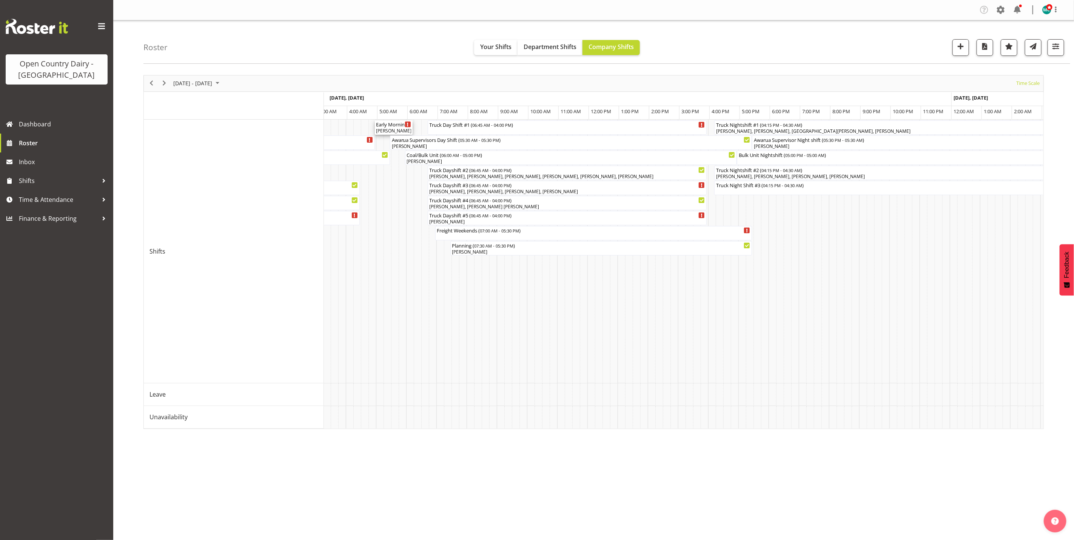
click at [403, 127] on div "Early Morning CIP ( 05:00 AM - 06:15 AM )" at bounding box center [393, 124] width 35 height 8
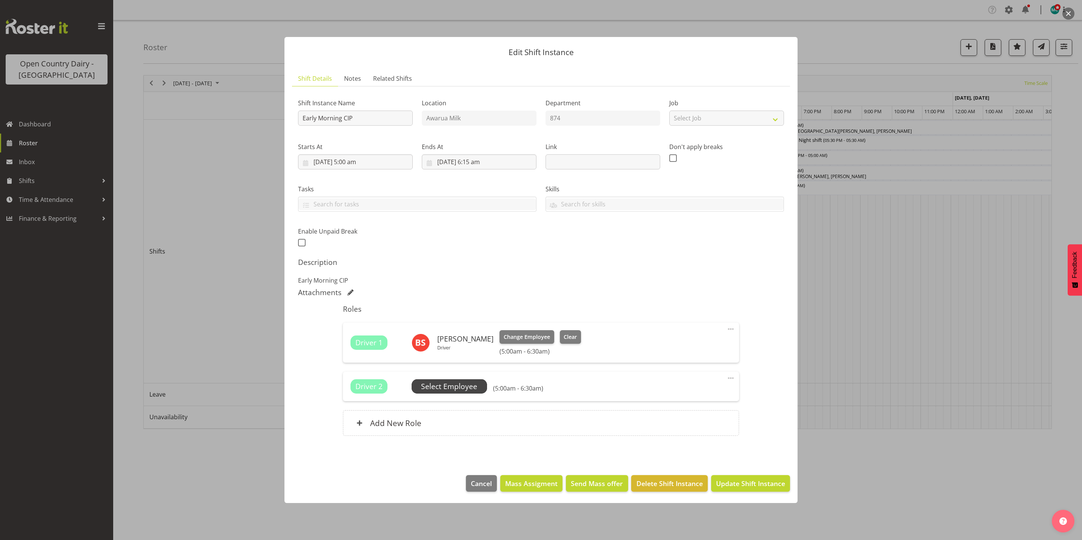
click at [462, 384] on span "Select Employee" at bounding box center [449, 386] width 56 height 11
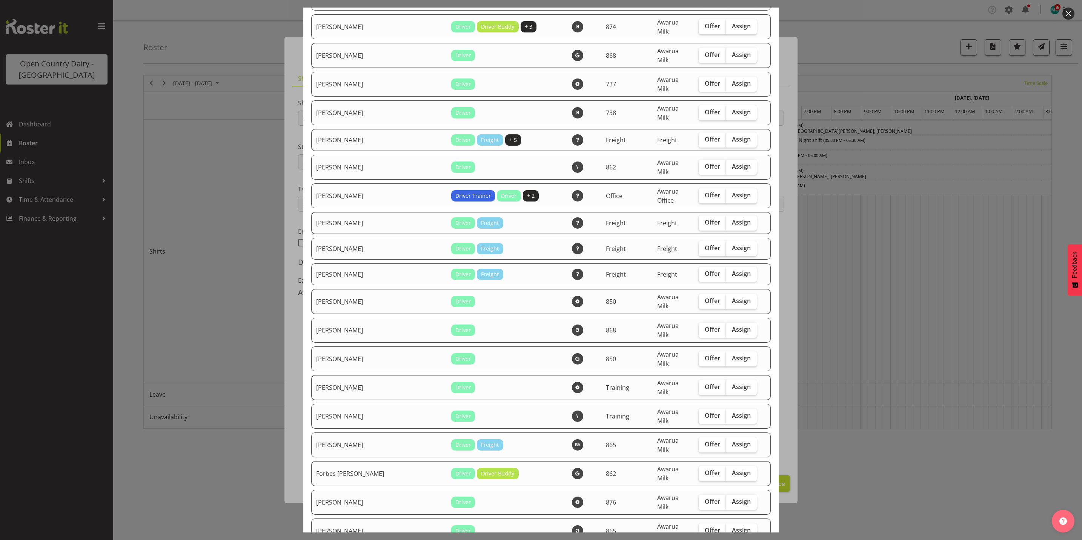
scroll to position [849, 0]
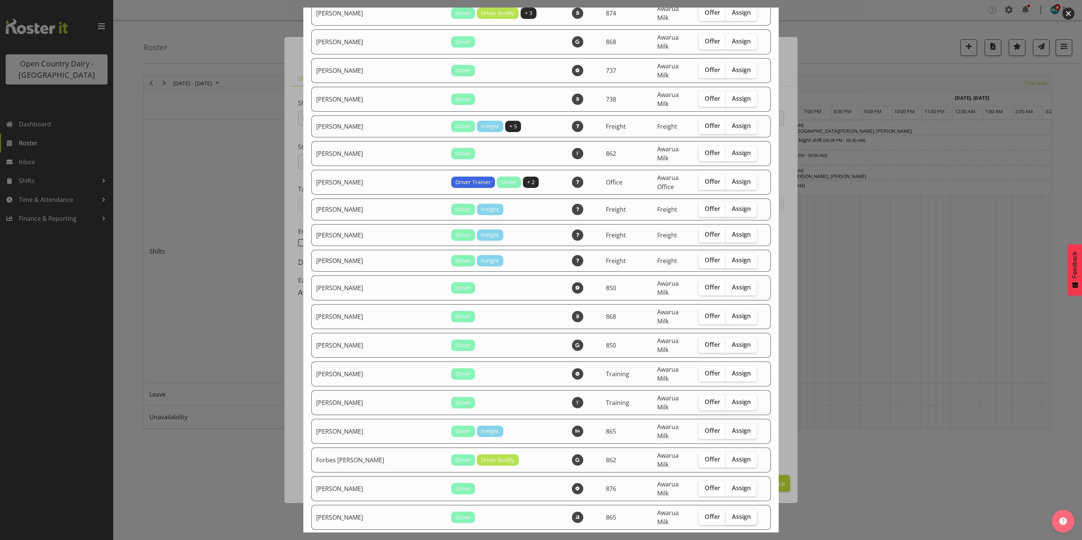
click at [732, 513] on span "Assign" at bounding box center [741, 517] width 19 height 8
click at [726, 514] on input "Assign" at bounding box center [728, 516] width 5 height 5
checkbox input "true"
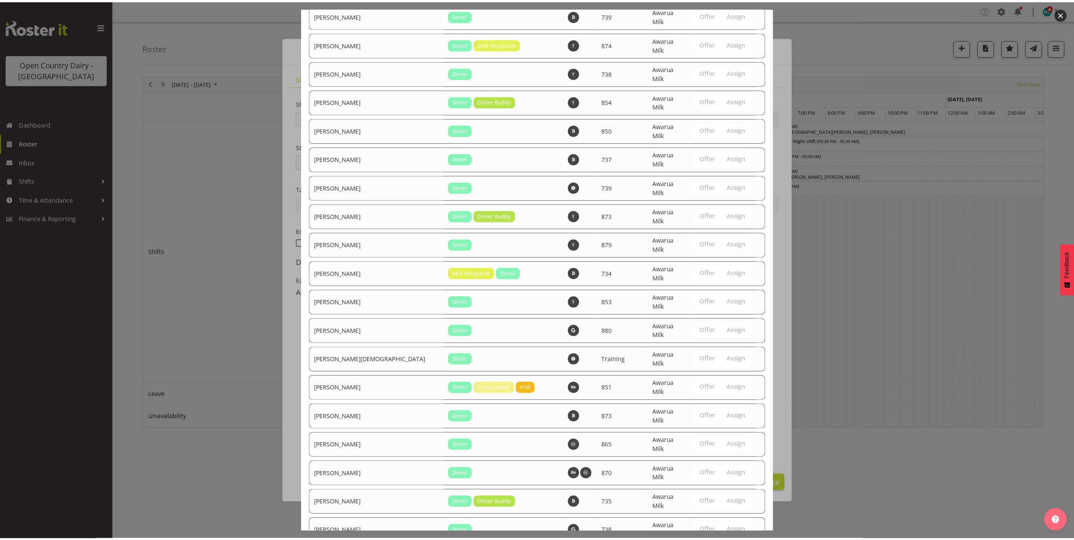
scroll to position [2493, 0]
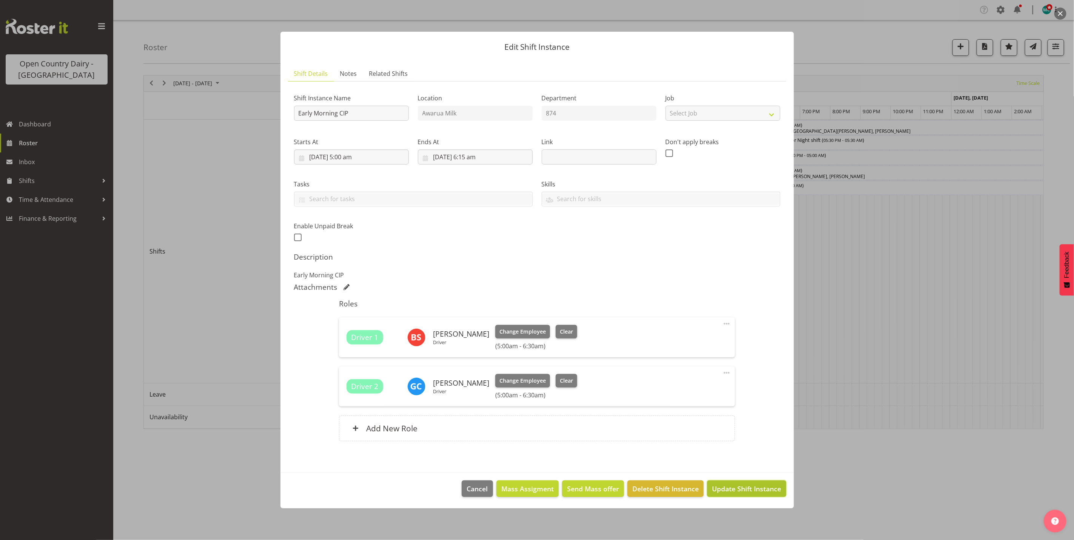
click at [737, 491] on span "Update Shift Instance" at bounding box center [746, 489] width 69 height 10
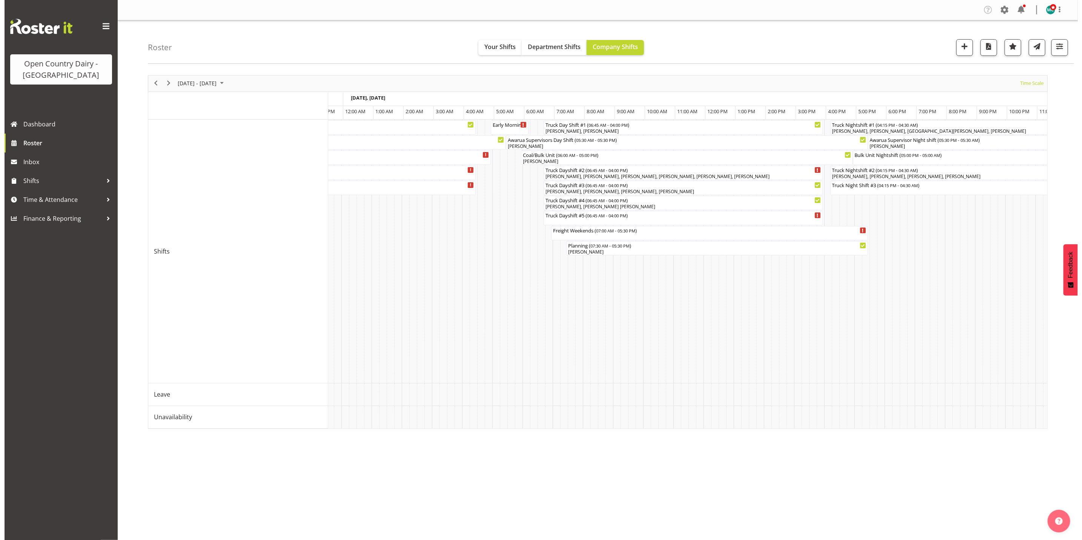
scroll to position [0, 4351]
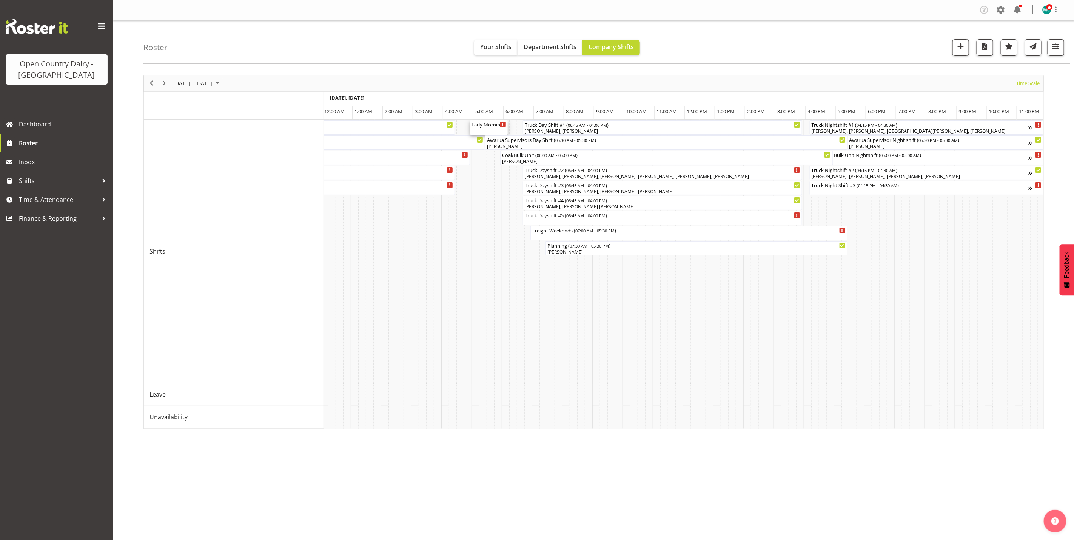
click at [482, 127] on div "Early Morning CIP ( 05:00 AM - 06:15 AM )" at bounding box center [488, 124] width 35 height 8
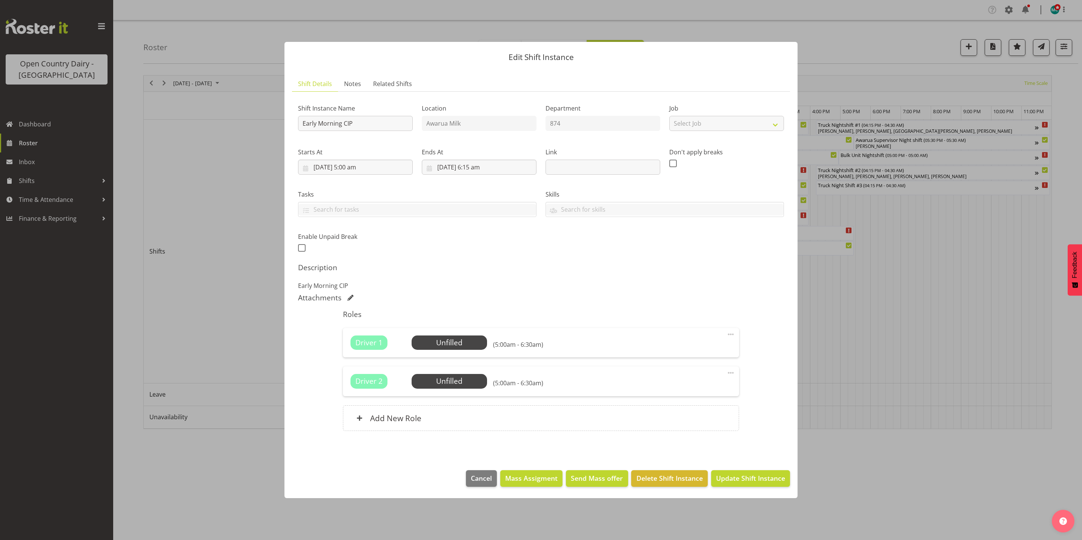
scroll to position [0, 4344]
click at [457, 342] on span "Select Employee" at bounding box center [449, 342] width 56 height 11
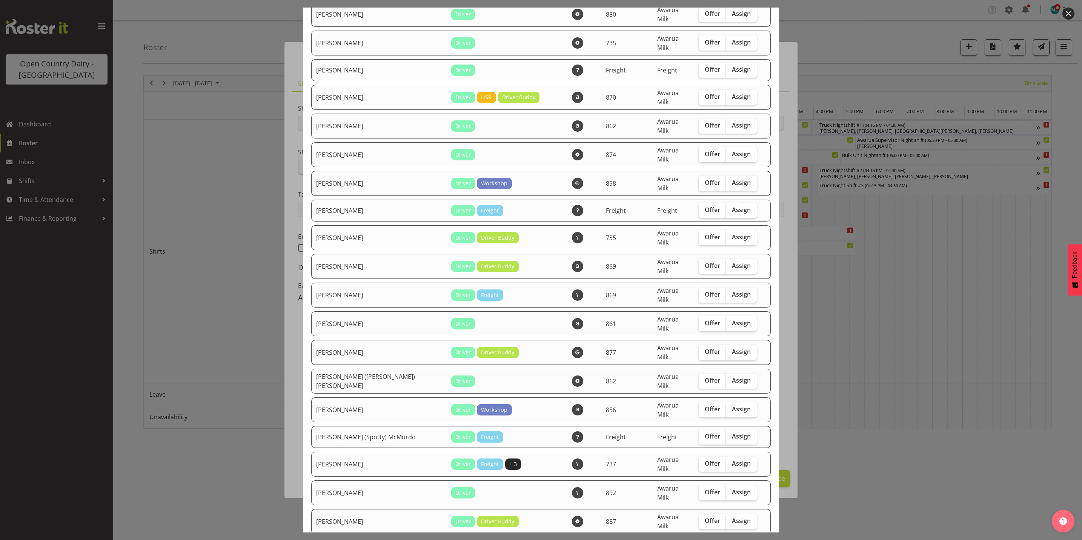
scroll to position [170, 0]
click at [732, 347] on span "Assign" at bounding box center [741, 351] width 19 height 8
click at [731, 348] on input "Assign" at bounding box center [728, 350] width 5 height 5
checkbox input "true"
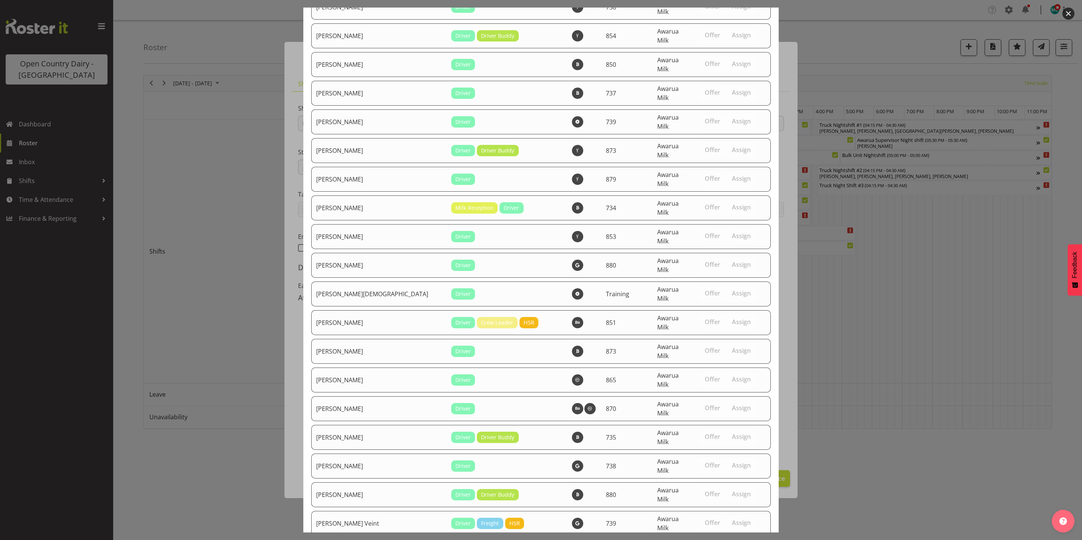
scroll to position [2519, 0]
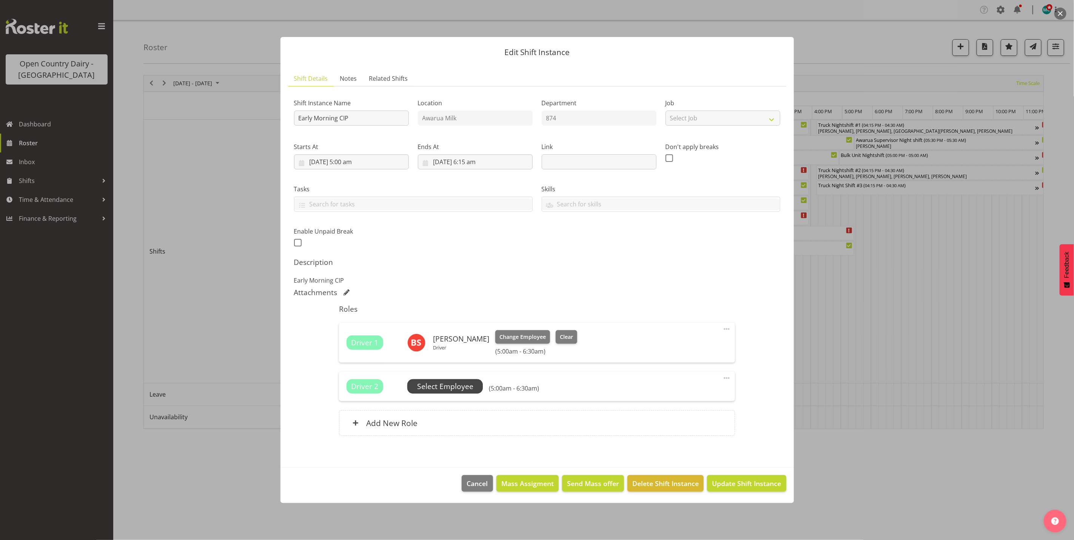
click at [449, 386] on span "Select Employee" at bounding box center [445, 386] width 56 height 11
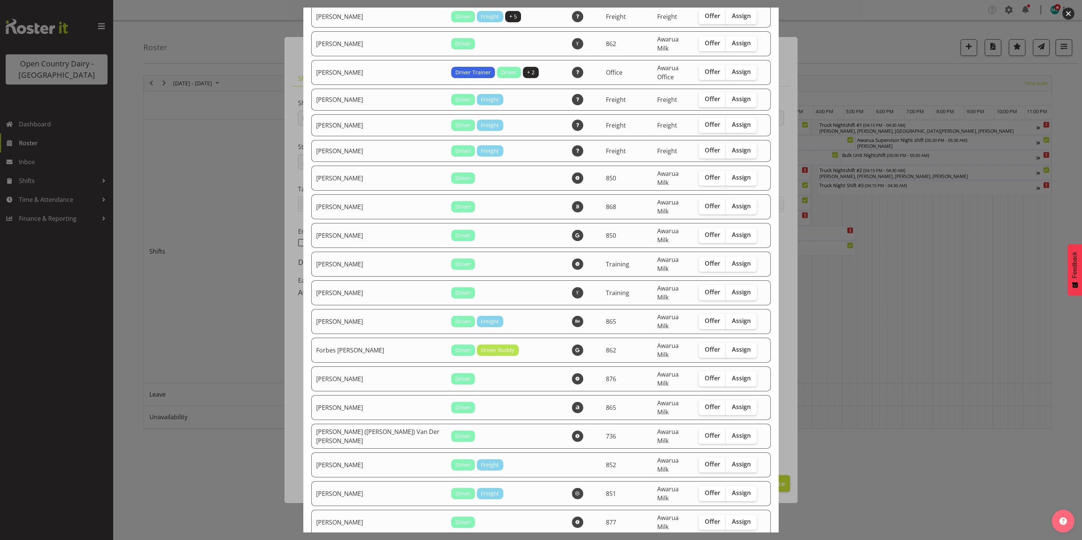
scroll to position [1019, 0]
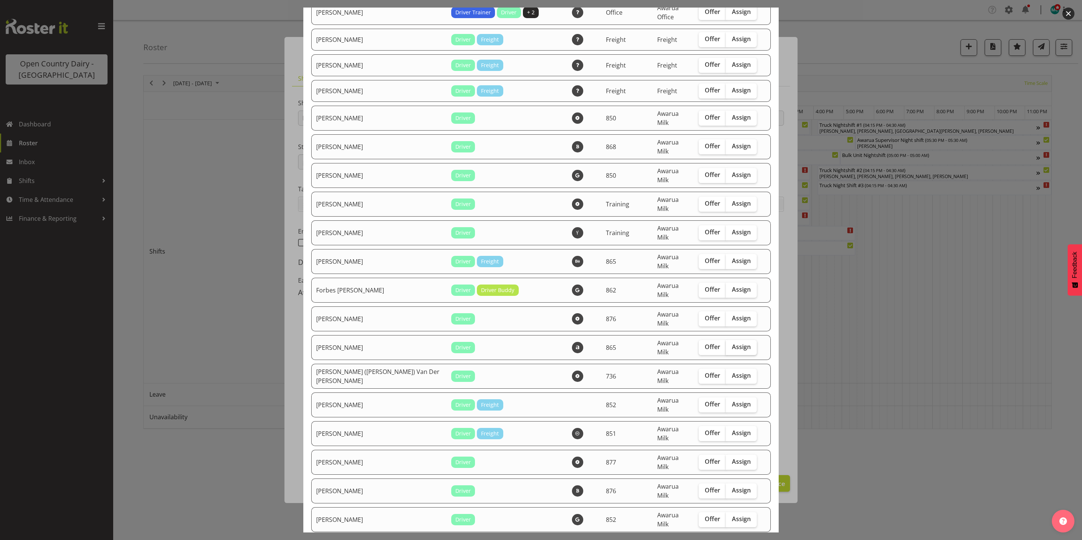
click at [732, 343] on span "Assign" at bounding box center [741, 347] width 19 height 8
click at [726, 345] on input "Assign" at bounding box center [728, 347] width 5 height 5
checkbox input "true"
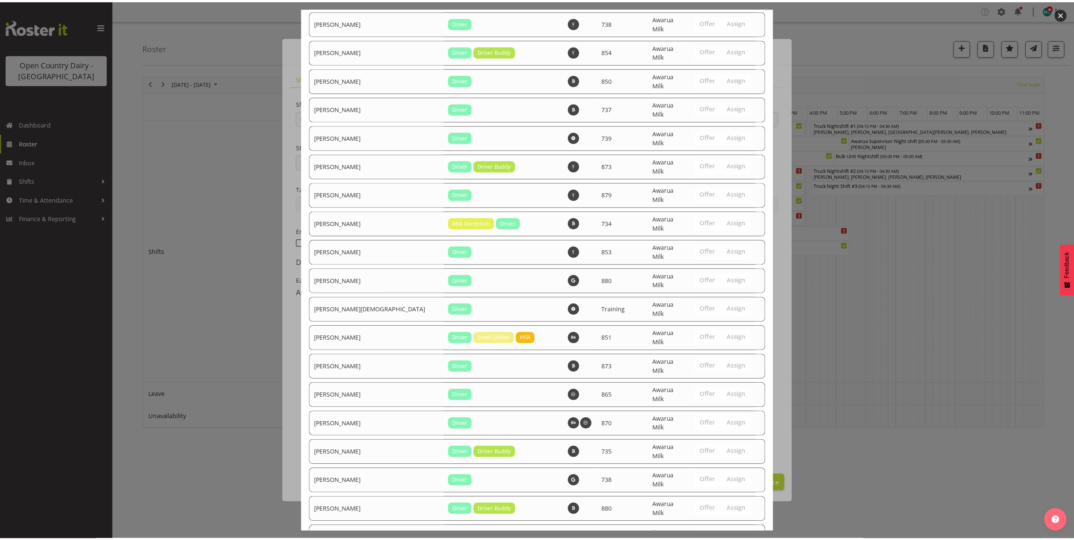
scroll to position [2493, 0]
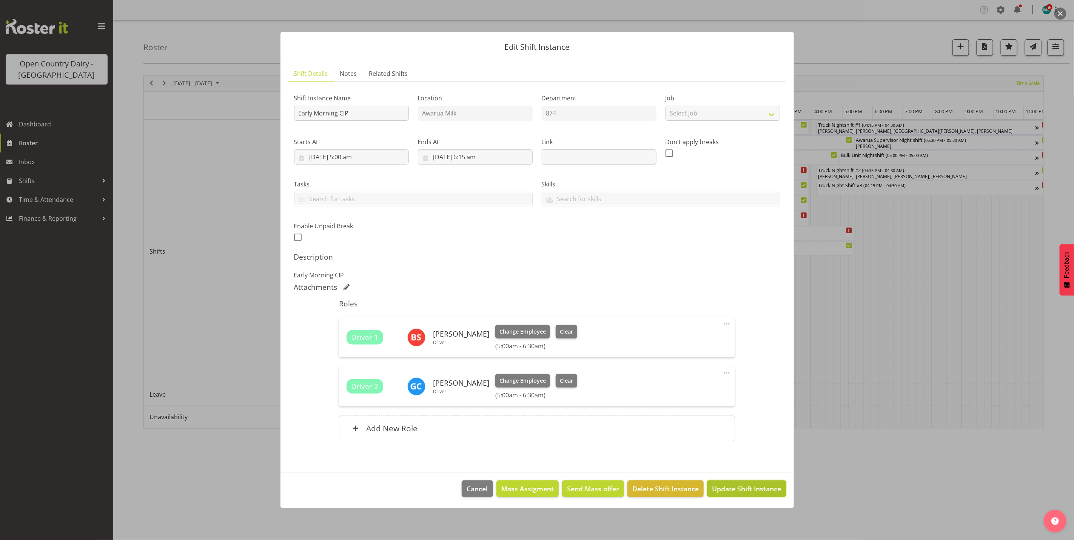
click at [759, 489] on span "Update Shift Instance" at bounding box center [746, 489] width 69 height 10
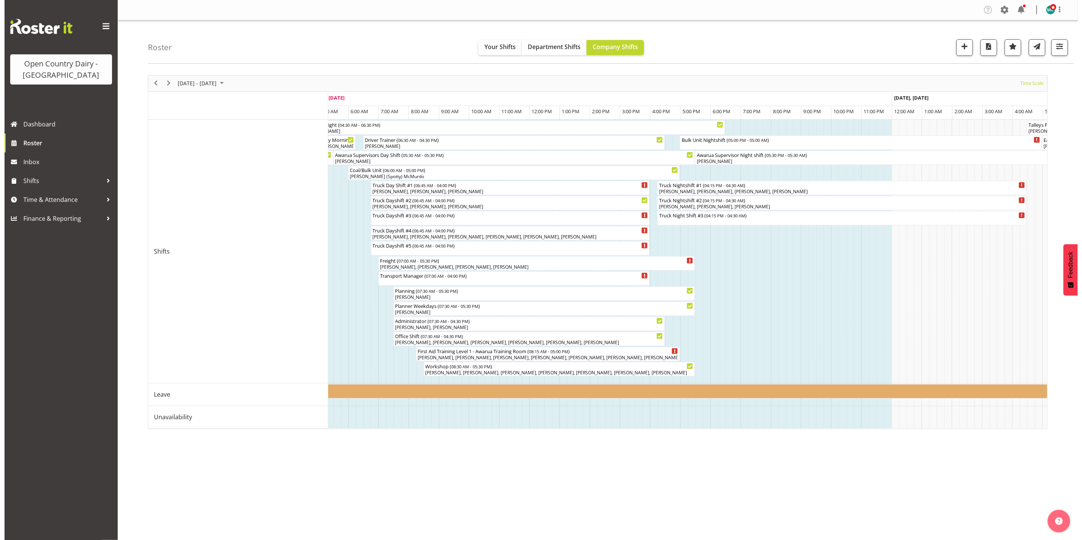
scroll to position [0, 865]
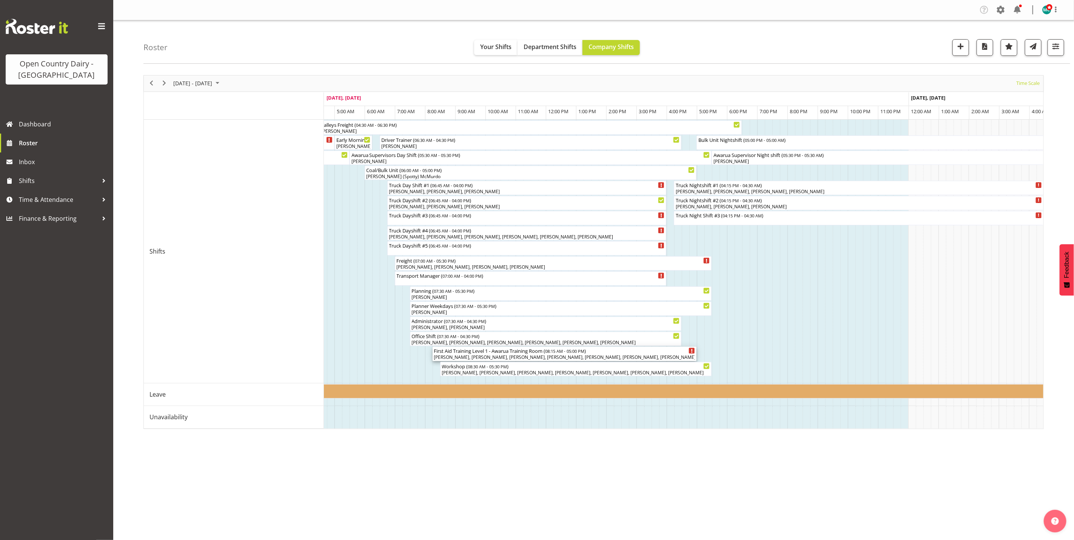
click at [478, 358] on div "[PERSON_NAME], [PERSON_NAME], [PERSON_NAME], [PERSON_NAME], [PERSON_NAME], [PER…" at bounding box center [564, 357] width 261 height 7
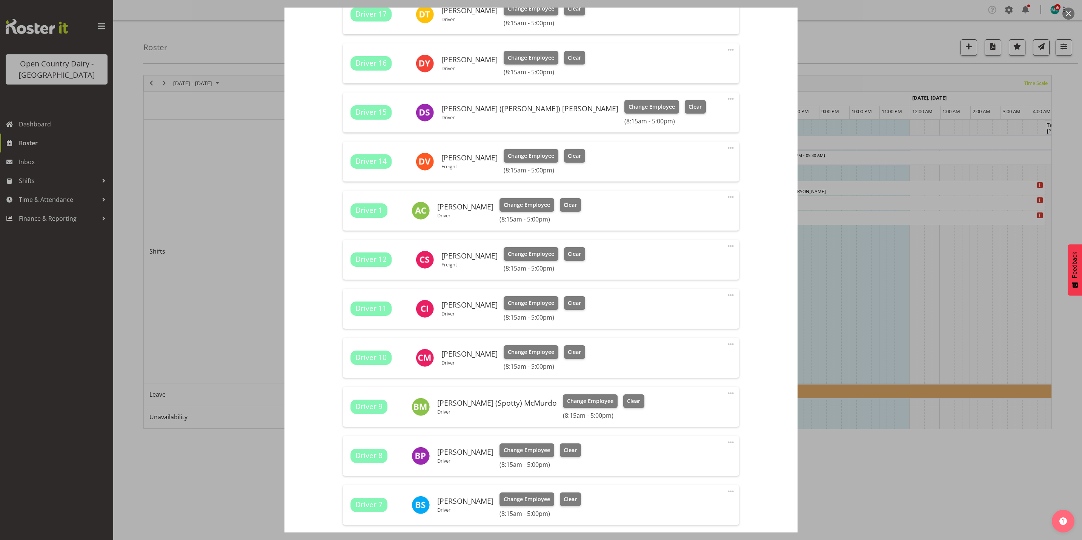
click at [1068, 16] on button "button" at bounding box center [1069, 14] width 12 height 12
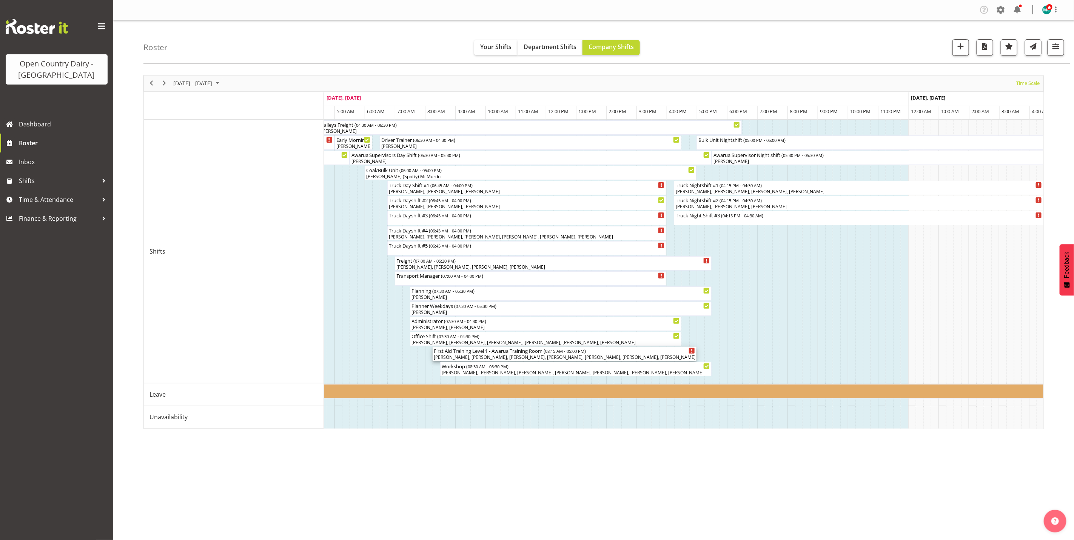
click at [533, 355] on div "[PERSON_NAME], [PERSON_NAME], [PERSON_NAME], [PERSON_NAME], [PERSON_NAME], [PER…" at bounding box center [564, 357] width 261 height 7
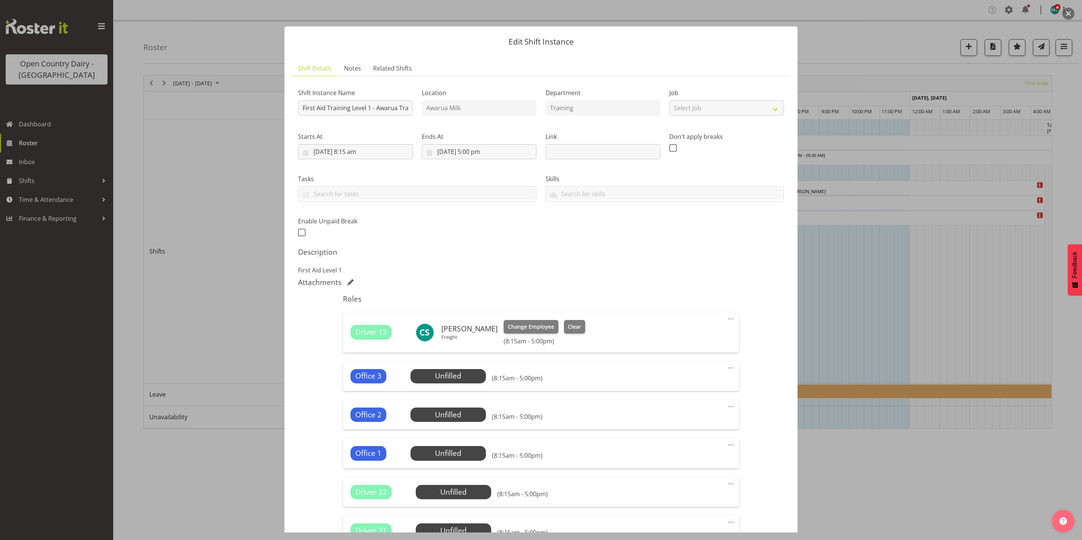
click at [1069, 17] on button "button" at bounding box center [1069, 14] width 12 height 12
